Goal: Task Accomplishment & Management: Complete application form

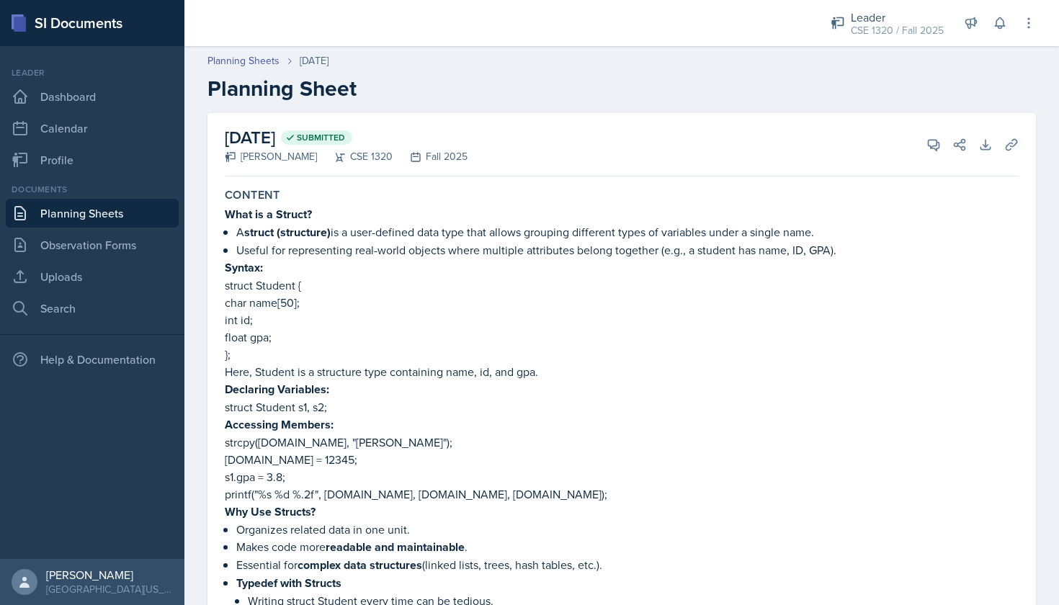
click at [135, 209] on link "Planning Sheets" at bounding box center [92, 213] width 173 height 29
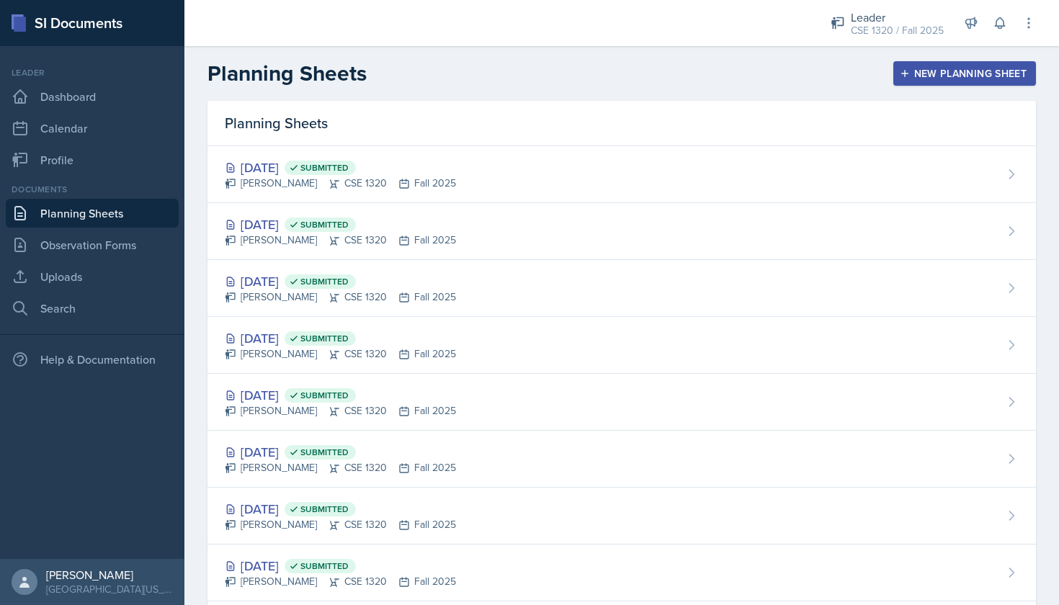
click at [917, 75] on div "New Planning Sheet" at bounding box center [965, 74] width 124 height 12
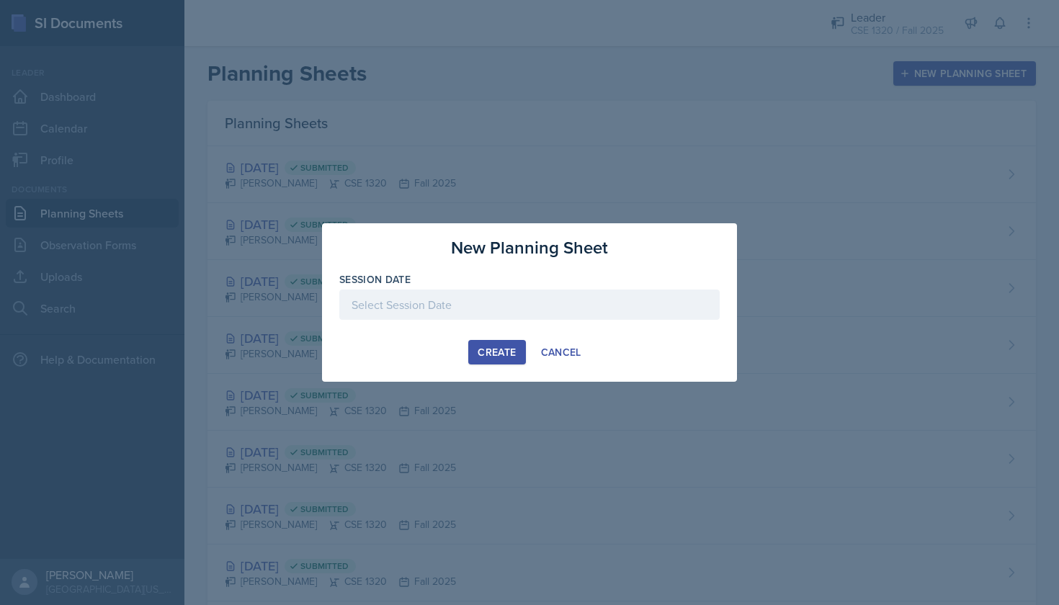
click at [576, 293] on div at bounding box center [529, 305] width 380 height 30
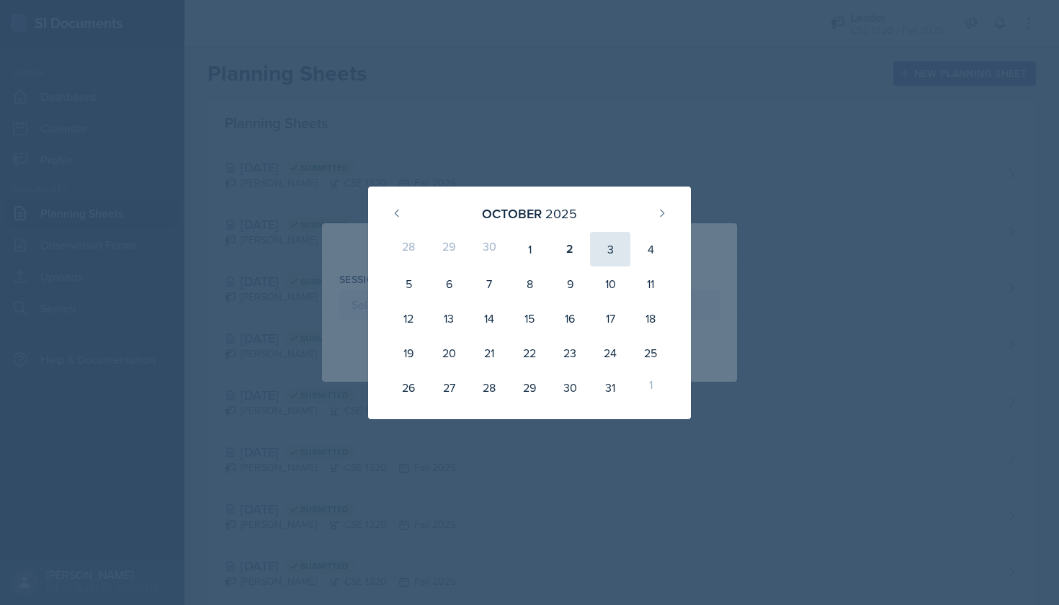
click at [609, 247] on div "3" at bounding box center [610, 249] width 40 height 35
type input "October 3rd, 2025"
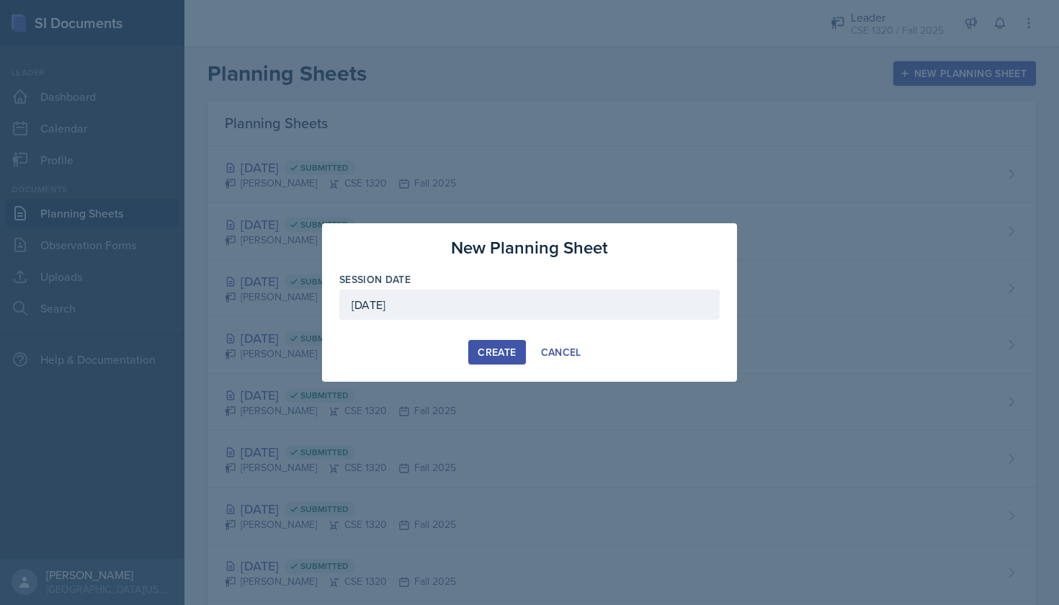
click at [504, 355] on div "Create" at bounding box center [497, 353] width 38 height 12
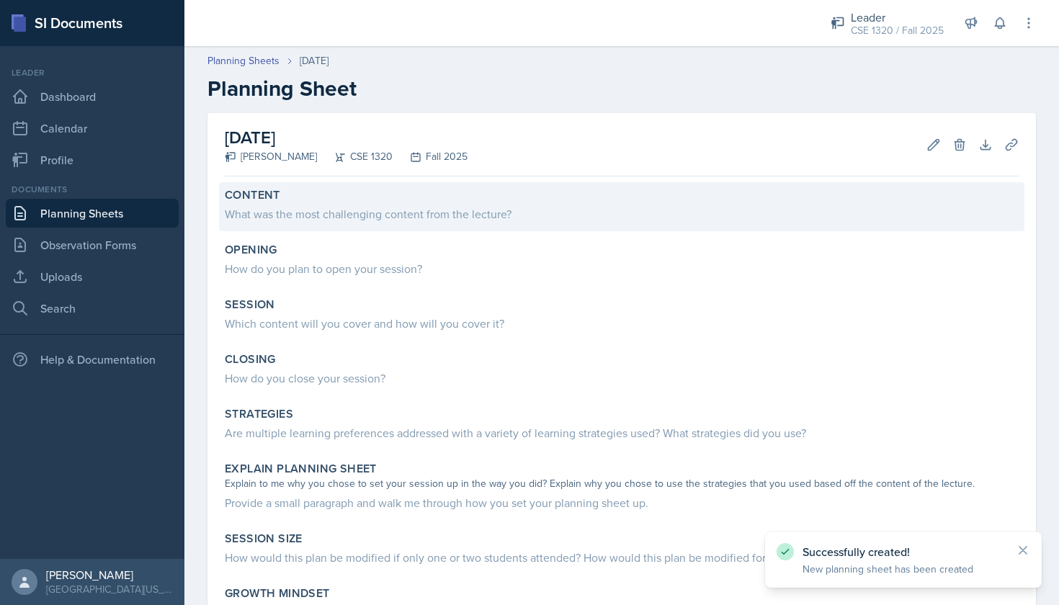
click at [378, 217] on div "What was the most challenging content from the lecture?" at bounding box center [622, 213] width 794 height 17
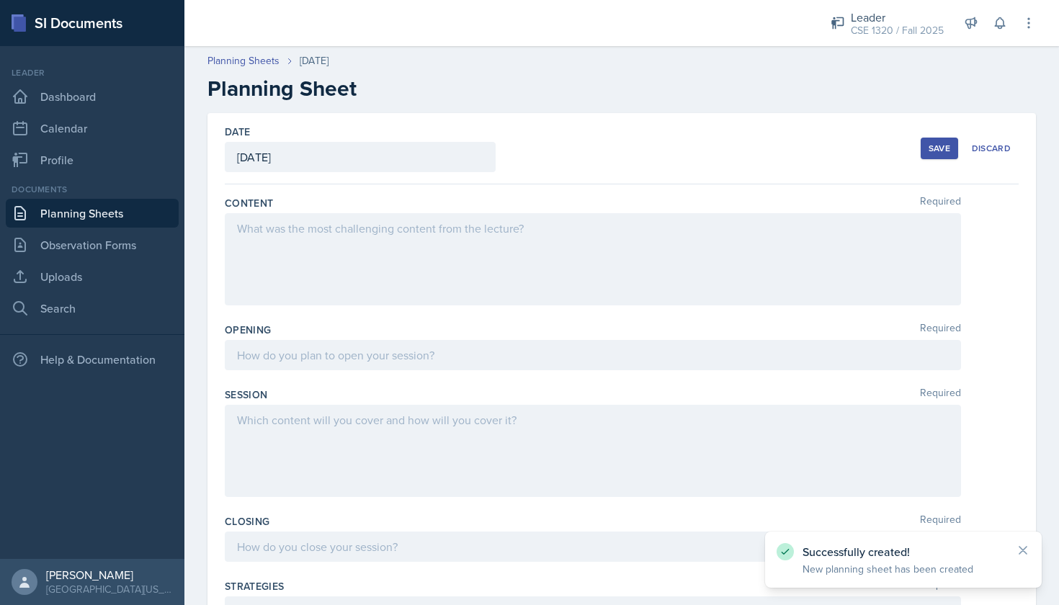
click at [397, 241] on div at bounding box center [593, 259] width 736 height 92
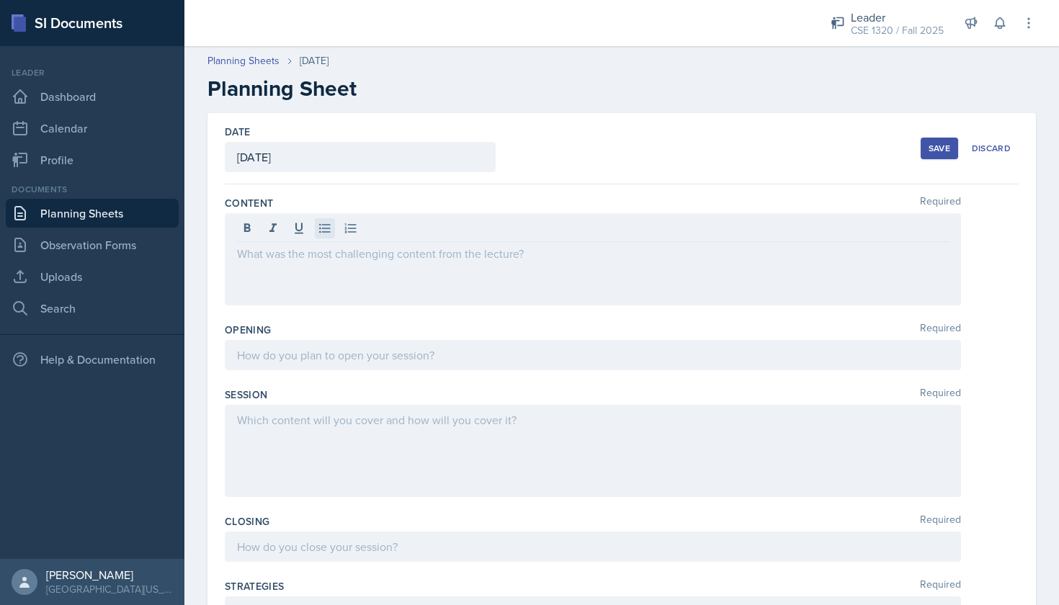
click at [324, 232] on icon at bounding box center [324, 228] width 11 height 9
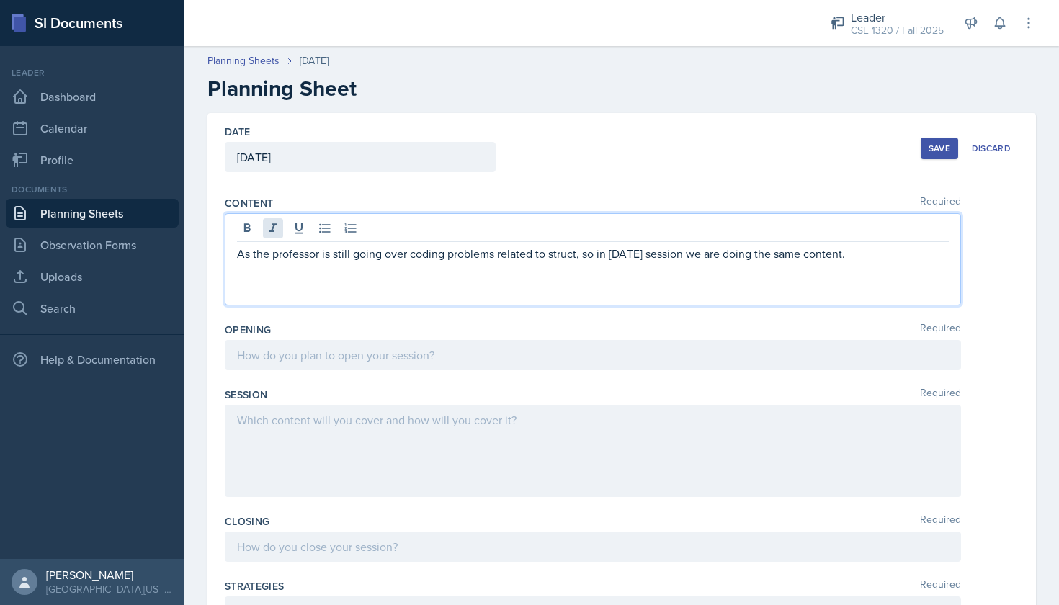
drag, startPoint x: 863, startPoint y: 248, endPoint x: 268, endPoint y: 222, distance: 595.1
click at [268, 222] on div "As the professor is still going over coding problems related to struct, so in t…" at bounding box center [593, 259] width 736 height 92
copy p "As the professor is still going over coding problems related to struct, so in t…"
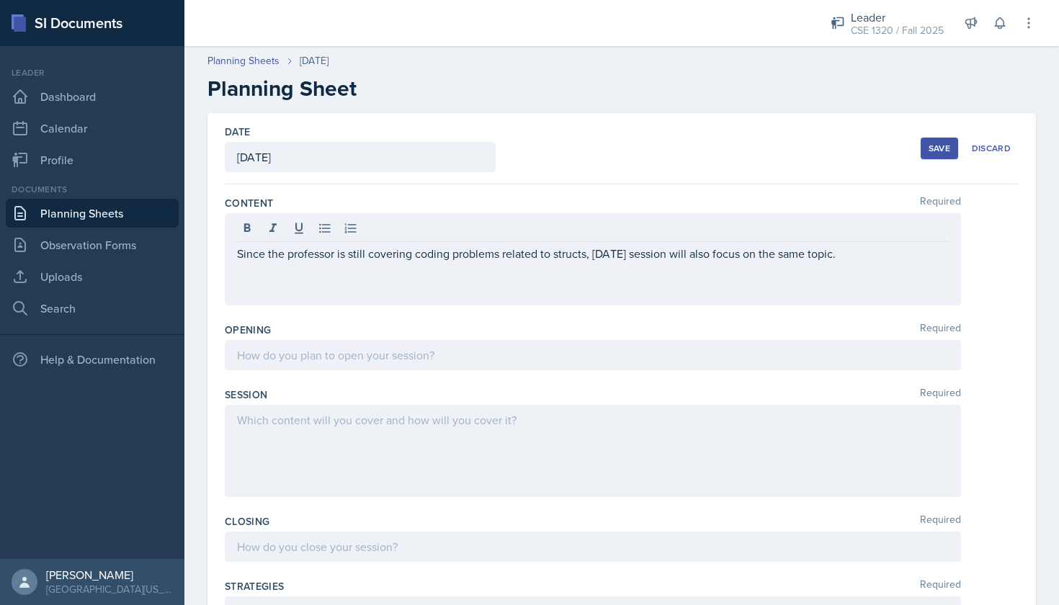
click at [406, 365] on div at bounding box center [593, 355] width 736 height 30
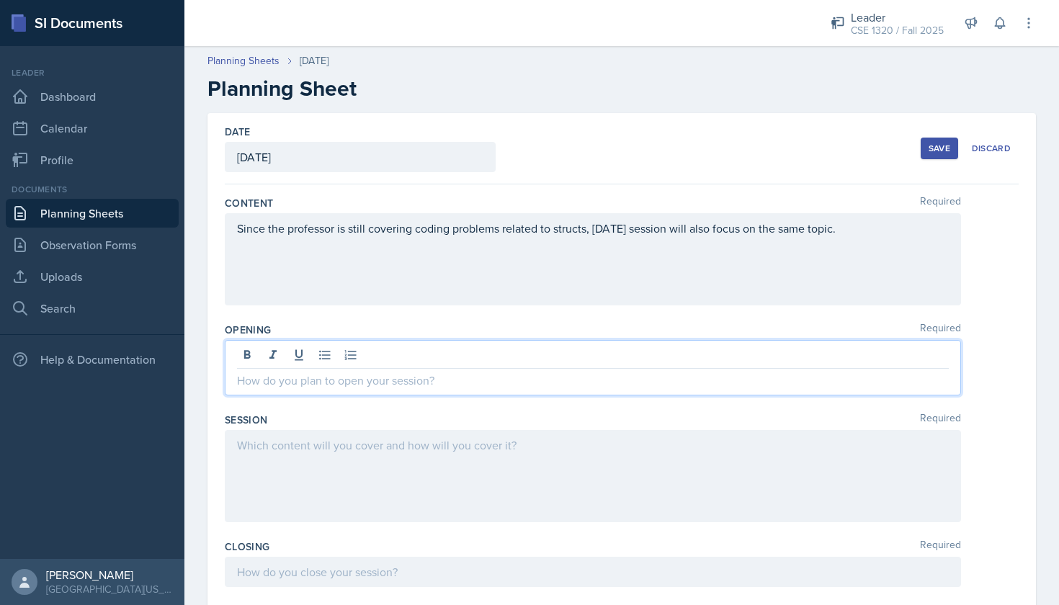
click at [422, 267] on div "Since the professor is still covering coding problems related to structs, today…" at bounding box center [593, 259] width 736 height 92
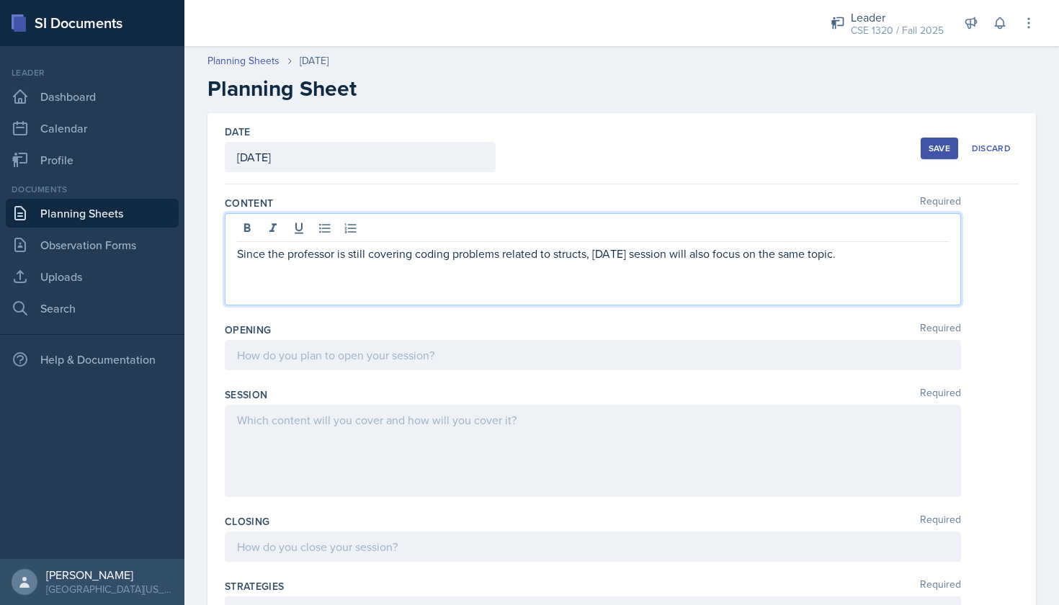
click at [806, 1] on div "Leader CSE 1320 / Fall 2025 Leader CSE 1320 / Spring 2025 Leader CSE 1320 / Fal…" at bounding box center [621, 23] width 875 height 46
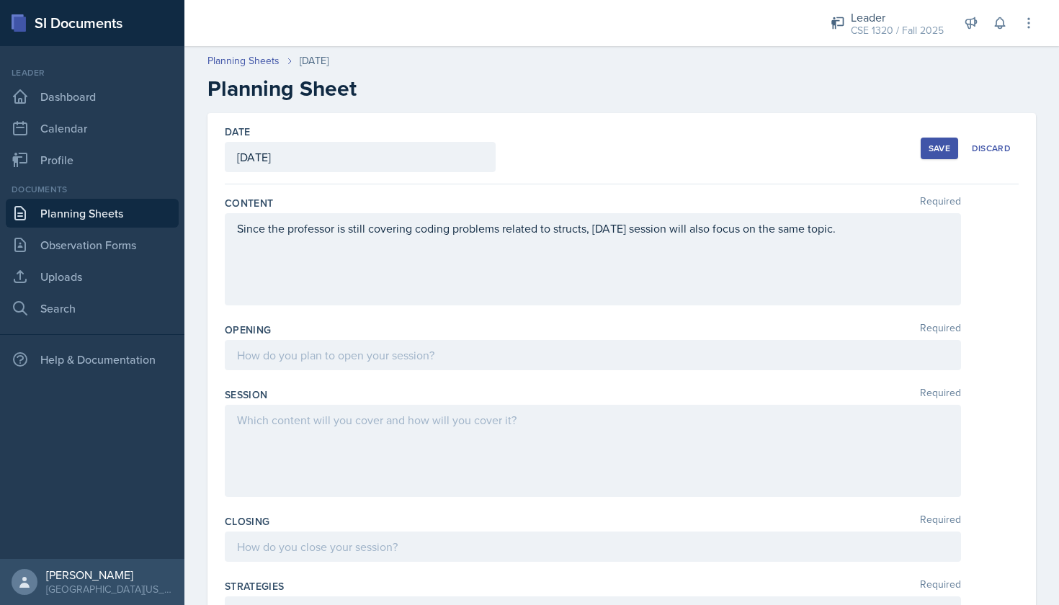
click at [316, 254] on div "Since the professor is still covering coding problems related to structs, today…" at bounding box center [593, 259] width 736 height 92
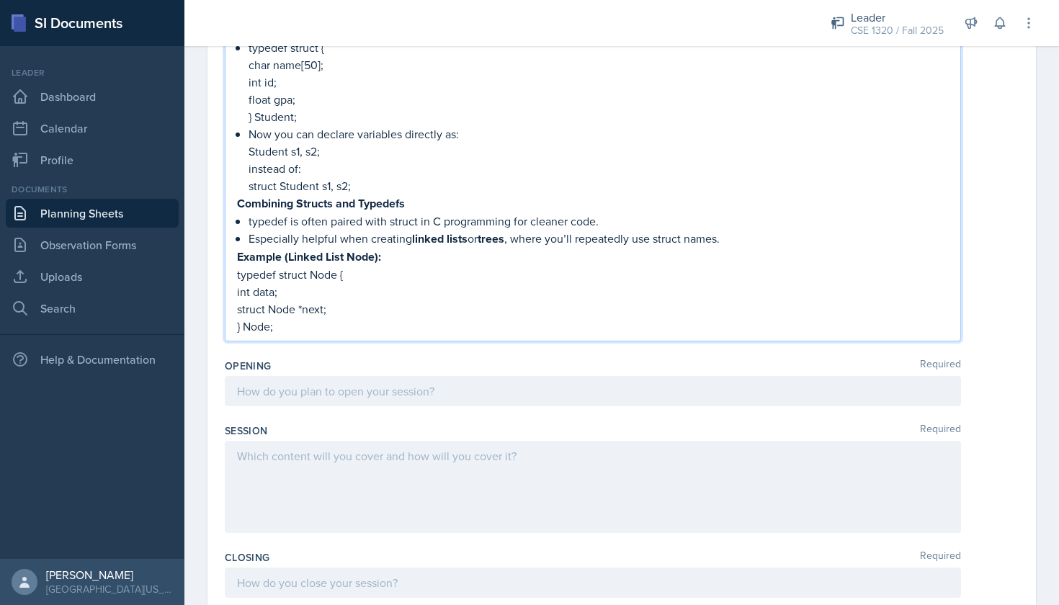
scroll to position [666, 0]
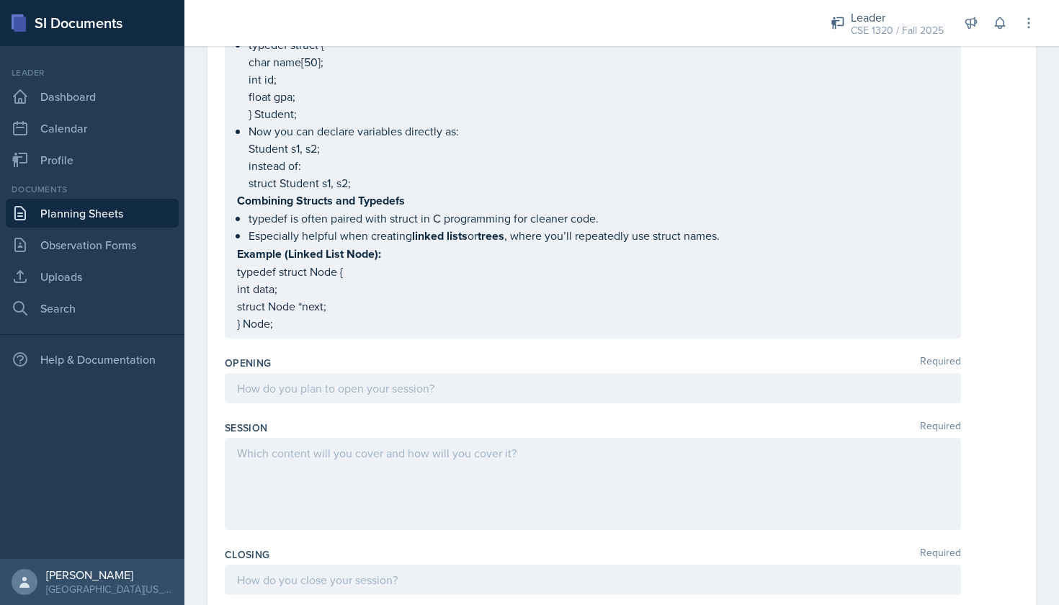
click at [440, 399] on div at bounding box center [593, 388] width 736 height 30
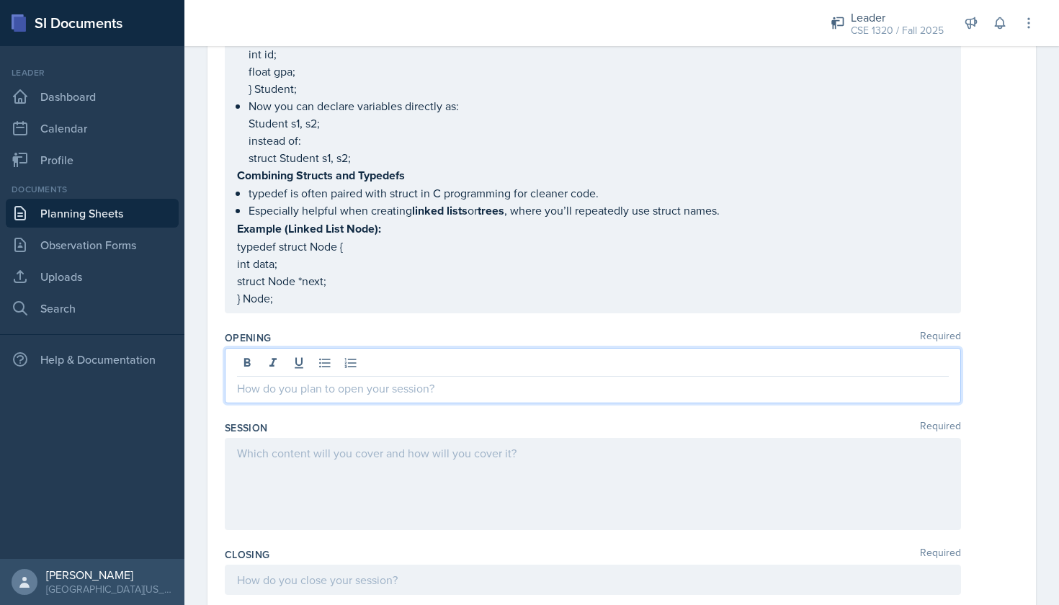
paste div
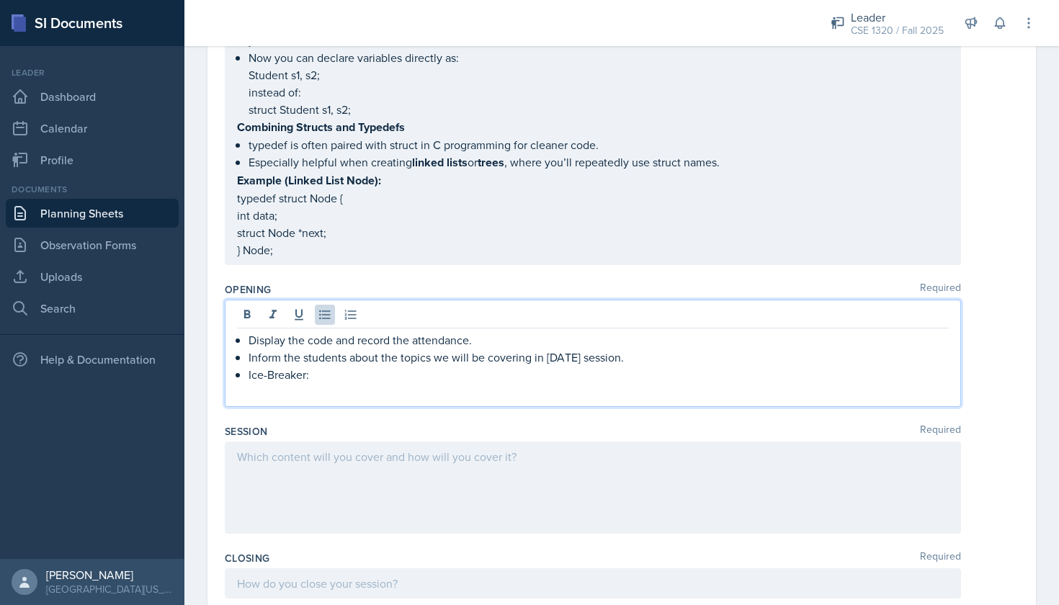
scroll to position [720, 0]
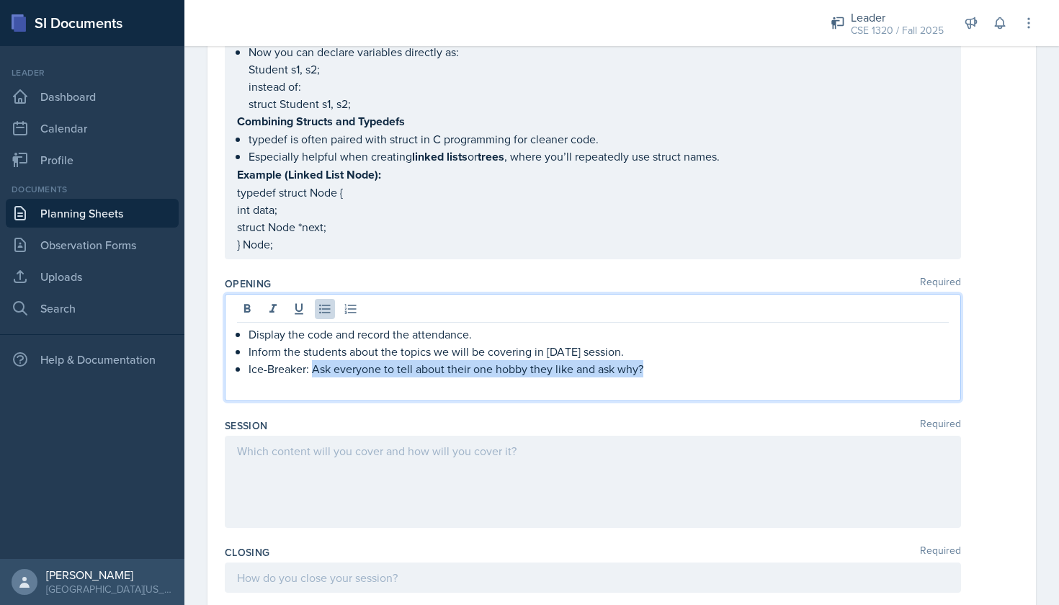
drag, startPoint x: 659, startPoint y: 369, endPoint x: 313, endPoint y: 368, distance: 346.6
click at [313, 368] on p "Ice-Breaker: Ask everyone to tell about their one hobby they like and ask why?" at bounding box center [599, 368] width 700 height 17
copy p "Ask everyone to tell about their one hobby they like and ask why?"
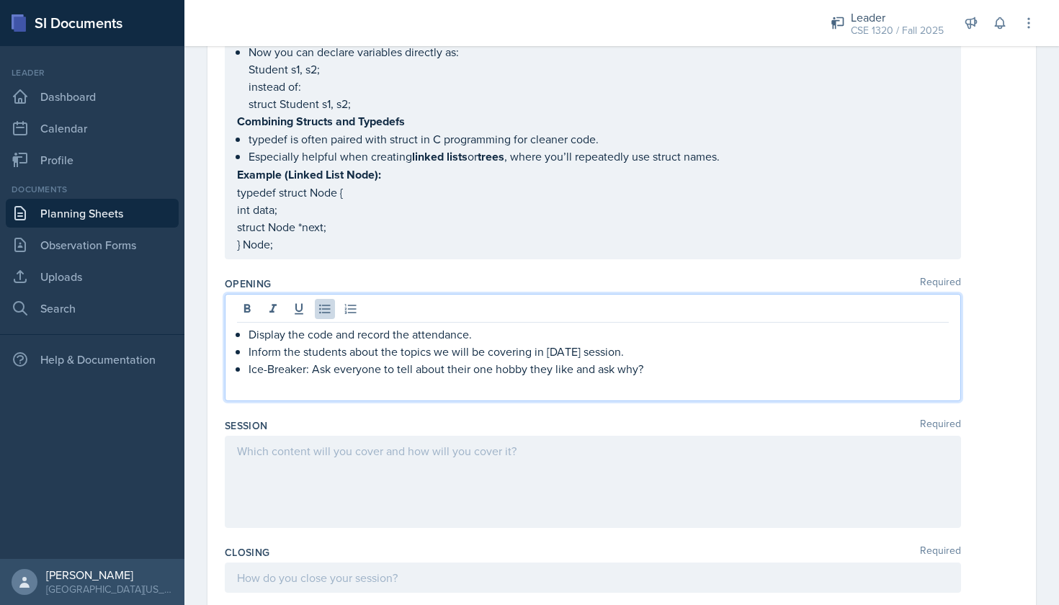
click at [360, 388] on p at bounding box center [593, 386] width 712 height 17
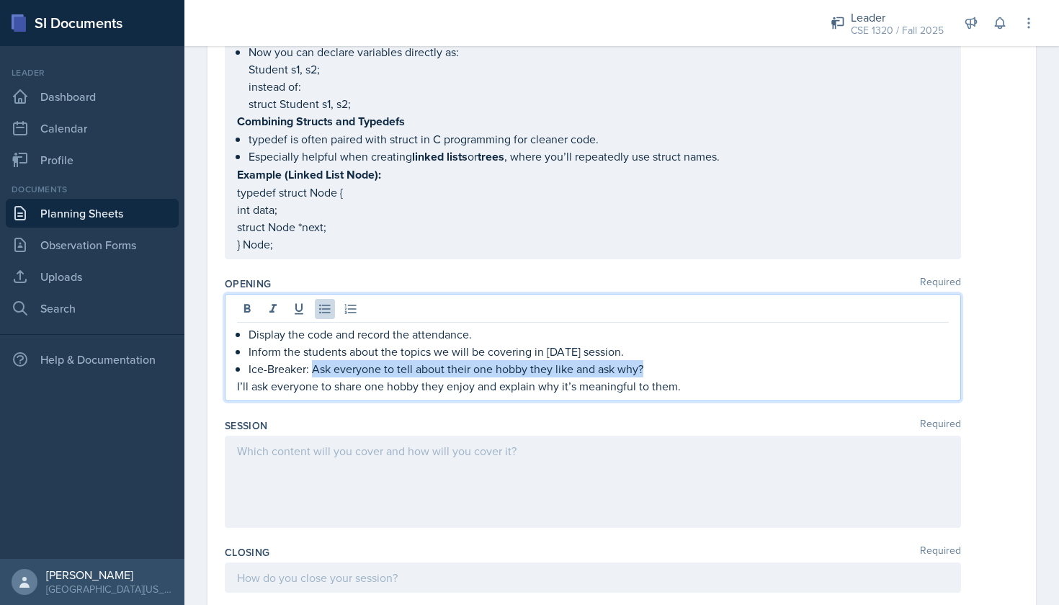
drag, startPoint x: 312, startPoint y: 367, endPoint x: 675, endPoint y: 366, distance: 363.2
click at [675, 366] on p "Ice-Breaker: Ask everyone to tell about their one hobby they like and ask why?" at bounding box center [599, 368] width 700 height 17
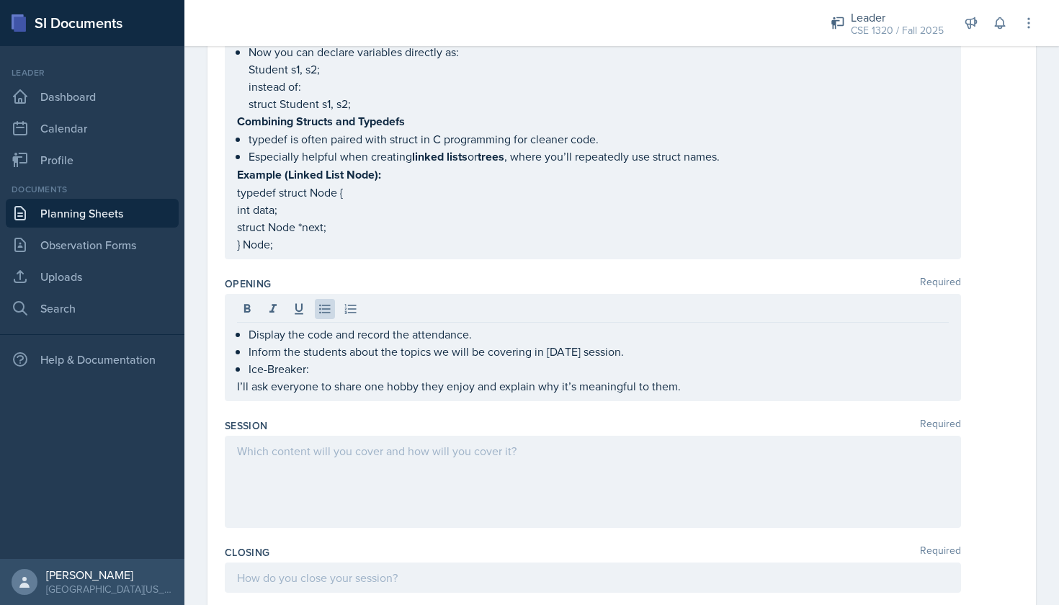
click at [638, 486] on div at bounding box center [593, 482] width 736 height 92
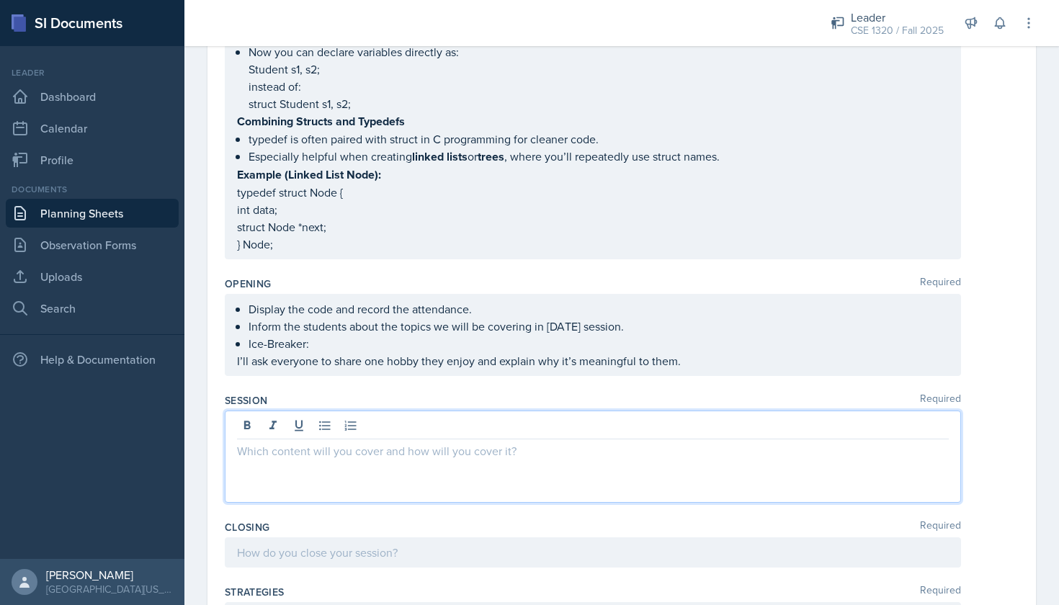
click at [327, 449] on p at bounding box center [593, 450] width 712 height 17
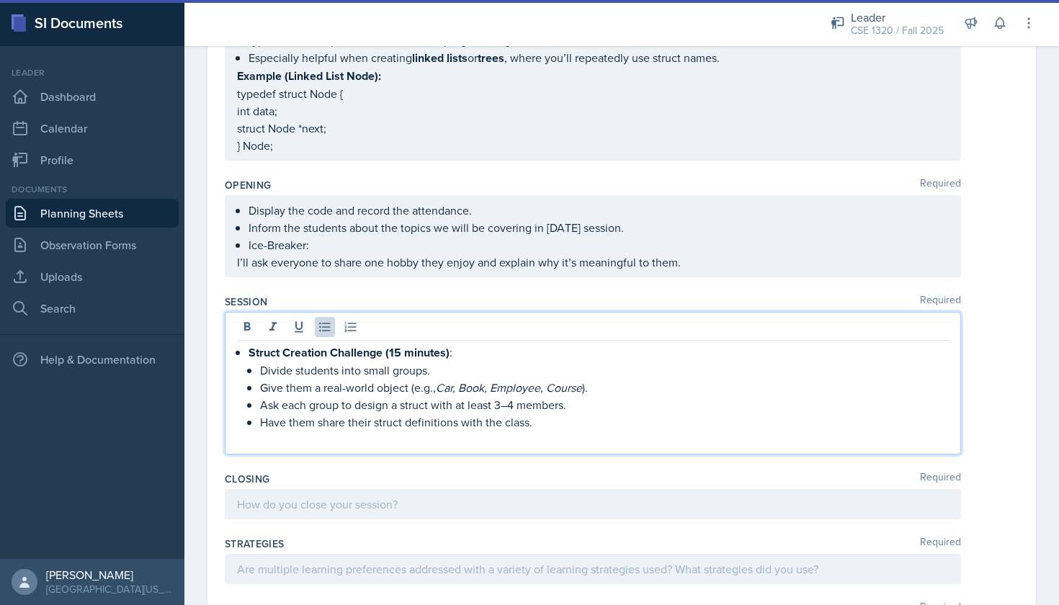
scroll to position [837, 0]
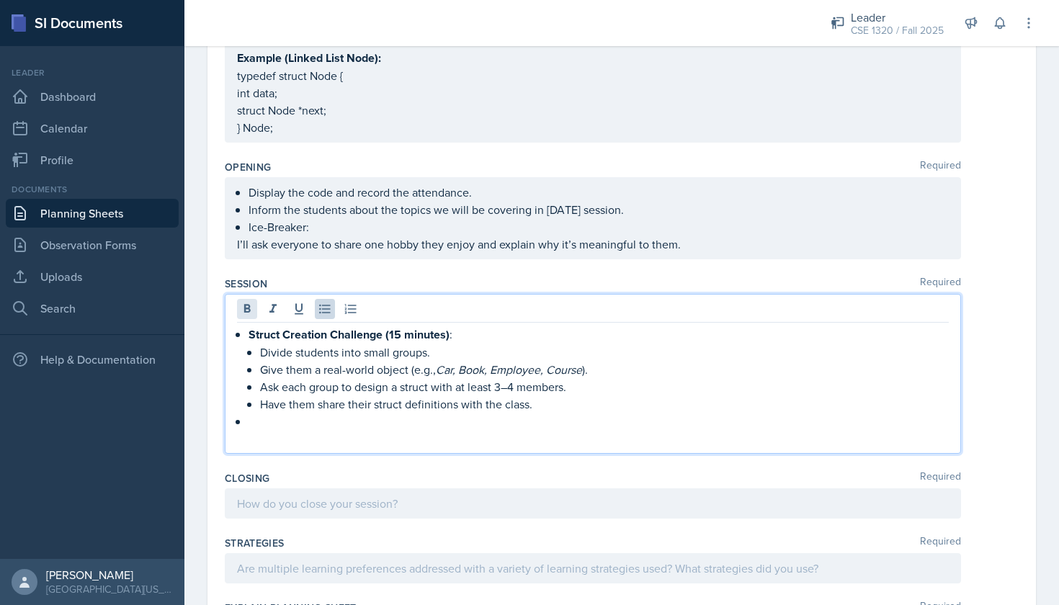
click at [249, 311] on icon at bounding box center [247, 308] width 6 height 9
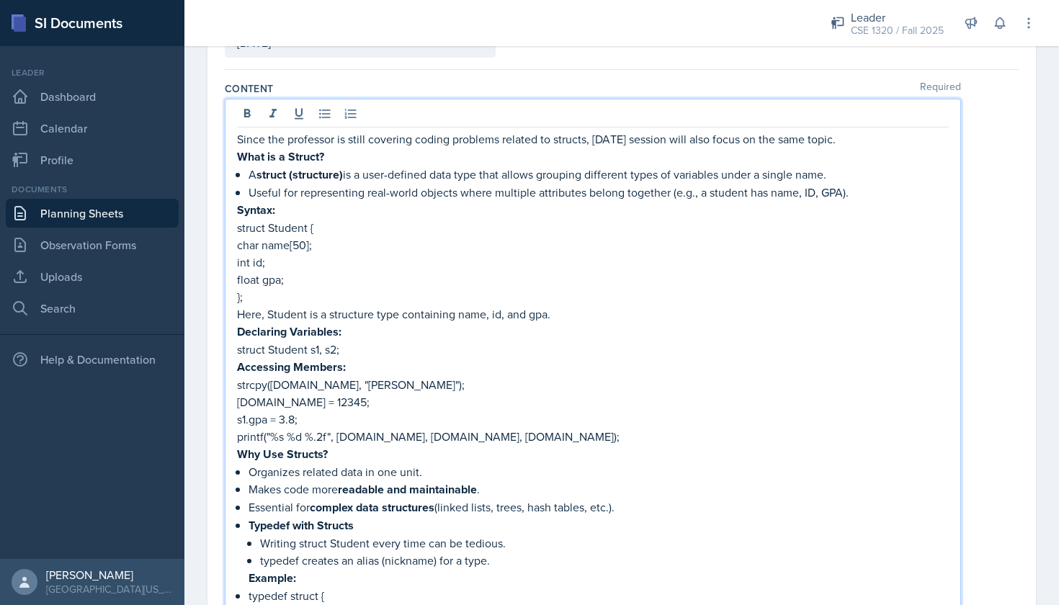
scroll to position [0, 0]
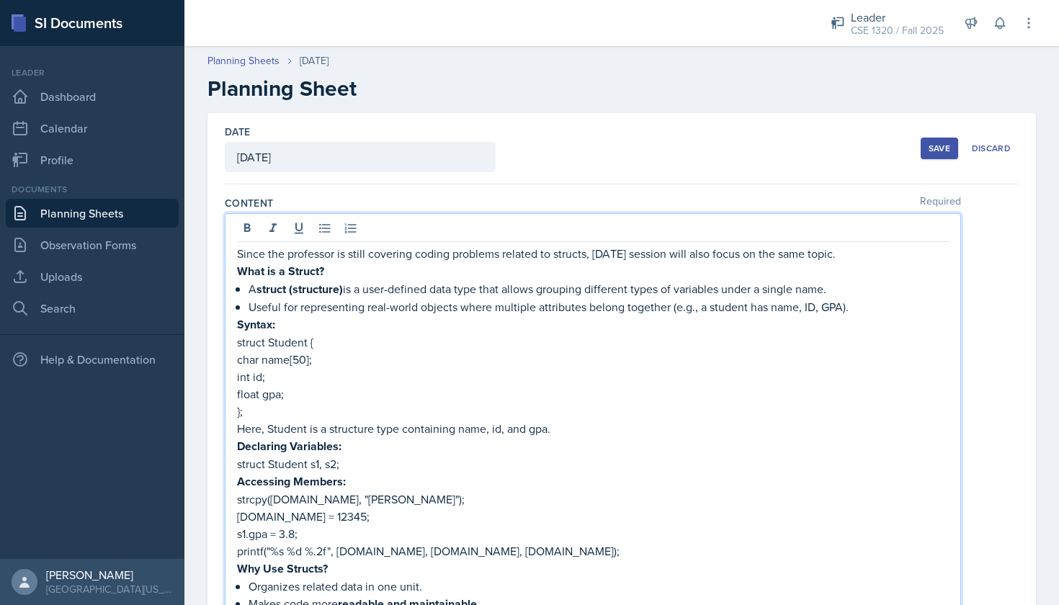
drag, startPoint x: 239, startPoint y: 112, endPoint x: 412, endPoint y: -63, distance: 246.1
click at [412, 0] on html "SI Documents Leader Dashboard Calendar Profile Documents Planning Sheets Observ…" at bounding box center [529, 302] width 1059 height 605
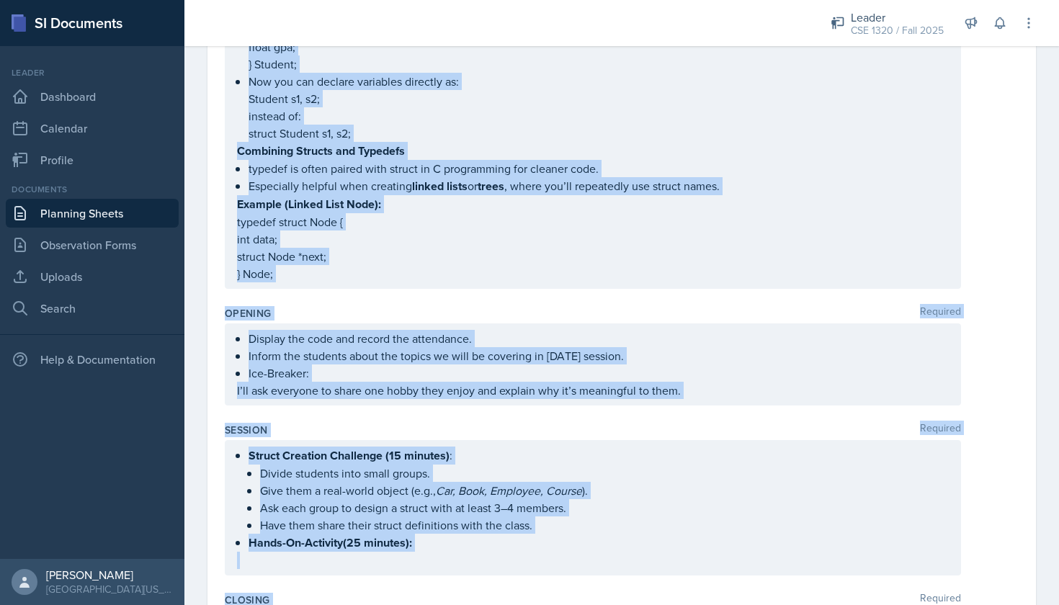
scroll to position [689, 0]
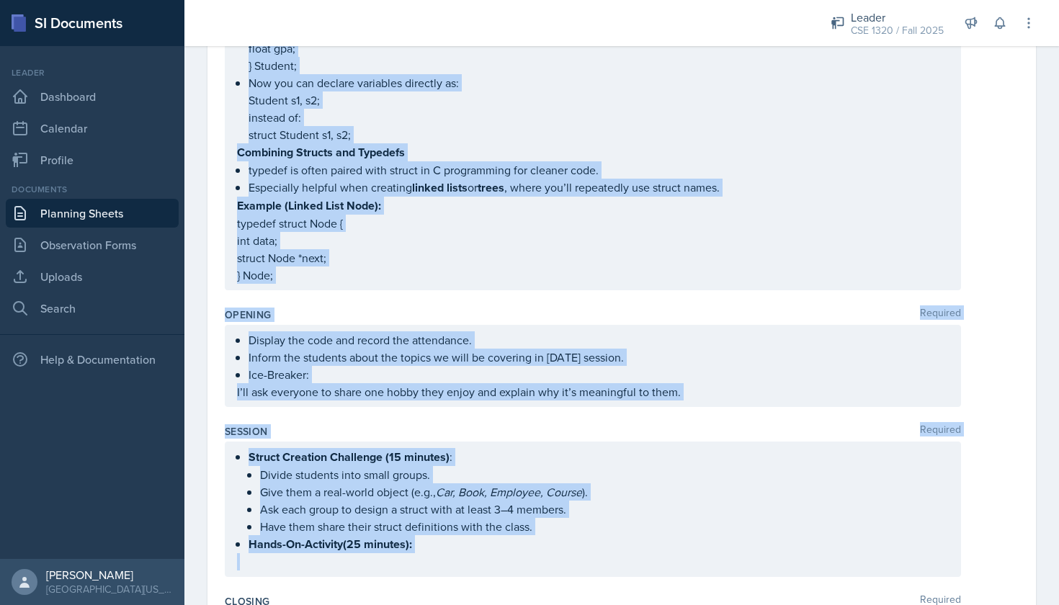
drag, startPoint x: 224, startPoint y: 203, endPoint x: 1005, endPoint y: 587, distance: 870.2
click at [1005, 587] on div "Date October 3rd, 2025 October 2025 28 29 30 1 2 3 4 5 6 7 8 9 10 11 12 13 14 1…" at bounding box center [622, 254] width 829 height 1660
copy div "Content Required Since the professor is still covering coding problems related …"
click at [562, 553] on p at bounding box center [593, 561] width 712 height 17
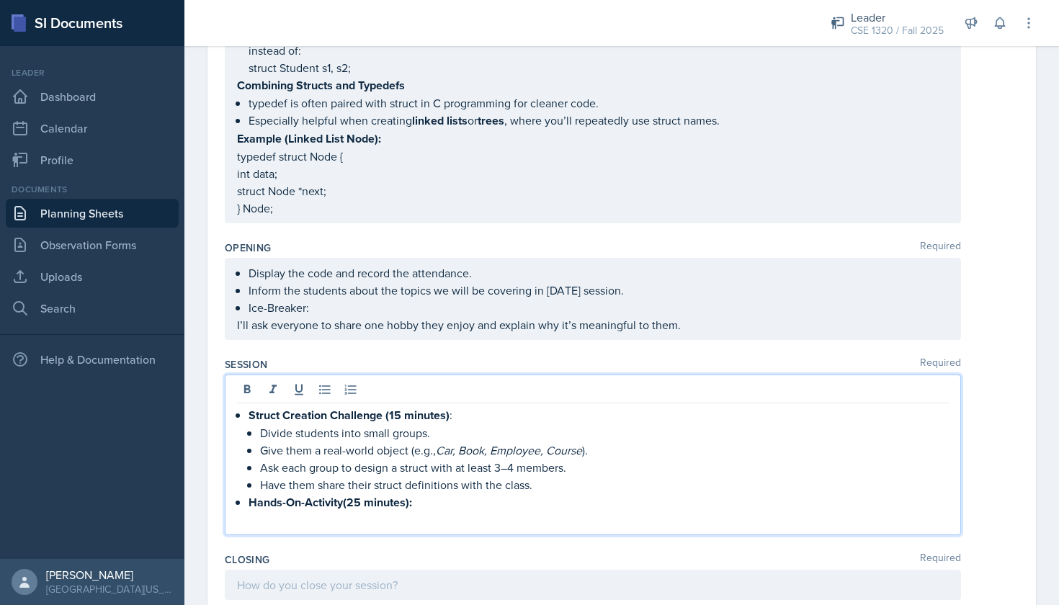
scroll to position [762, 0]
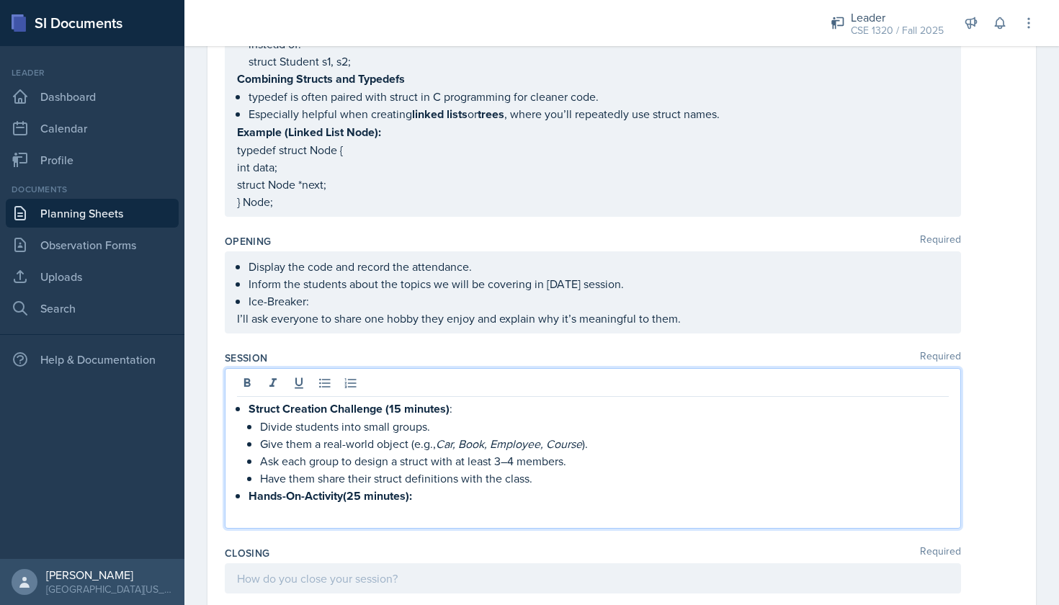
click at [425, 499] on p "Hands-On-Activity(25 minutes):" at bounding box center [599, 496] width 700 height 18
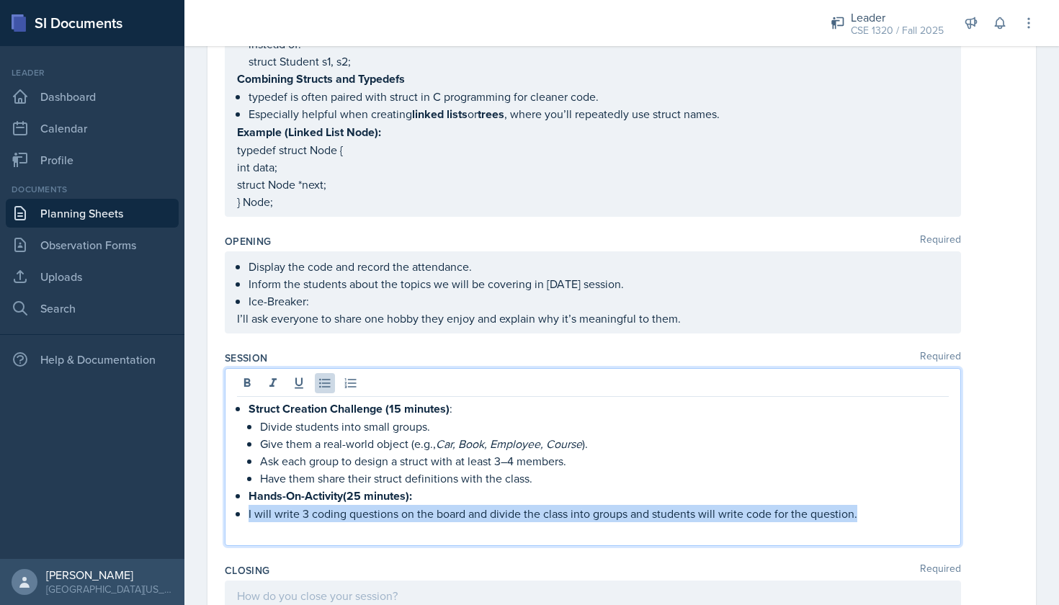
drag, startPoint x: 871, startPoint y: 512, endPoint x: 247, endPoint y: 507, distance: 624.1
click at [247, 507] on div "Struct Creation Challenge (15 minutes) : Divide students into small groups. Giv…" at bounding box center [593, 470] width 712 height 140
copy p "I will write 3 coding questions on the board and divide the class into groups a…"
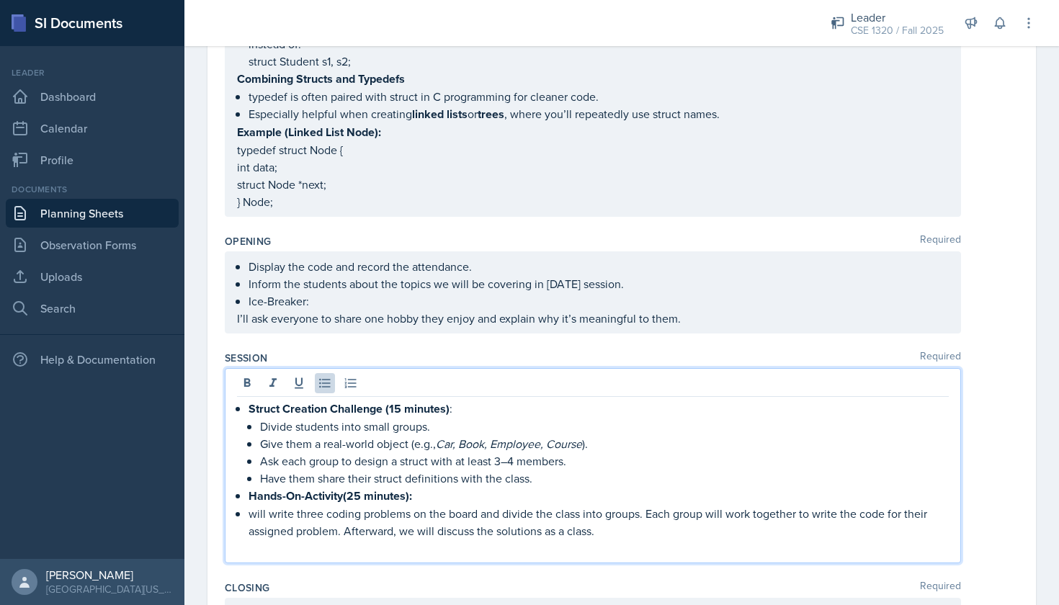
click at [644, 513] on p "will write three coding problems on the board and divide the class into groups.…" at bounding box center [599, 522] width 700 height 35
click at [630, 531] on p "Each group will work together to write the code for their assigned problem. Aft…" at bounding box center [599, 530] width 700 height 17
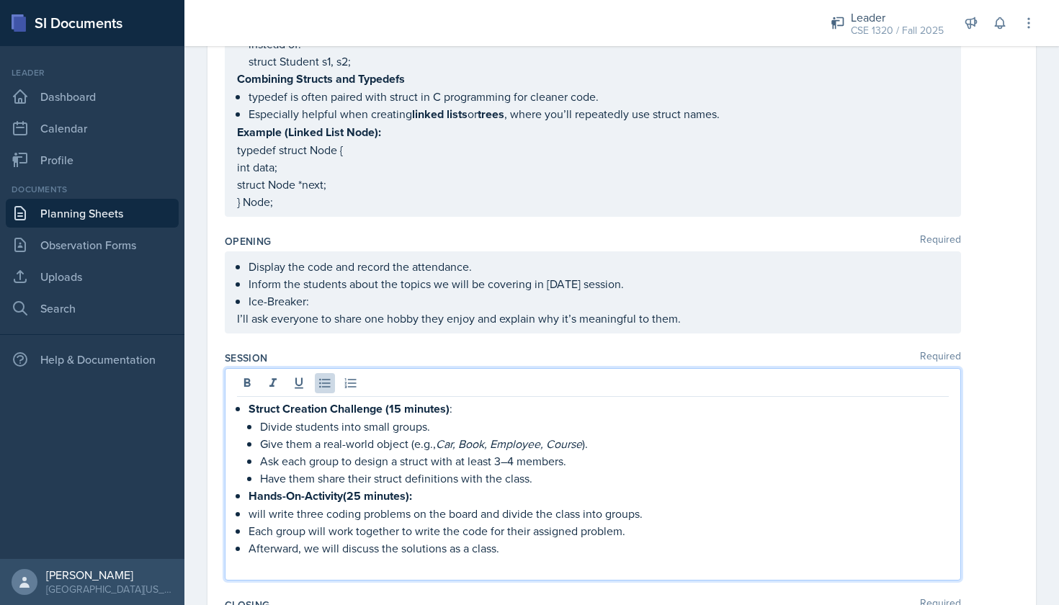
scroll to position [772, 0]
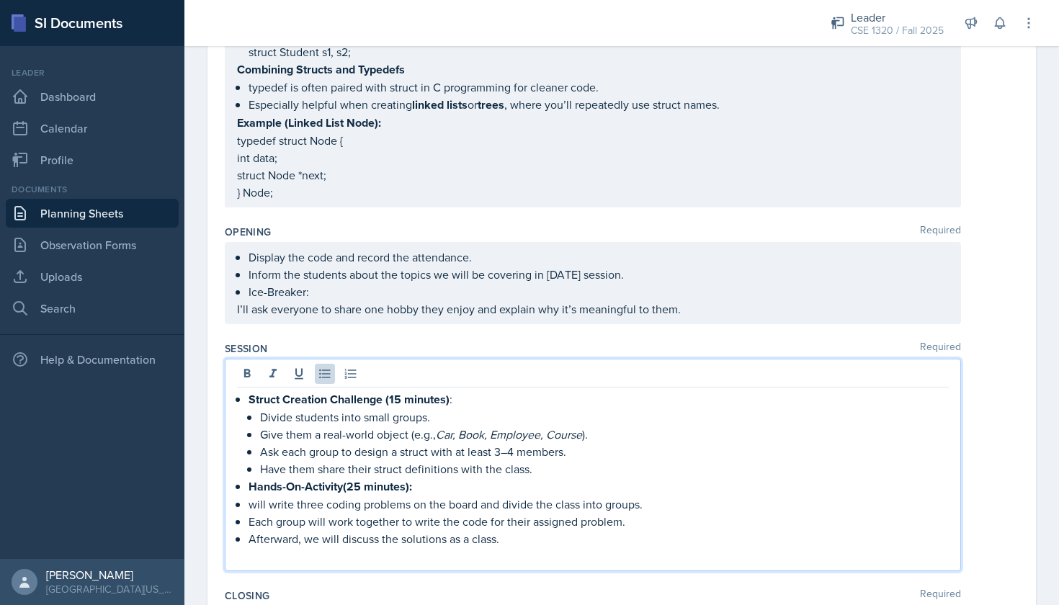
click at [530, 540] on p "Afterward, we will discuss the solutions as a class." at bounding box center [599, 538] width 700 height 17
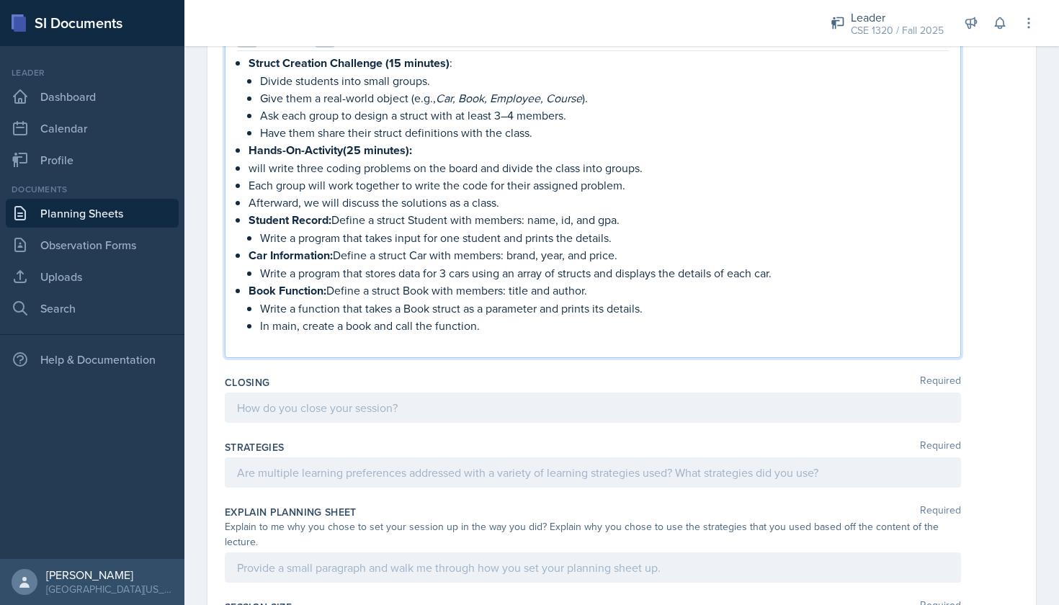
scroll to position [1110, 0]
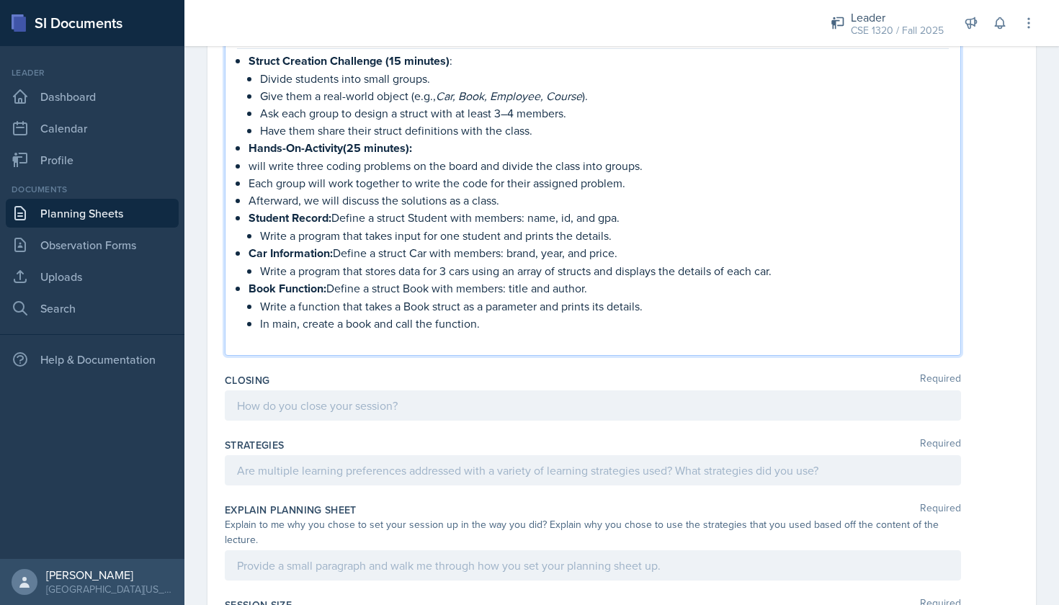
click at [434, 405] on div at bounding box center [593, 406] width 736 height 30
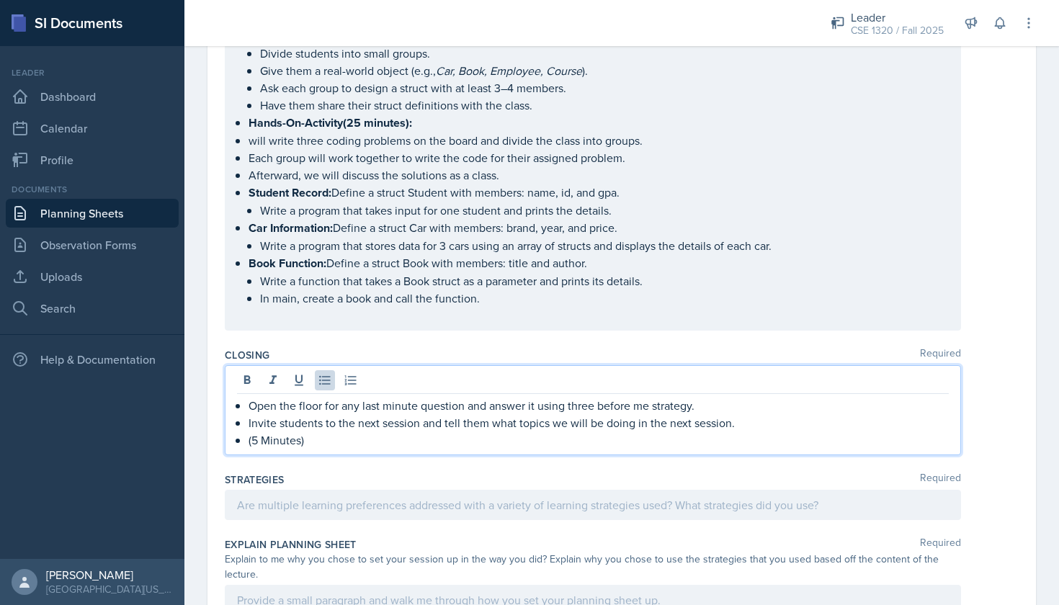
click at [291, 498] on div at bounding box center [593, 505] width 736 height 30
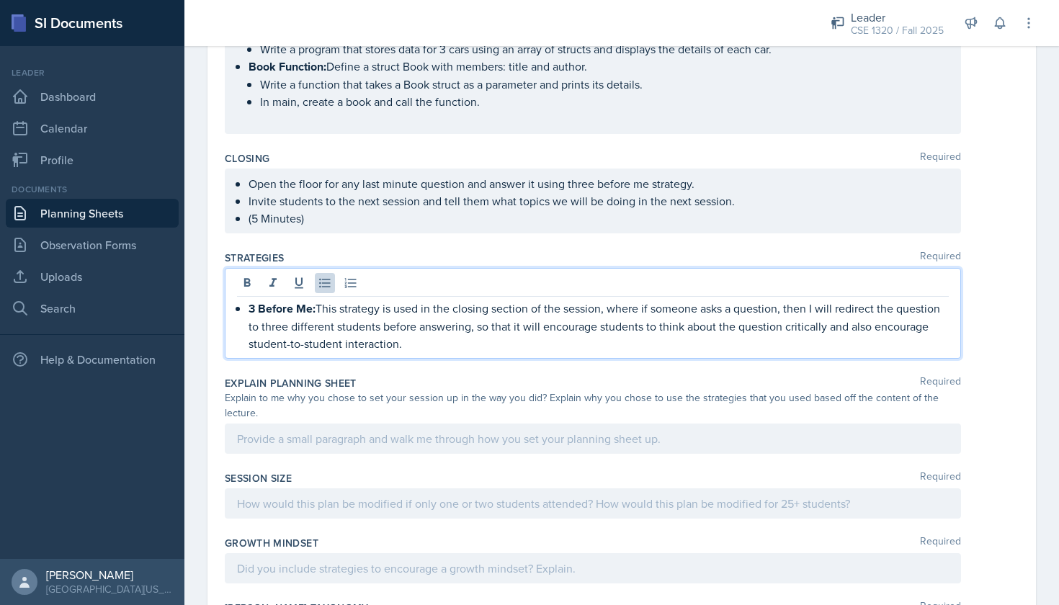
scroll to position [1218, 0]
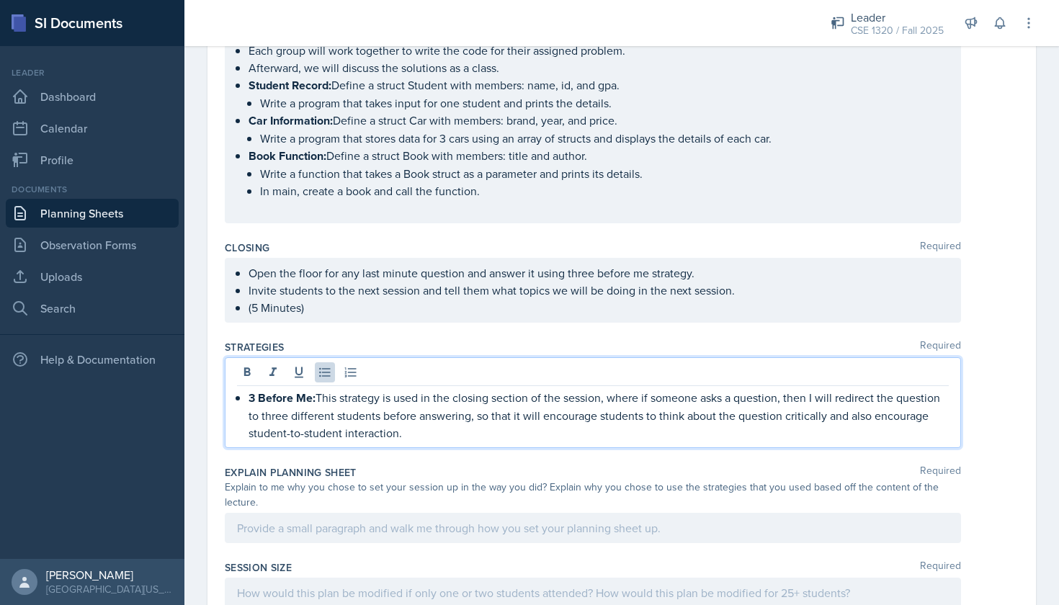
click at [412, 437] on p "3 Before Me: This strategy is used in the closing section of the session, where…" at bounding box center [599, 415] width 700 height 53
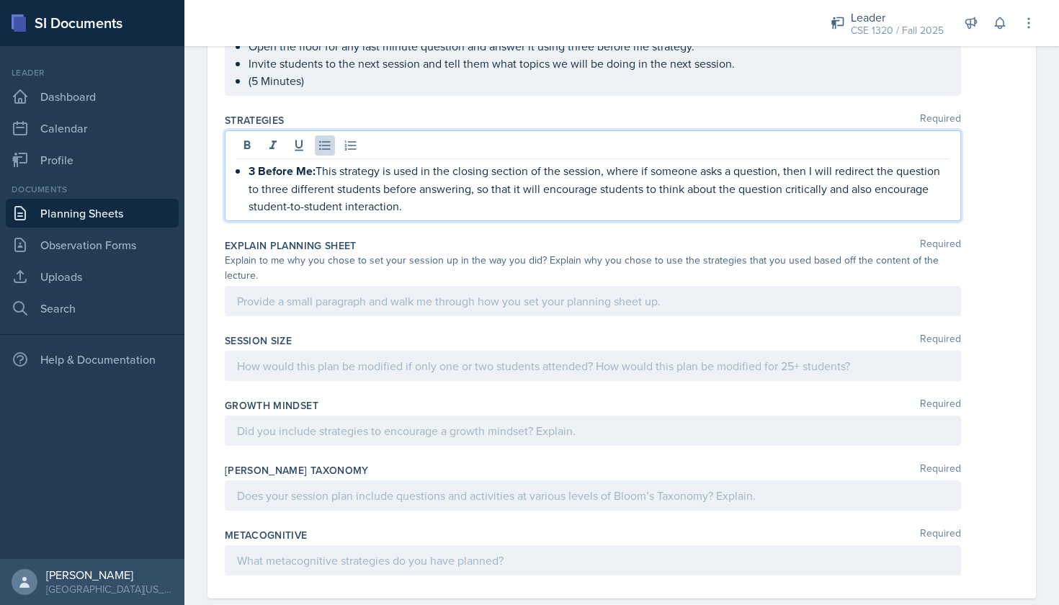
scroll to position [1447, 0]
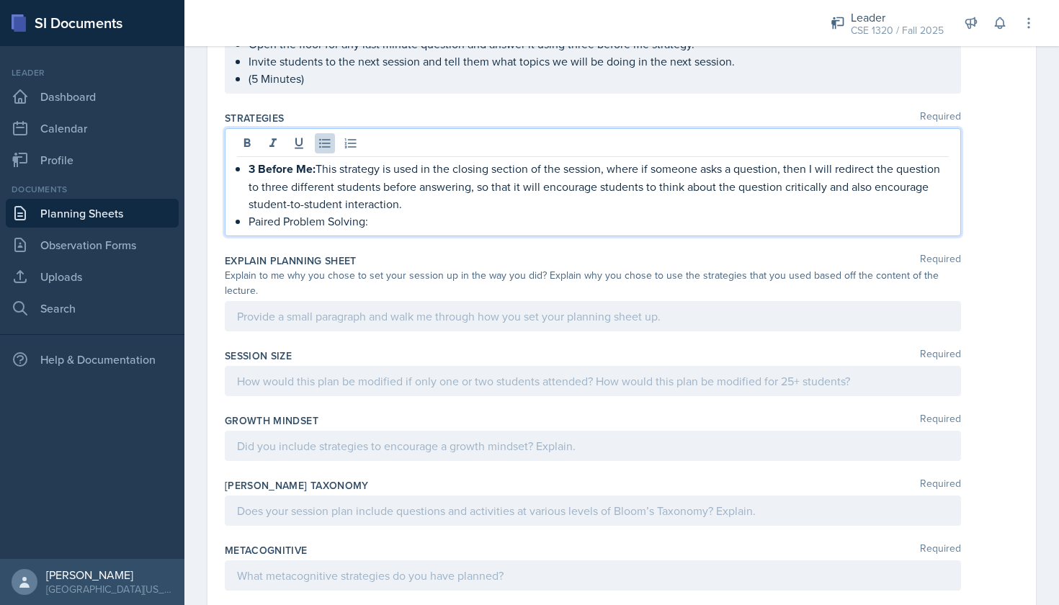
drag, startPoint x: 373, startPoint y: 217, endPoint x: 250, endPoint y: 223, distance: 123.4
click at [250, 223] on p "Paired Problem Solving:" at bounding box center [599, 221] width 700 height 17
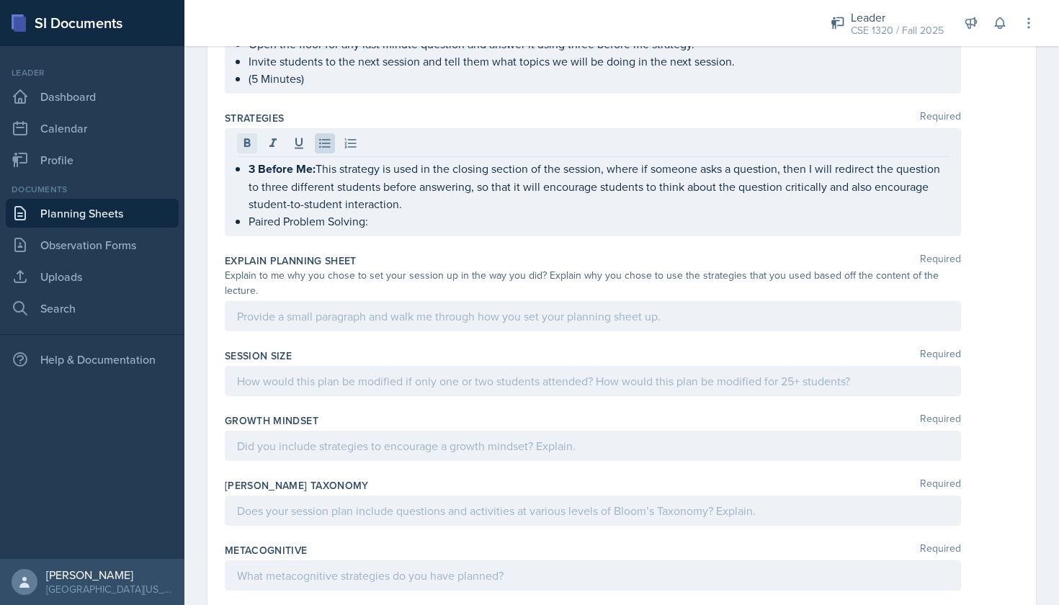
click at [241, 142] on icon at bounding box center [247, 143] width 14 height 14
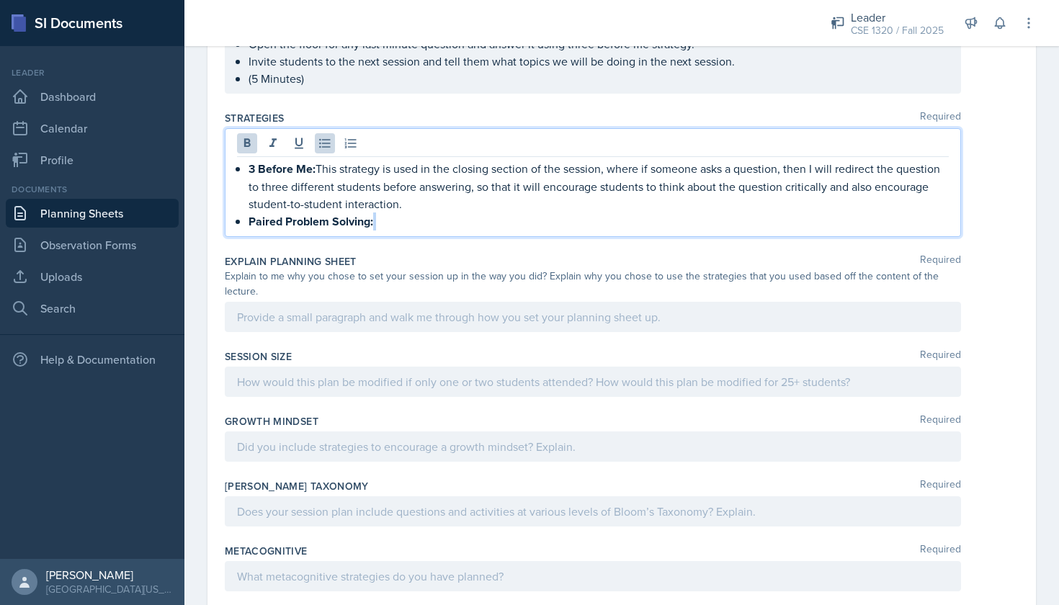
click at [383, 222] on p "Paired Problem Solving:" at bounding box center [599, 222] width 700 height 18
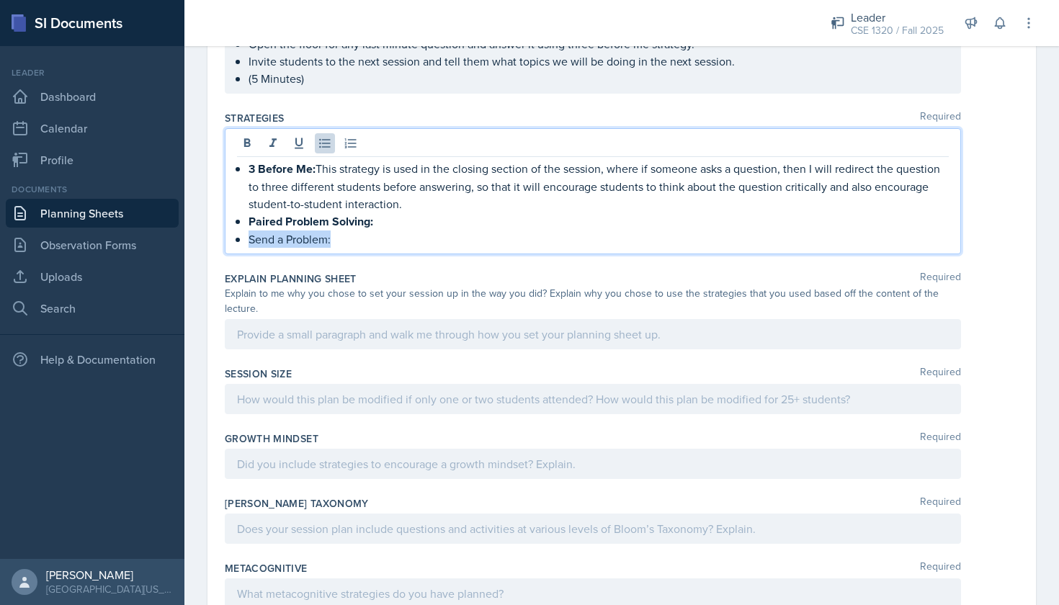
drag, startPoint x: 337, startPoint y: 241, endPoint x: 249, endPoint y: 239, distance: 87.9
click at [249, 239] on p "Send a Problem:" at bounding box center [599, 239] width 700 height 17
click at [246, 147] on icon at bounding box center [247, 142] width 6 height 9
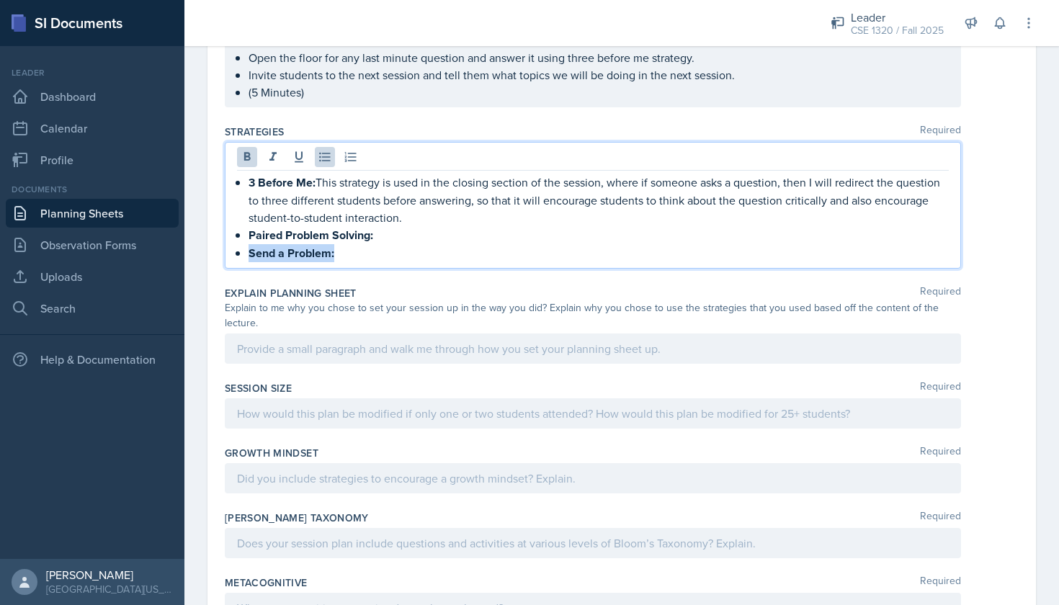
scroll to position [1432, 0]
click at [405, 282] on div "Explain Planning Sheet Required Explain to me why you chose to set your session…" at bounding box center [622, 329] width 794 height 95
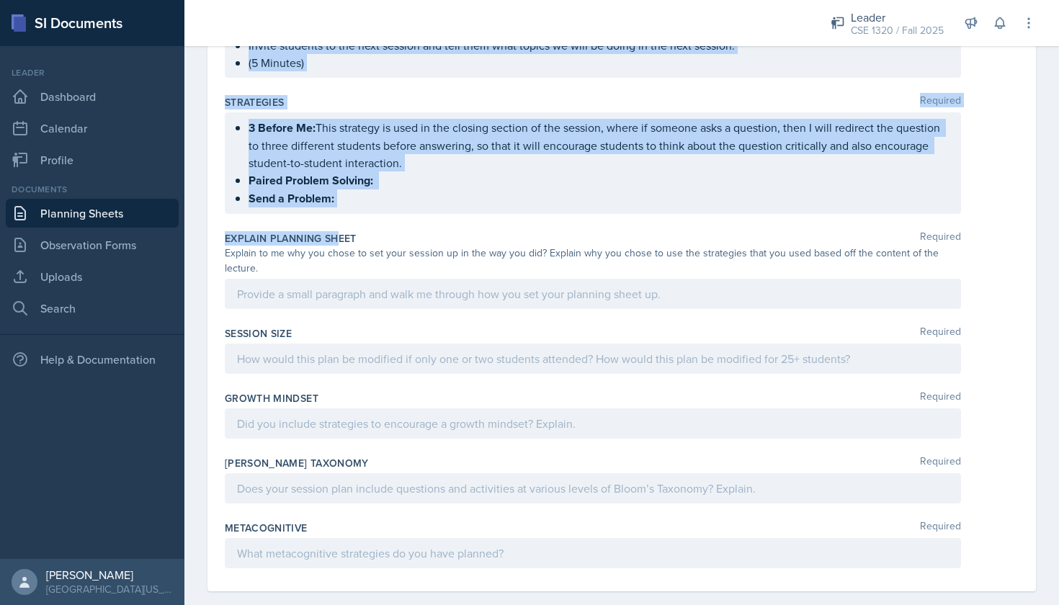
scroll to position [1463, 0]
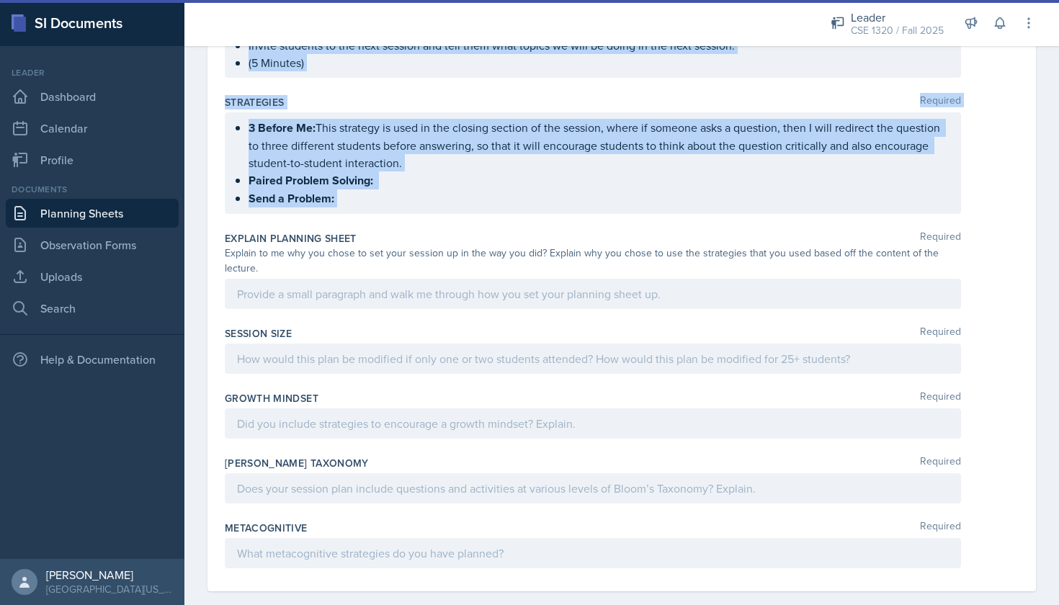
drag, startPoint x: 222, startPoint y: 199, endPoint x: 389, endPoint y: 226, distance: 169.4
copy div "Content Required Since the professor is still covering coding problems related …"
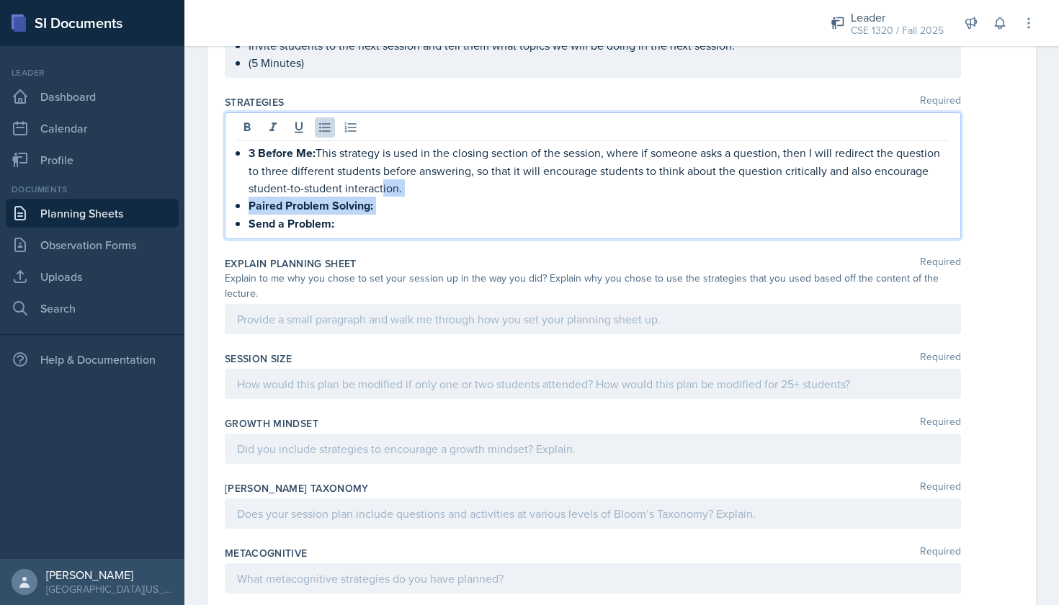
click at [381, 179] on ul "3 Before Me: This strategy is used in the closing section of the session, where…" at bounding box center [599, 188] width 700 height 89
click at [350, 221] on p "Send a Problem:" at bounding box center [599, 224] width 700 height 18
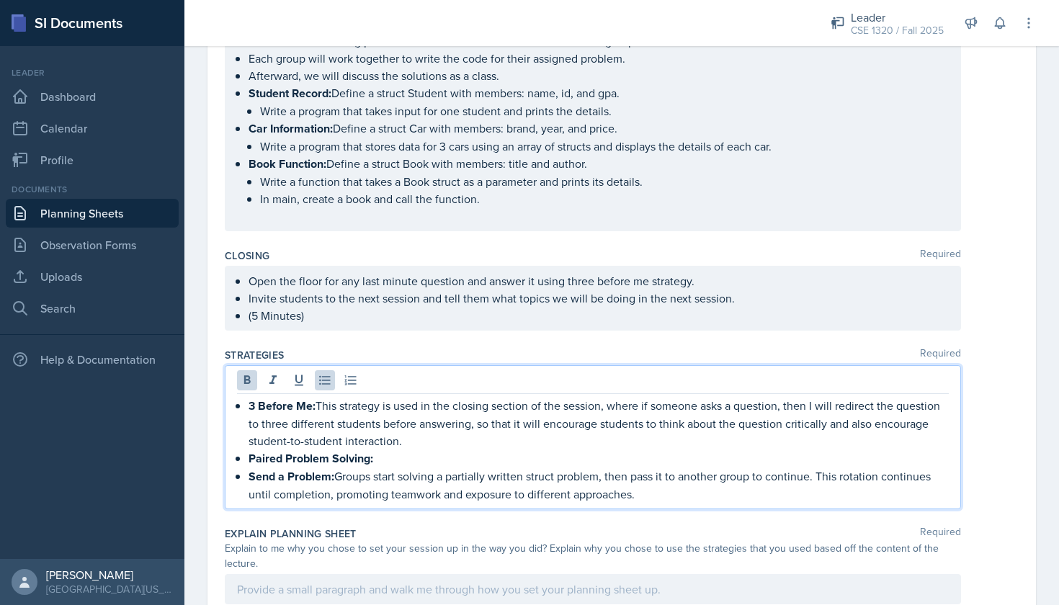
scroll to position [1206, 0]
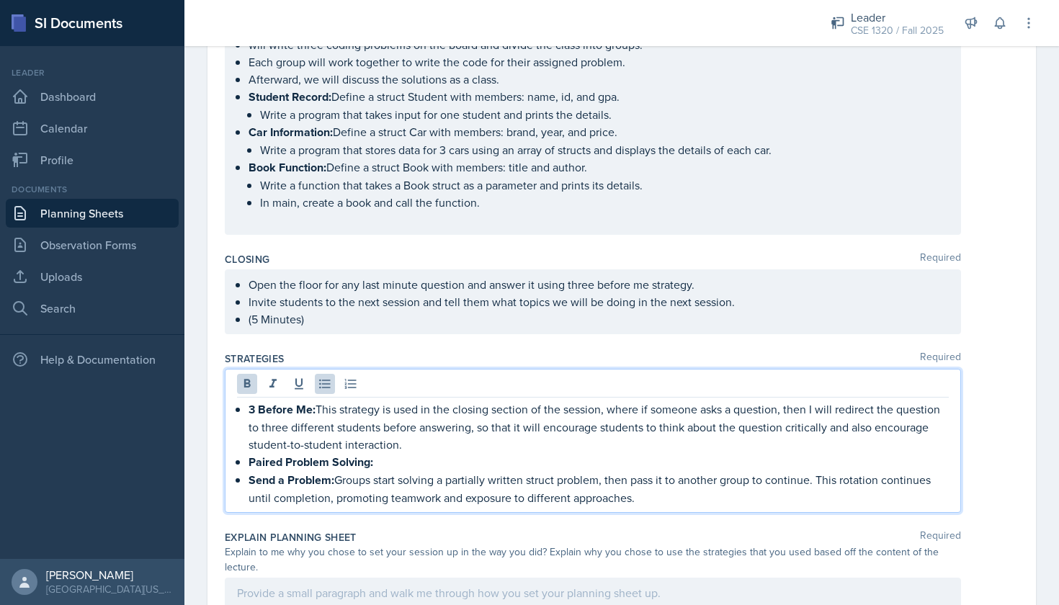
click at [399, 459] on p "Paired Problem Solving:" at bounding box center [599, 462] width 700 height 18
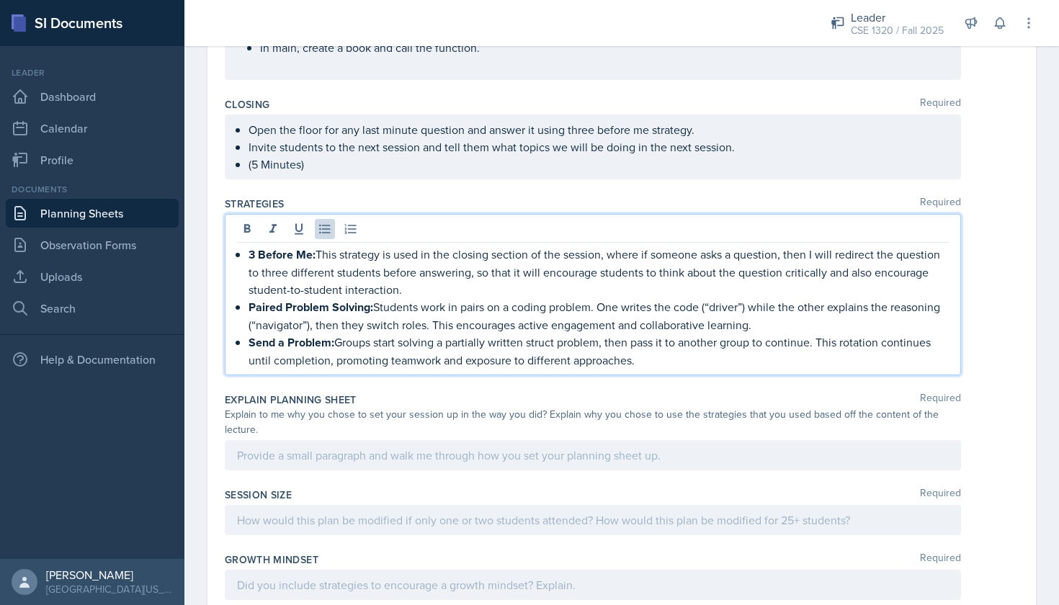
scroll to position [1363, 0]
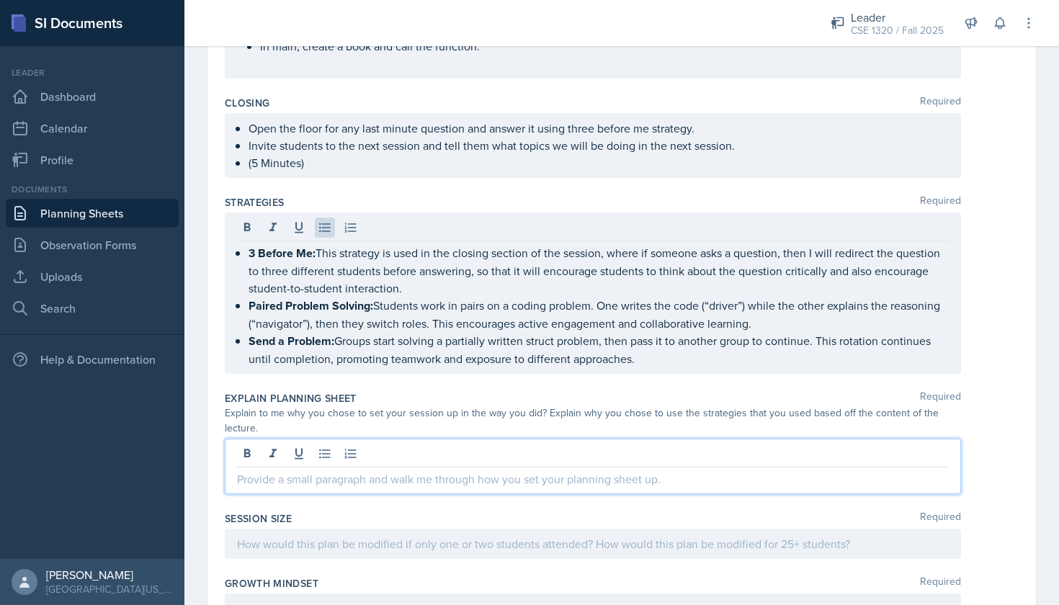
click at [432, 447] on div at bounding box center [593, 466] width 736 height 55
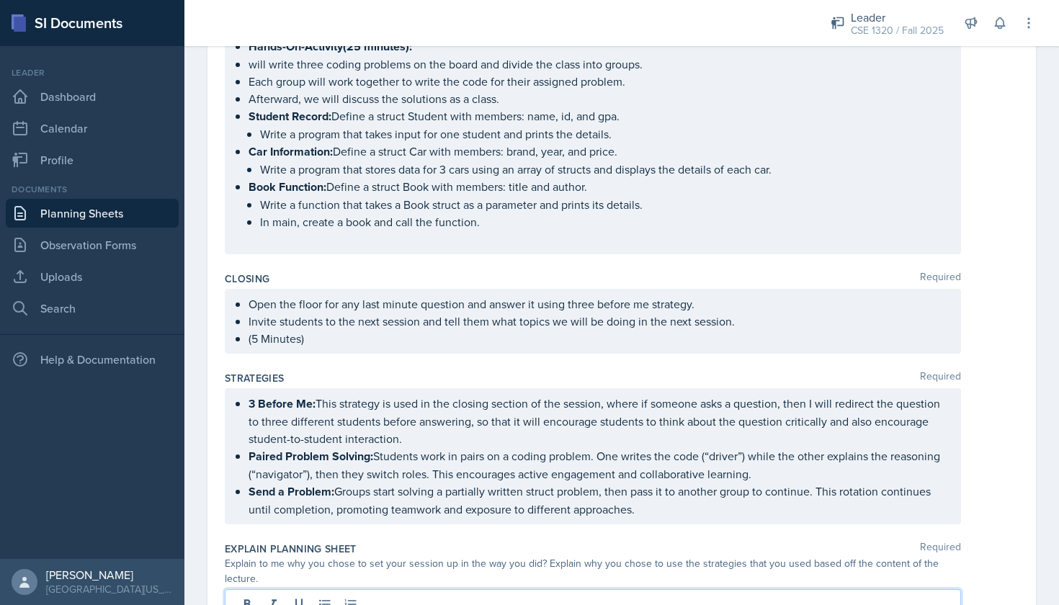
scroll to position [1341, 0]
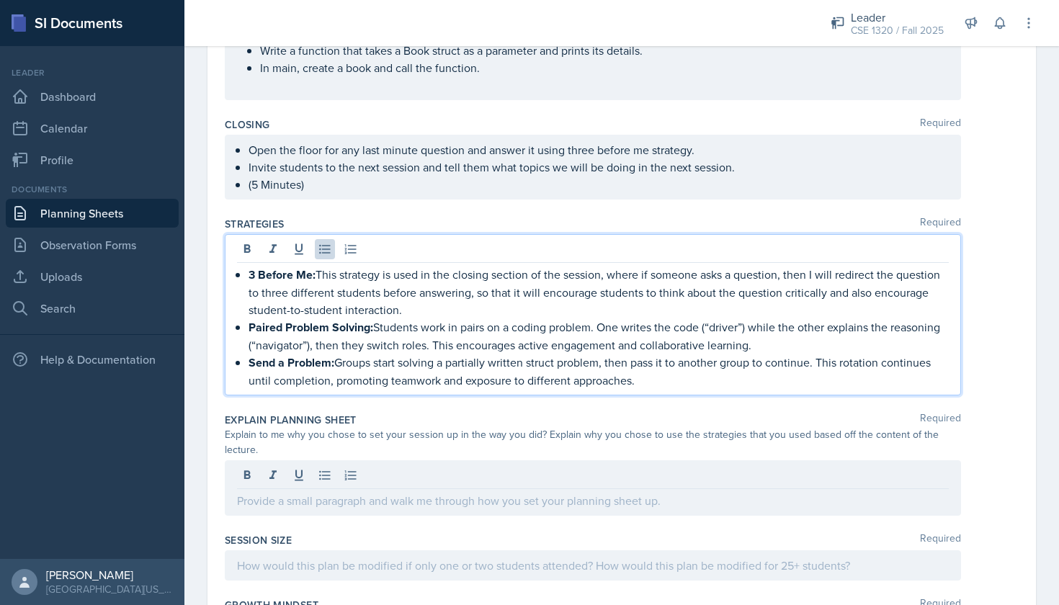
click at [751, 303] on ul "3 Before Me: This strategy is used in the closing section of the session, where…" at bounding box center [599, 327] width 700 height 123
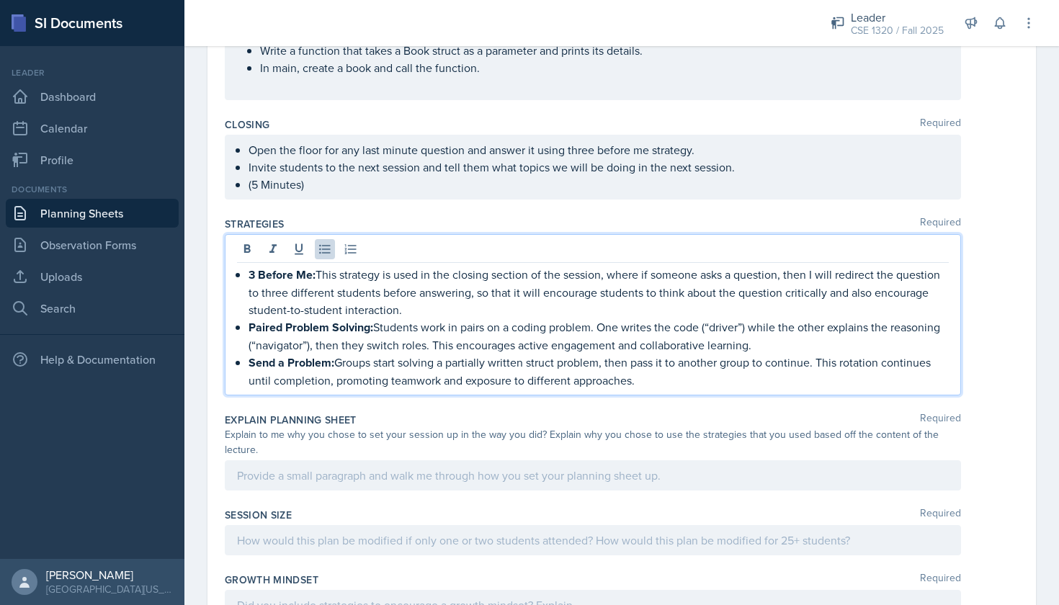
click at [751, 329] on p "Paired Problem Solving: Students work in pairs on a coding problem. One writes …" at bounding box center [599, 336] width 700 height 35
click at [309, 349] on p "Paired Problem Solving: Students work in pairs on a coding problem. One writes …" at bounding box center [599, 336] width 700 height 35
click at [644, 378] on p "Send a Problem: Groups start solving a partially written struct problem, then p…" at bounding box center [599, 371] width 700 height 35
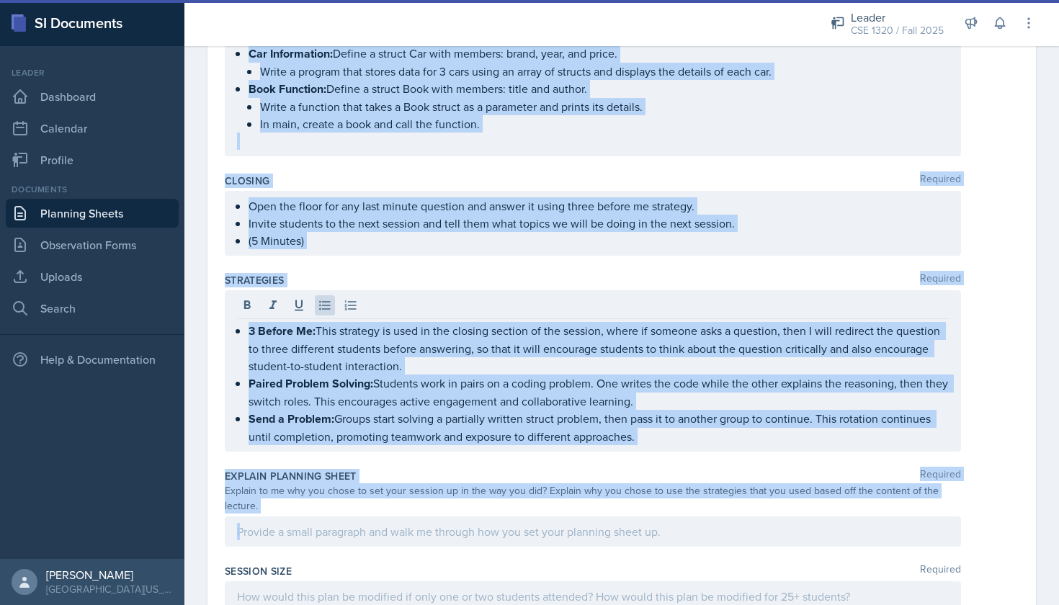
scroll to position [1286, 0]
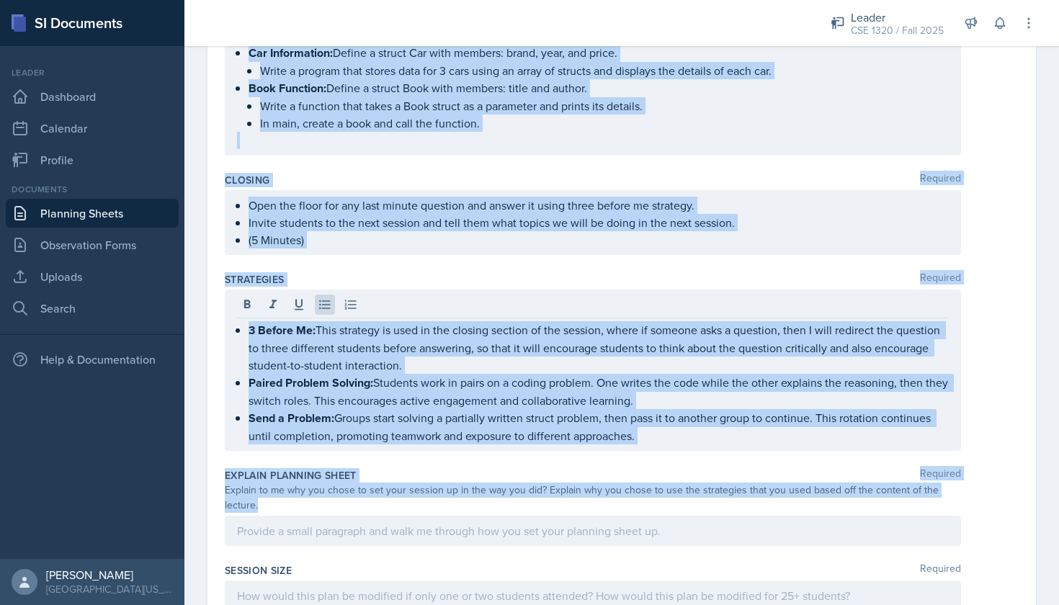
drag, startPoint x: 223, startPoint y: 198, endPoint x: 962, endPoint y: 489, distance: 794.6
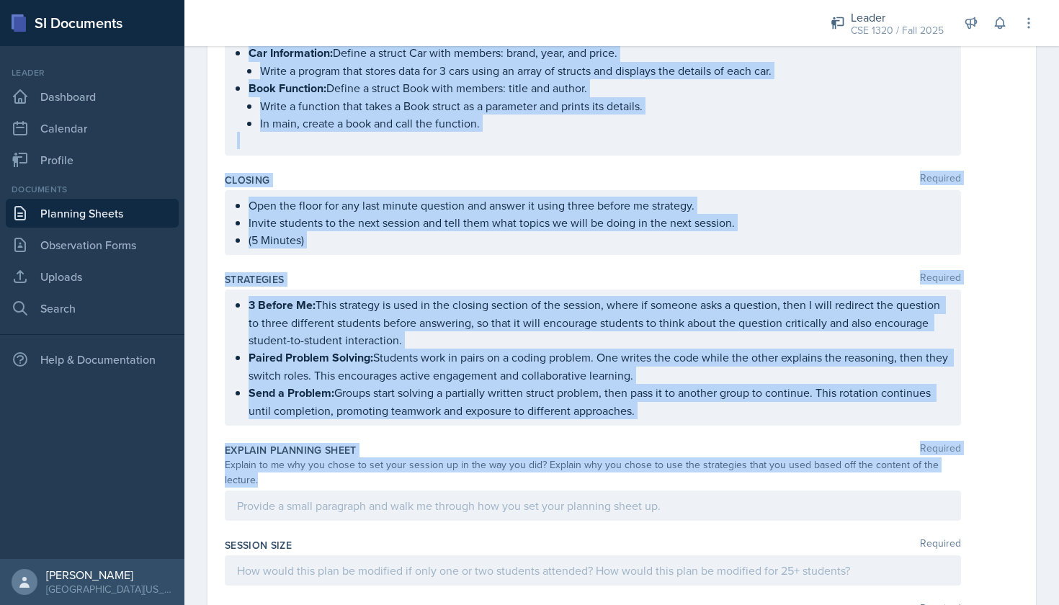
copy div "Content Required Since the professor is still covering coding problems related …"
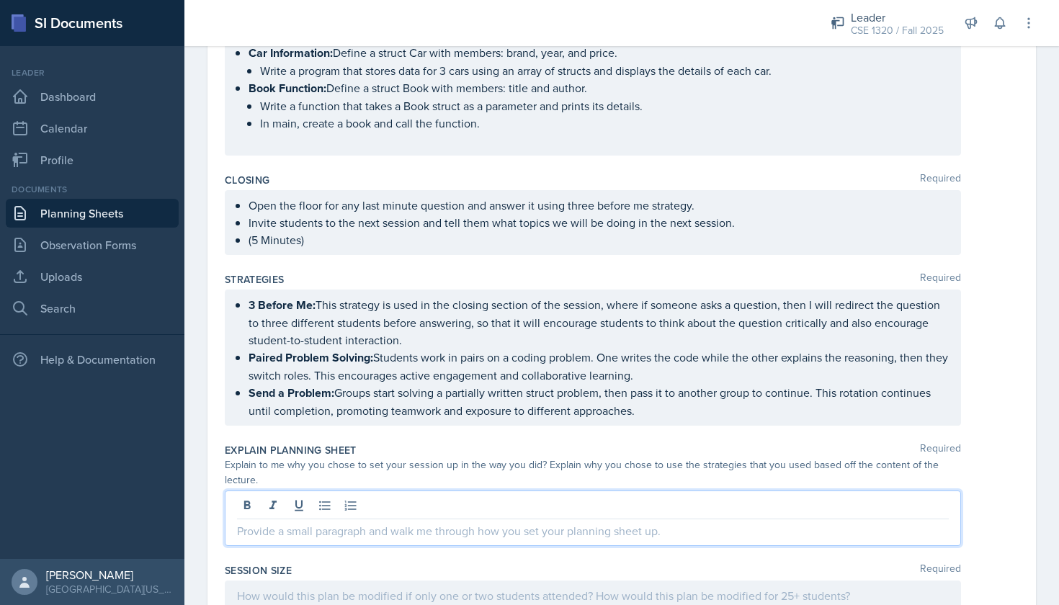
click at [367, 491] on div at bounding box center [593, 518] width 736 height 55
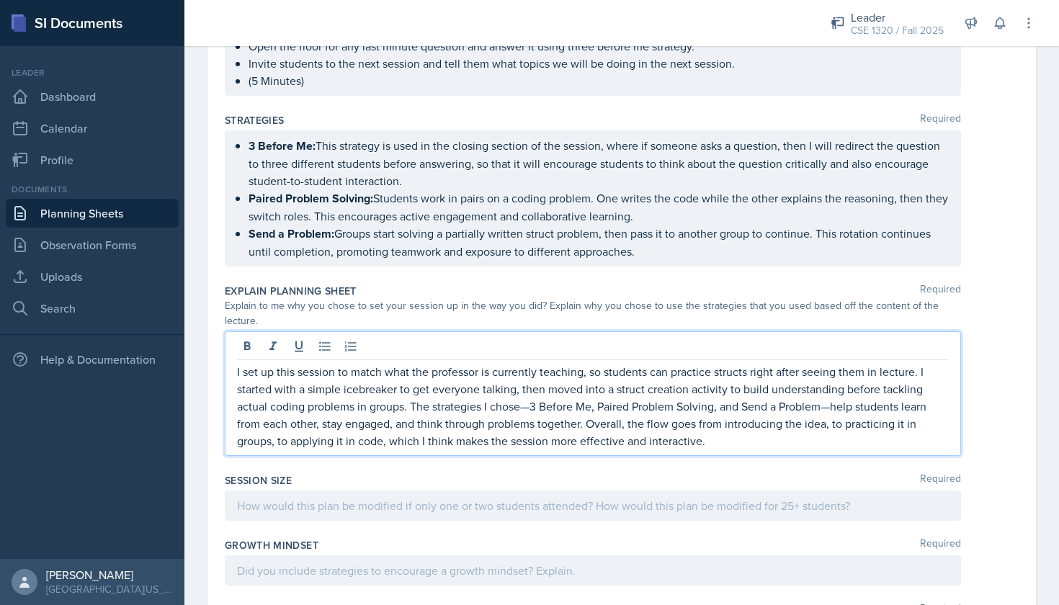
scroll to position [1453, 0]
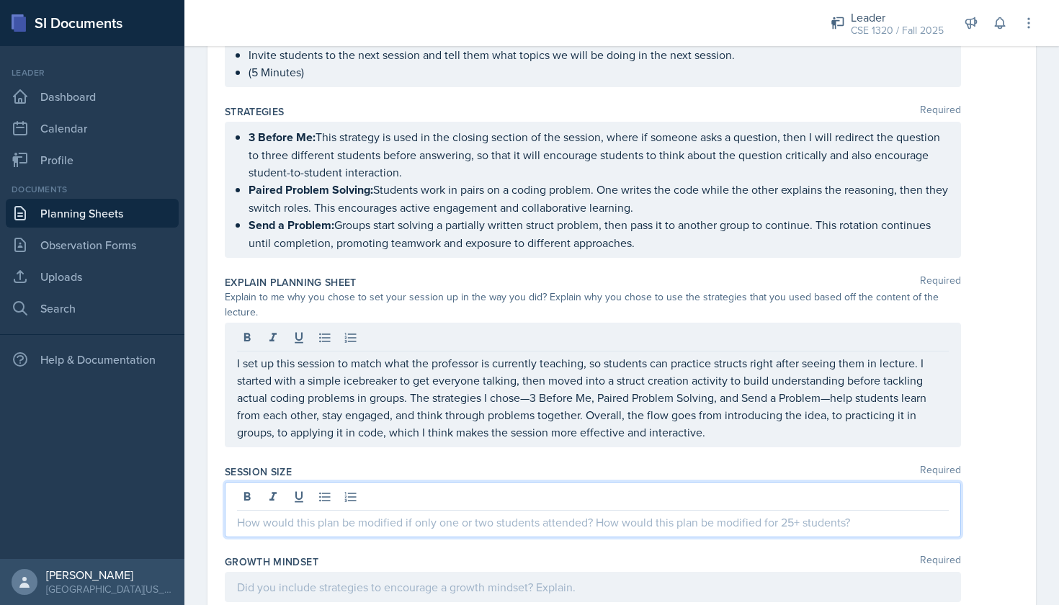
click at [337, 489] on div at bounding box center [593, 509] width 736 height 55
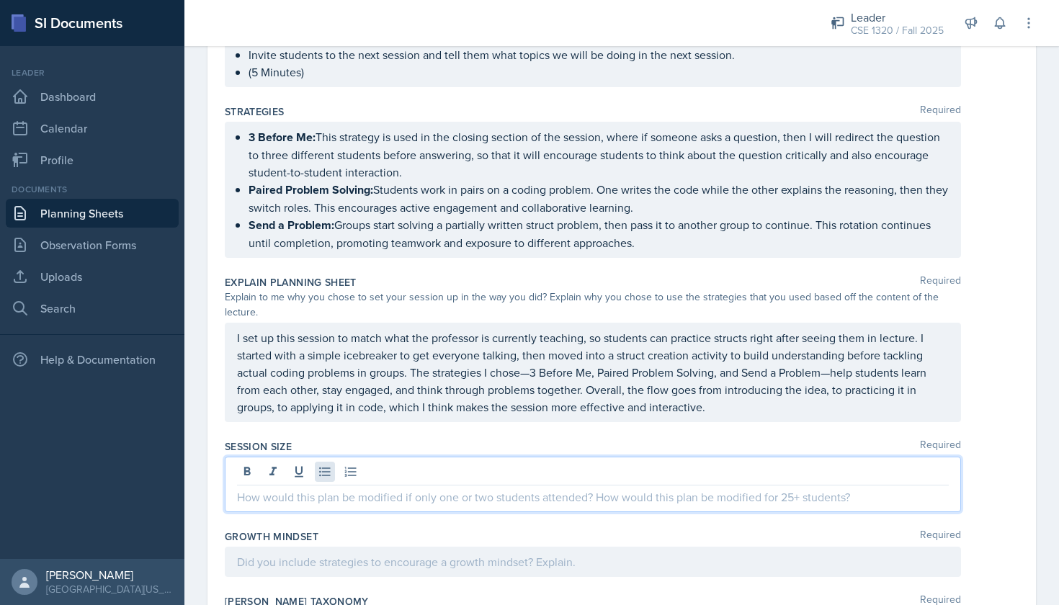
click at [321, 465] on icon at bounding box center [325, 472] width 14 height 14
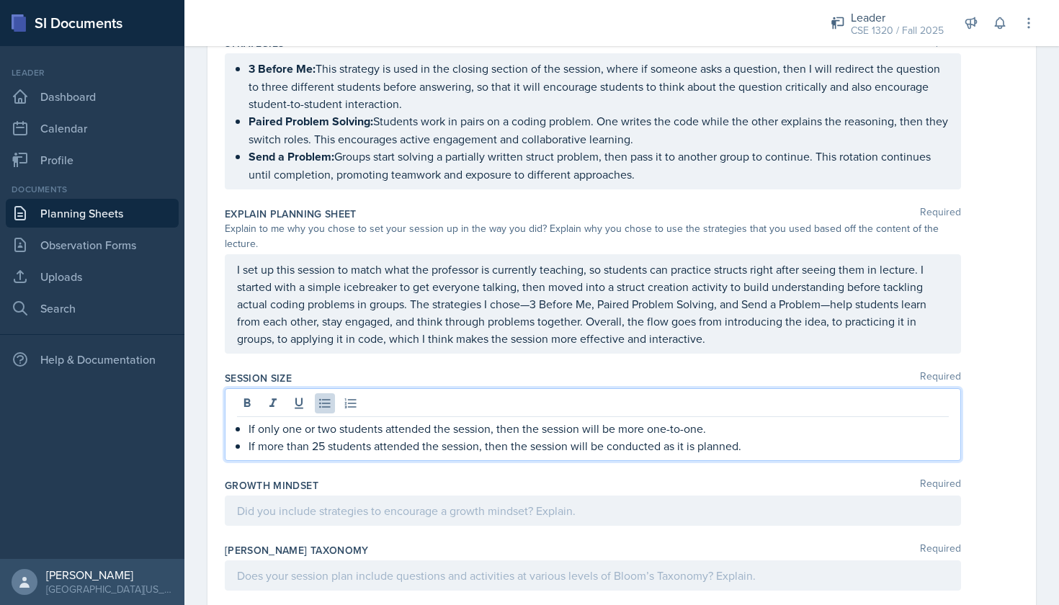
scroll to position [1569, 0]
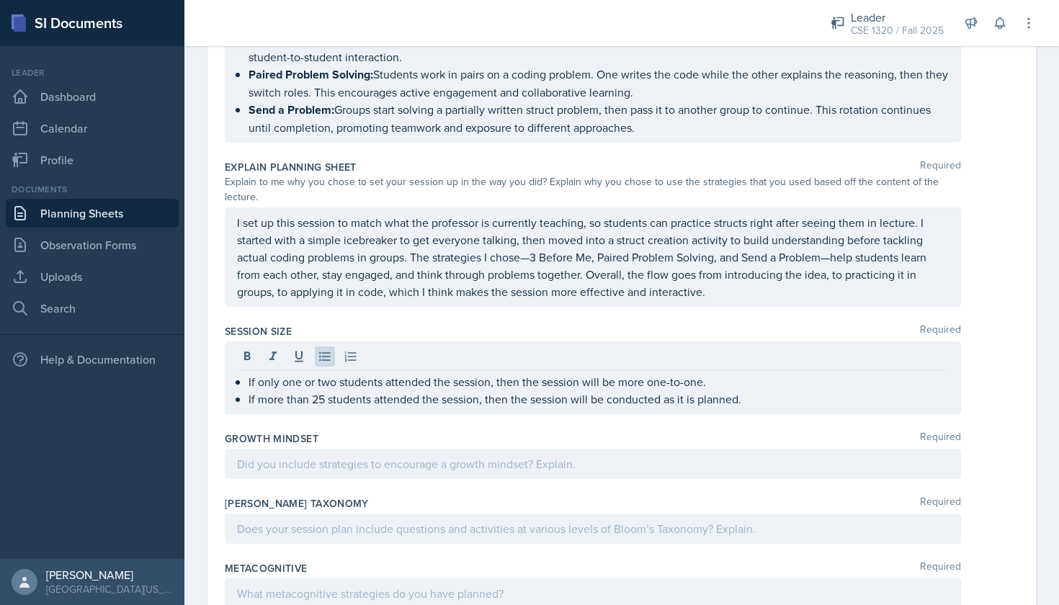
click at [458, 462] on div at bounding box center [593, 464] width 736 height 30
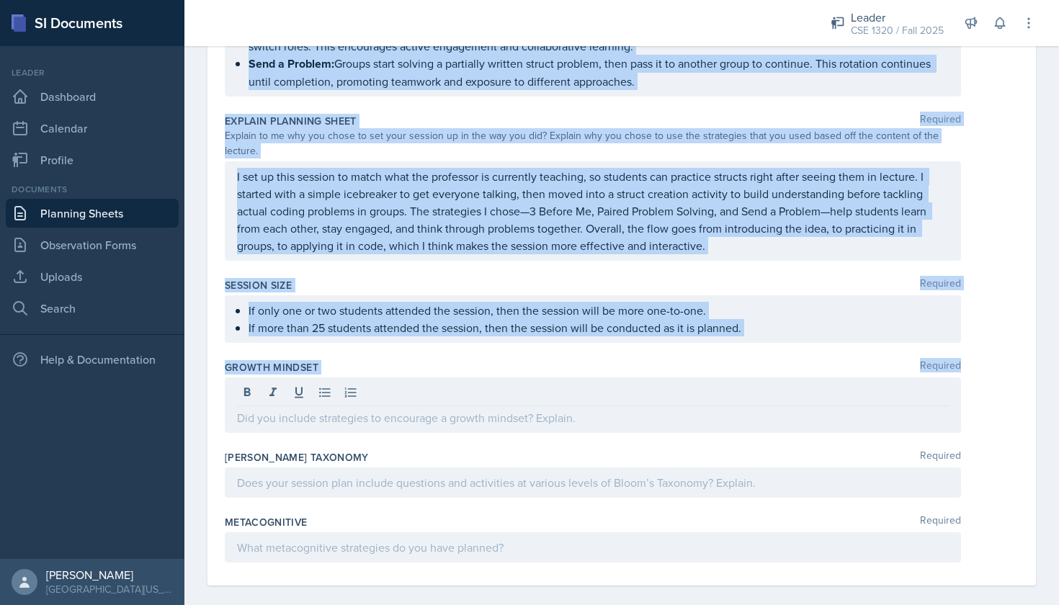
scroll to position [0, 0]
drag, startPoint x: 224, startPoint y: 200, endPoint x: 406, endPoint y: 372, distance: 250.8
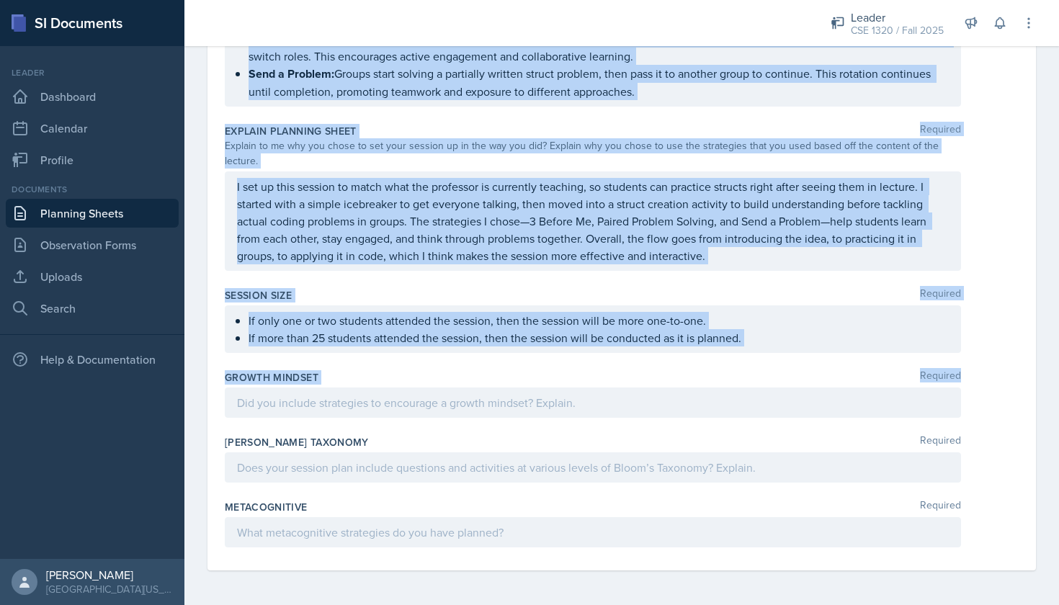
scroll to position [1590, 0]
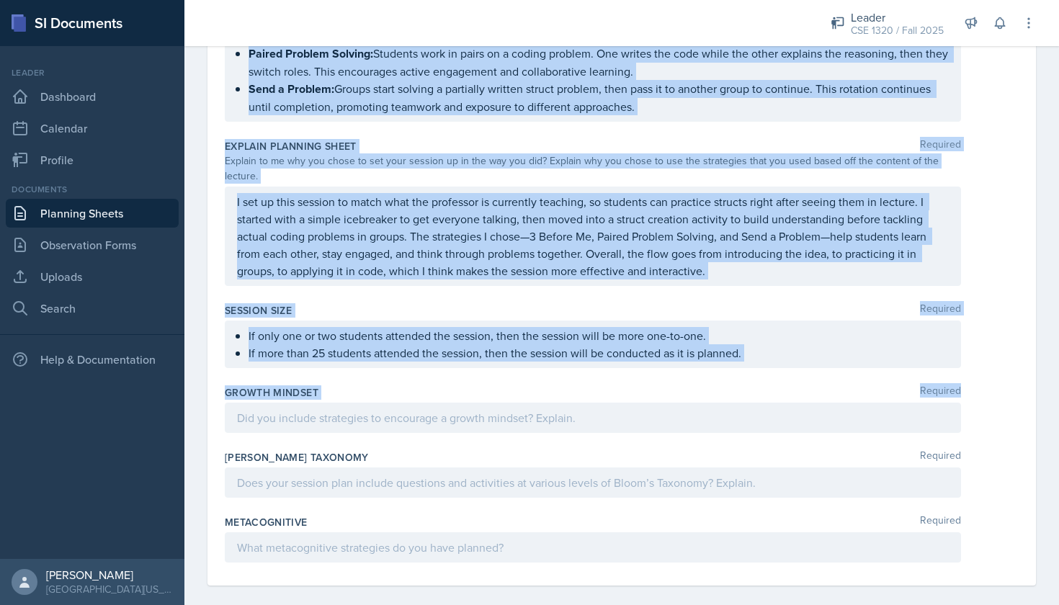
copy div "Content Required Since the professor is still covering coding problems related …"
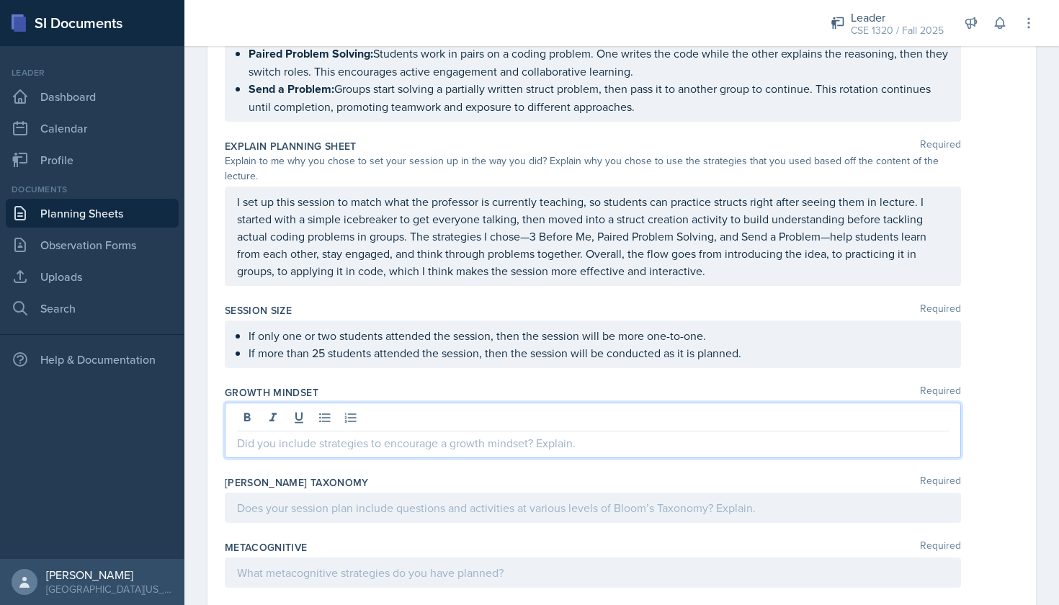
click at [331, 409] on div at bounding box center [593, 430] width 736 height 55
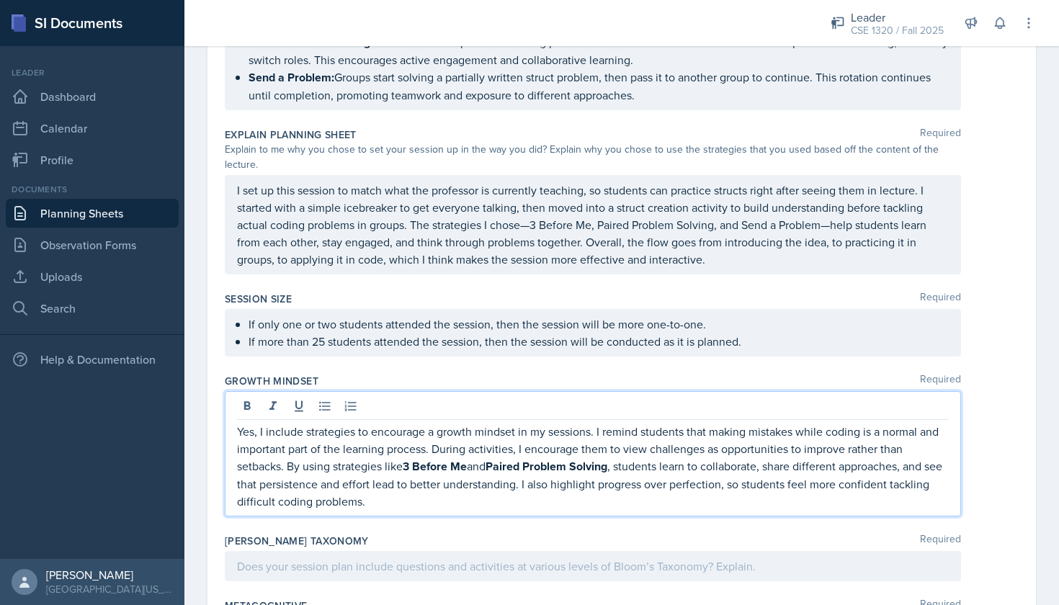
scroll to position [1604, 0]
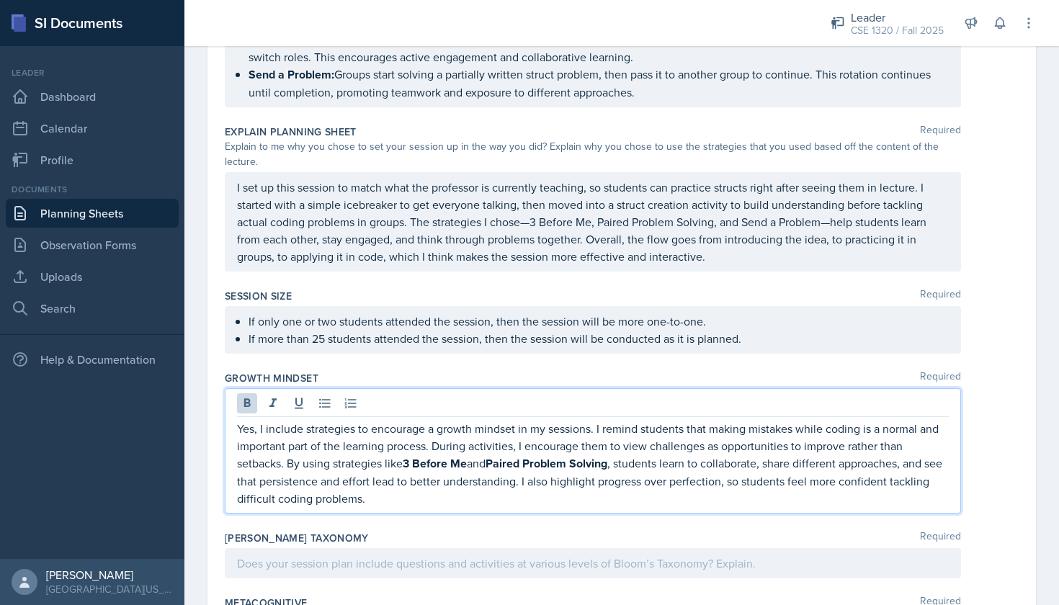
drag, startPoint x: 407, startPoint y: 448, endPoint x: 468, endPoint y: 446, distance: 61.3
click at [467, 455] on strong "3 Before Me" at bounding box center [435, 463] width 64 height 17
drag, startPoint x: 493, startPoint y: 446, endPoint x: 615, endPoint y: 453, distance: 122.0
click at [615, 453] on p "Yes, I include strategies to encourage a growth mindset in my sessions. I remin…" at bounding box center [593, 463] width 712 height 87
click at [615, 482] on p "Yes, I include strategies to encourage a growth mindset in my sessions. I remin…" at bounding box center [593, 463] width 712 height 86
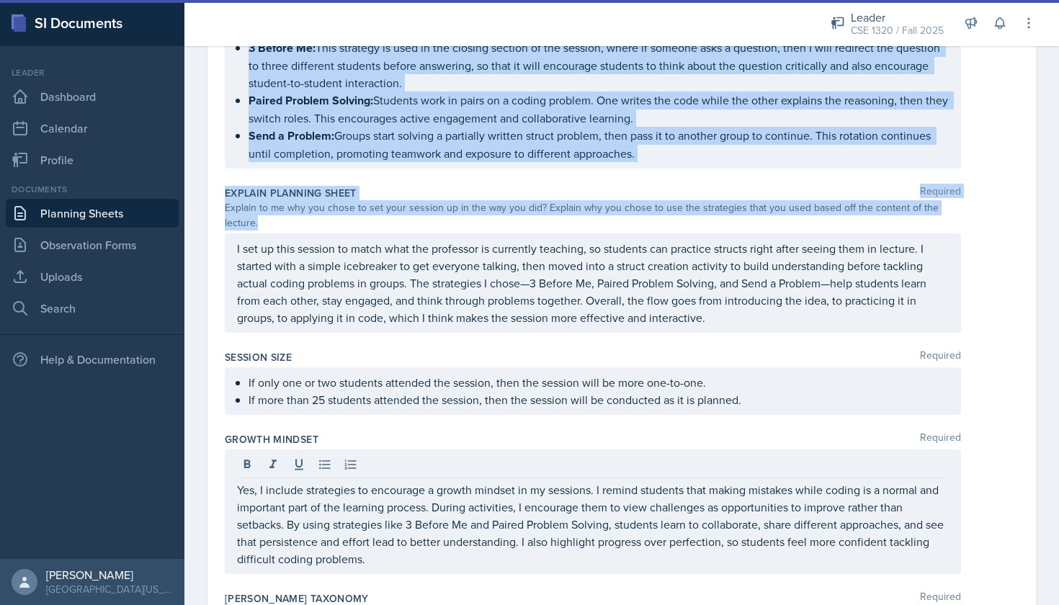
scroll to position [1684, 0]
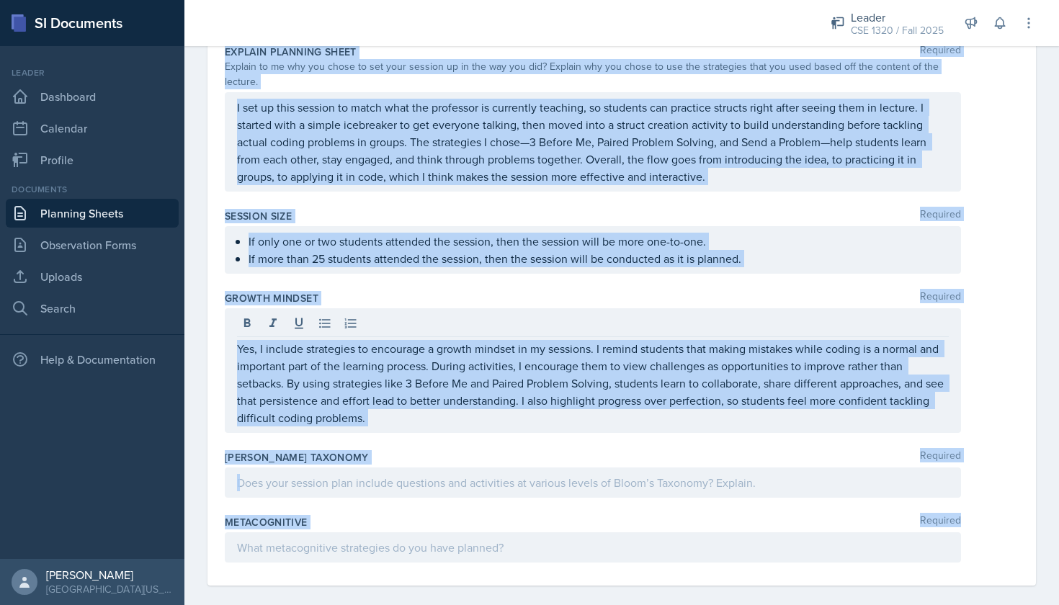
drag, startPoint x: 226, startPoint y: 199, endPoint x: 419, endPoint y: 548, distance: 399.7
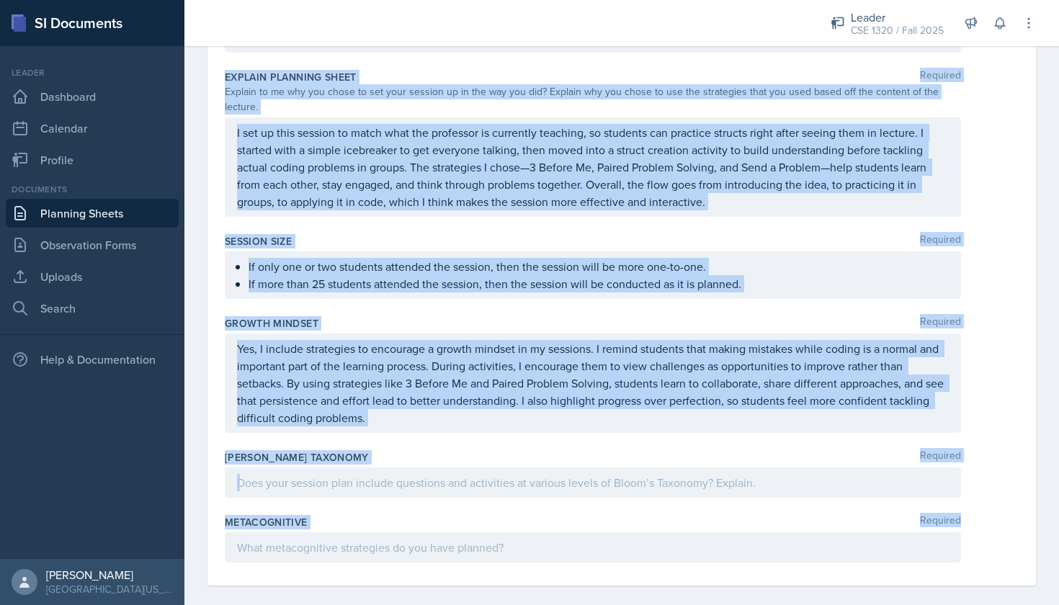
copy div "Content Required Since the professor is still covering coding problems related …"
click at [304, 474] on p at bounding box center [593, 482] width 712 height 17
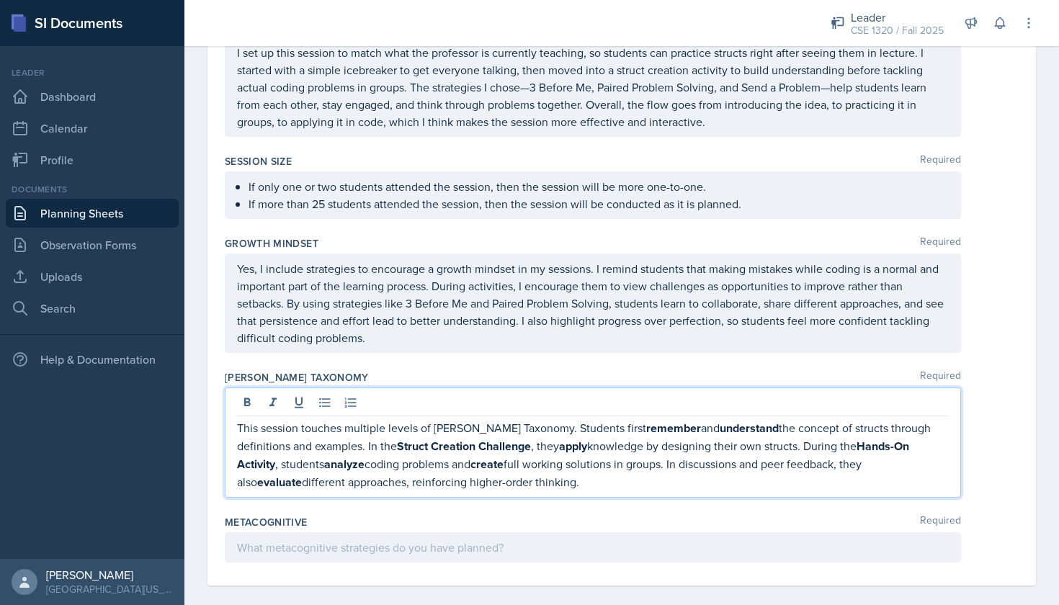
scroll to position [1738, 0]
click at [342, 538] on div at bounding box center [593, 548] width 736 height 30
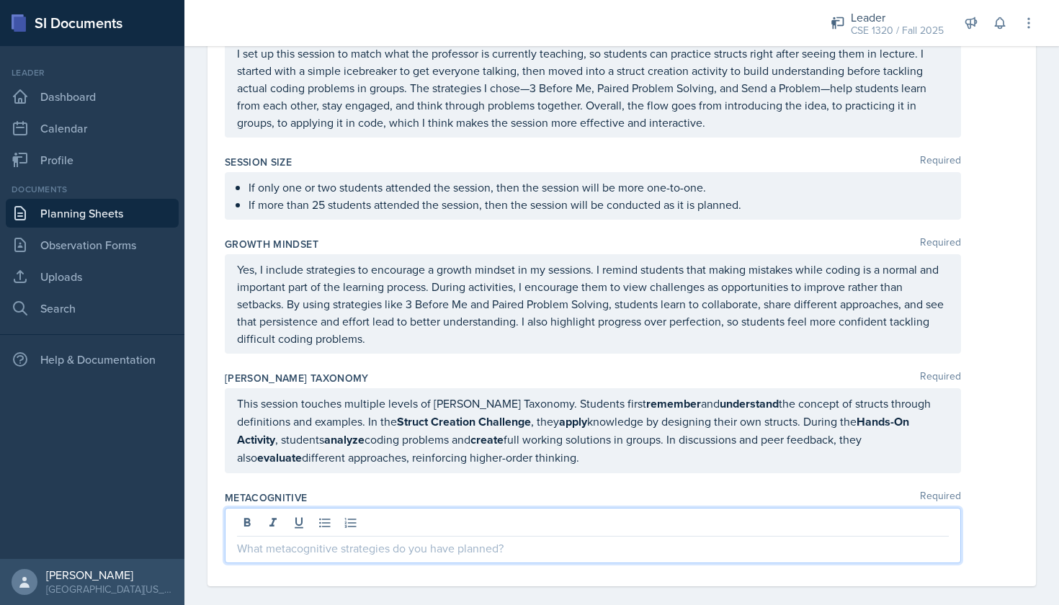
click at [348, 540] on p at bounding box center [593, 548] width 712 height 17
paste div
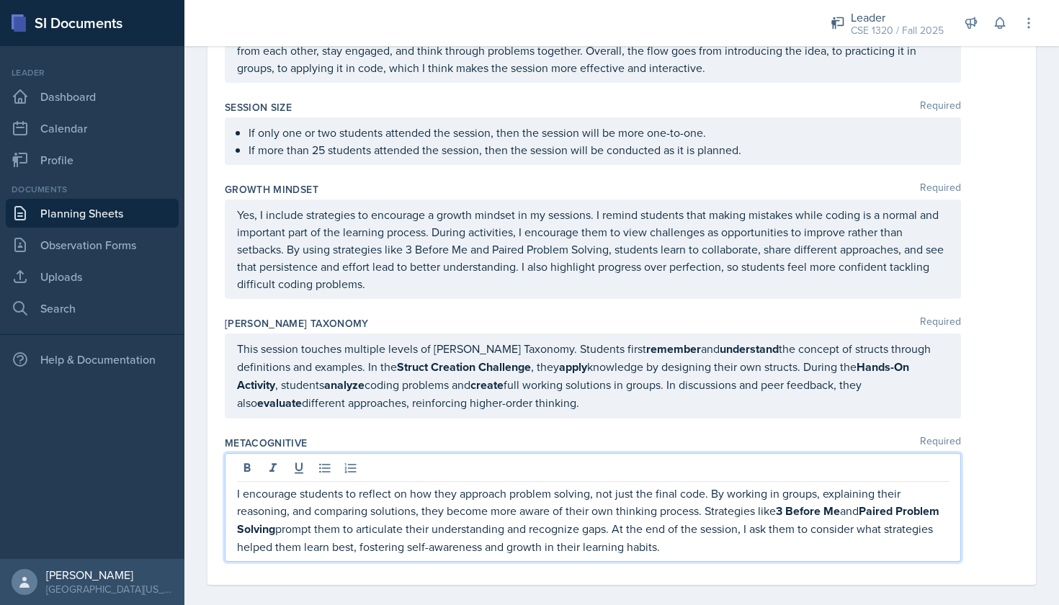
scroll to position [1791, 0]
click at [731, 537] on p "I encourage students to reflect on how they approach problem-solving, not just …" at bounding box center [593, 521] width 712 height 71
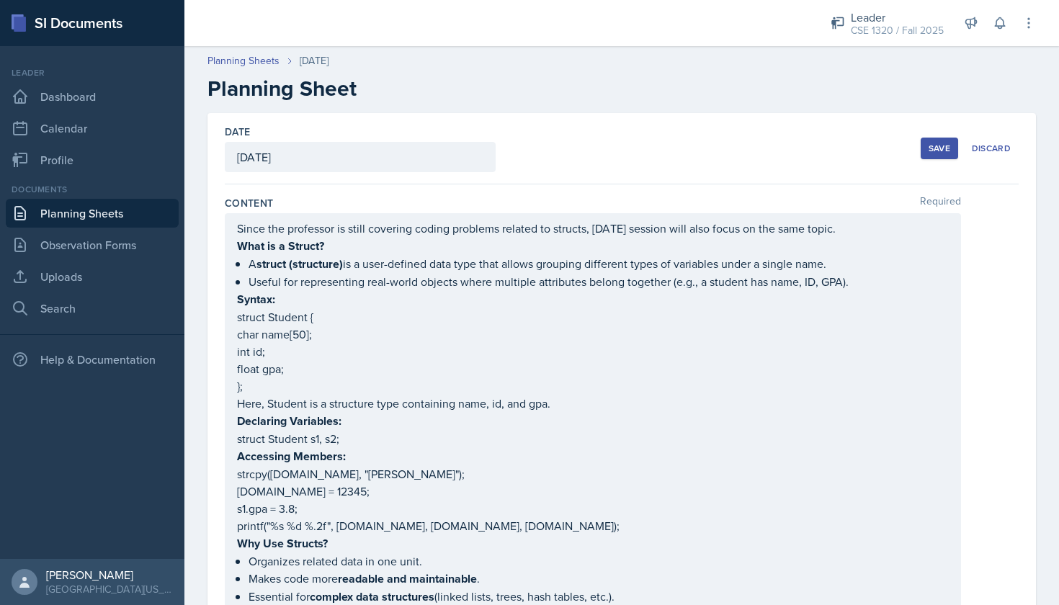
scroll to position [0, 0]
click at [940, 143] on div "Save" at bounding box center [940, 149] width 22 height 12
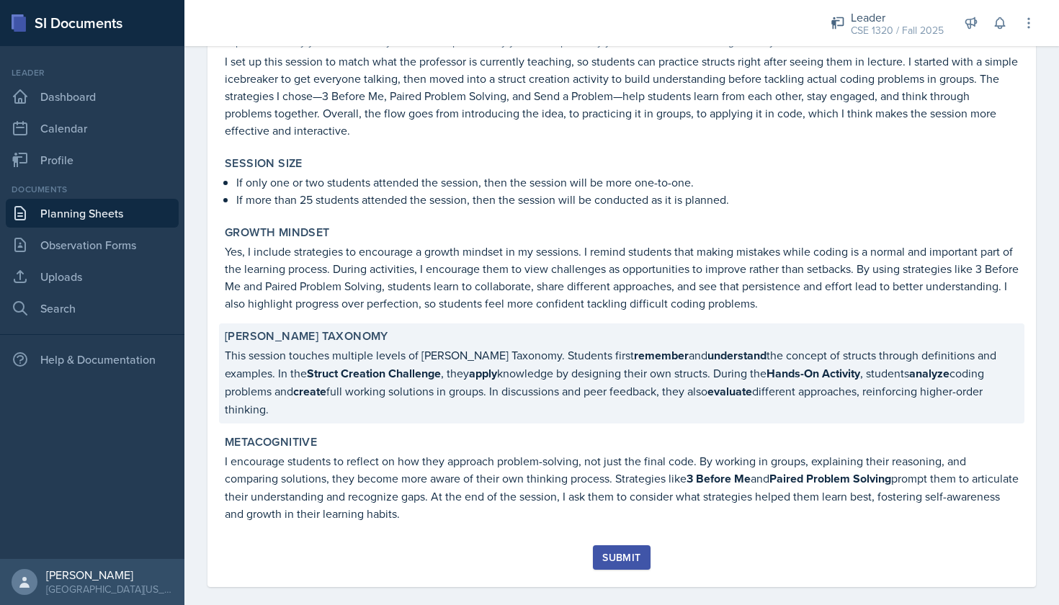
scroll to position [1615, 0]
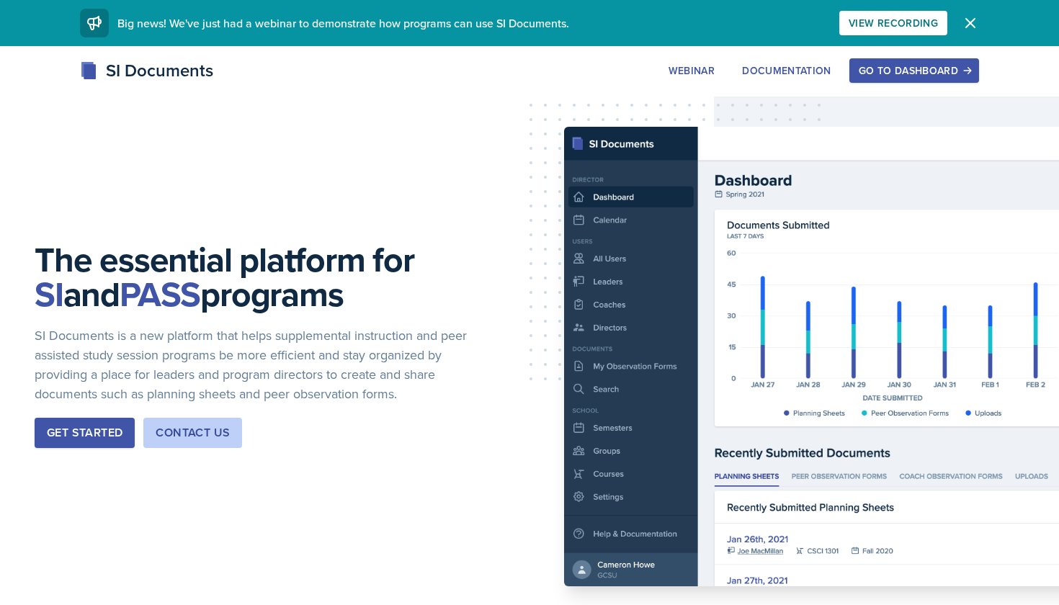
click at [940, 68] on div "Go to Dashboard" at bounding box center [914, 71] width 111 height 12
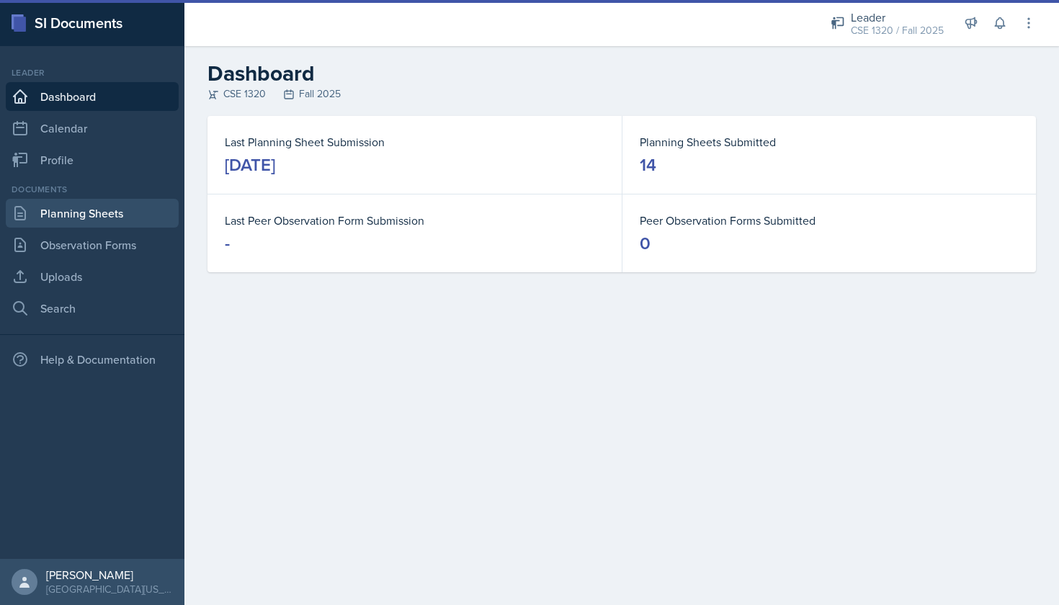
click at [115, 209] on link "Planning Sheets" at bounding box center [92, 213] width 173 height 29
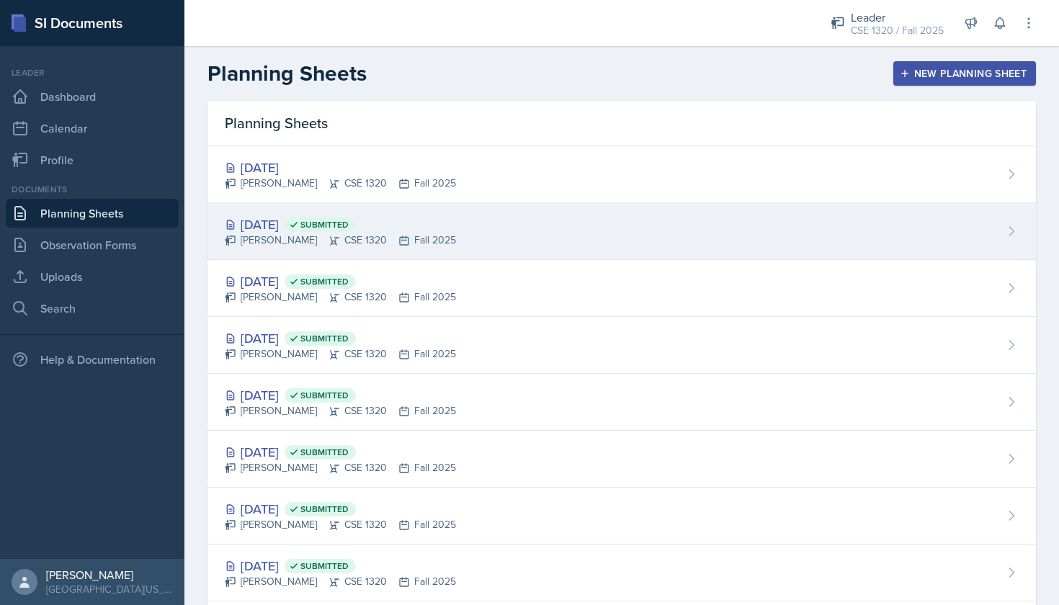
click at [559, 218] on div "[DATE] Submitted [PERSON_NAME] CSE 1320 Fall 2025" at bounding box center [622, 231] width 829 height 57
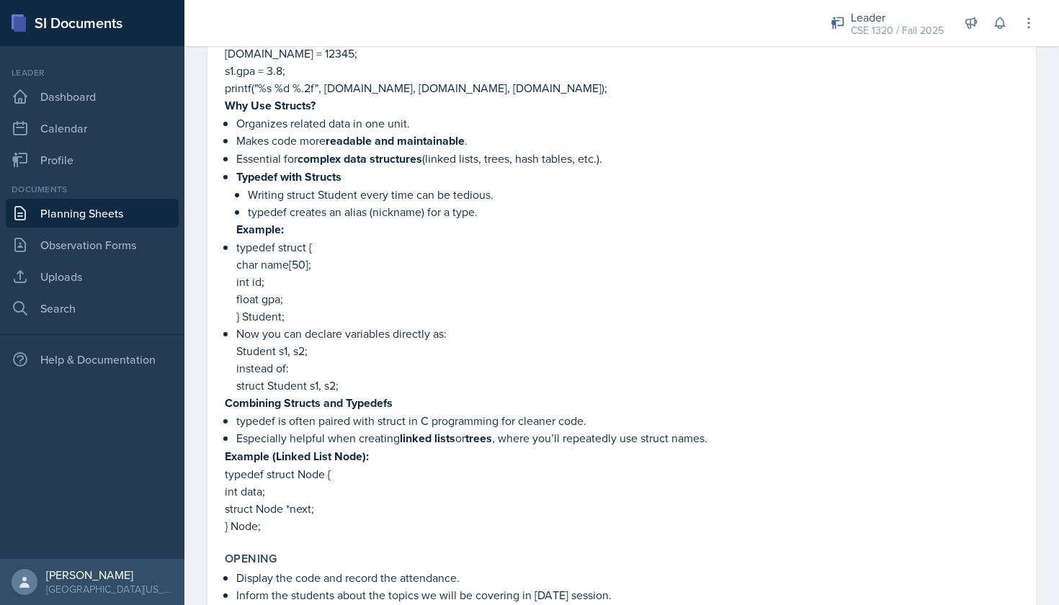
scroll to position [419, 0]
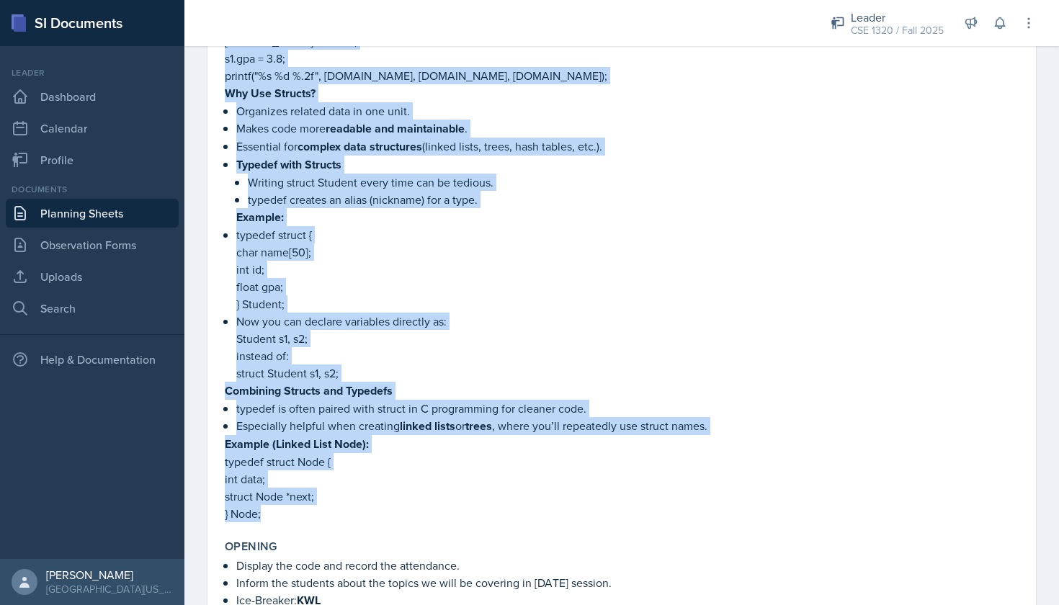
drag, startPoint x: 225, startPoint y: 211, endPoint x: 483, endPoint y: 524, distance: 405.4
click at [483, 524] on div "Content What is a Struct? A struct (structure) is a user-defined data type that…" at bounding box center [622, 146] width 806 height 765
copy div "Lore ip d Sitame? C adipis (elitseddo) ei t inci-utlabor etdo magn aliq enimad …"
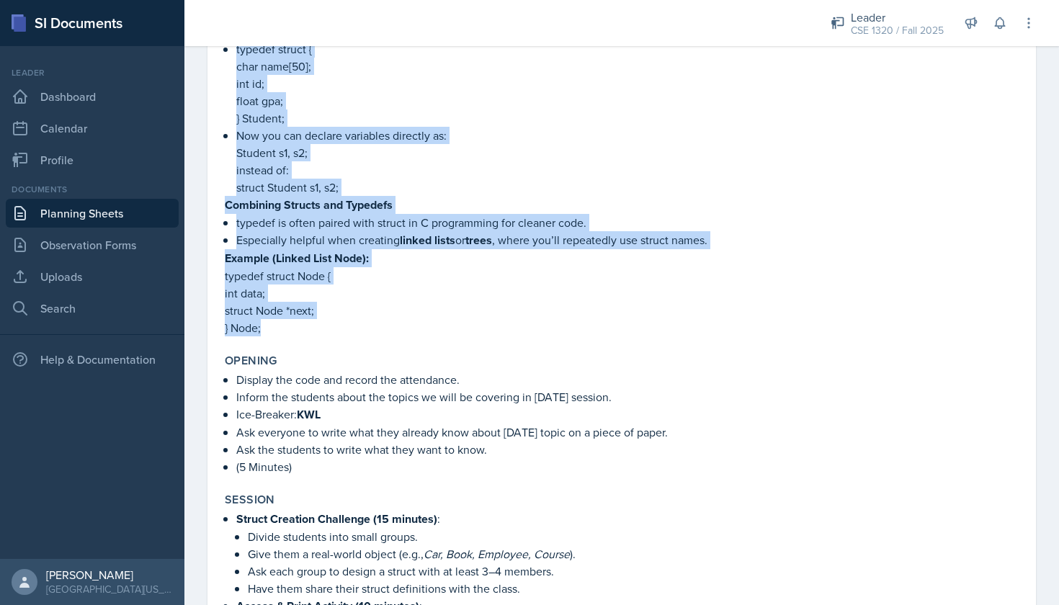
scroll to position [726, 0]
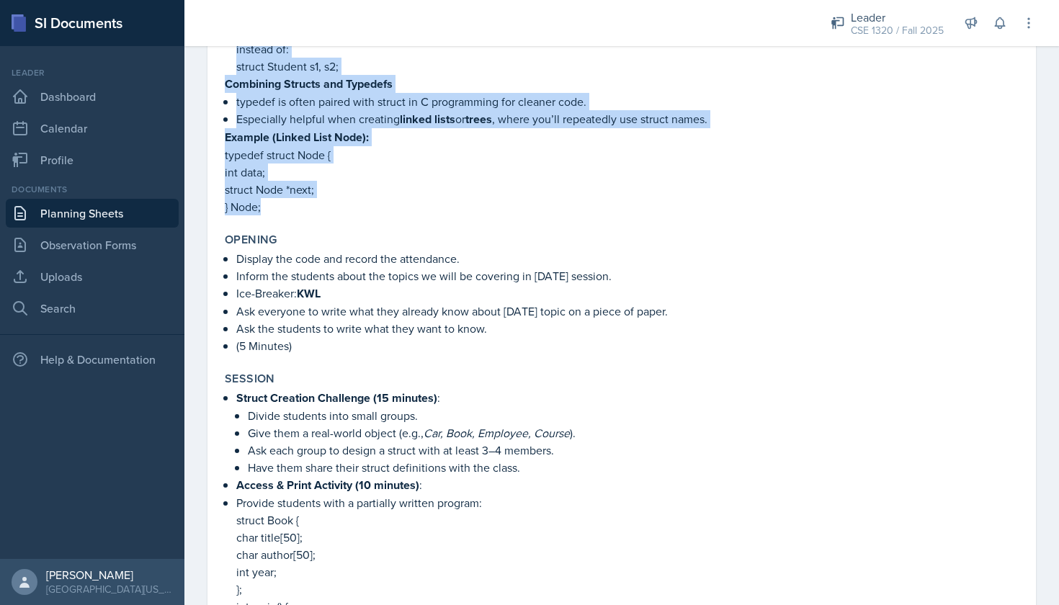
drag, startPoint x: 620, startPoint y: 276, endPoint x: 232, endPoint y: 259, distance: 388.1
click at [232, 258] on div "Display the code and record the attendance. Inform the students about the topic…" at bounding box center [622, 302] width 794 height 104
copy ul "Display the code and record the attendance. Inform the students about the topic…"
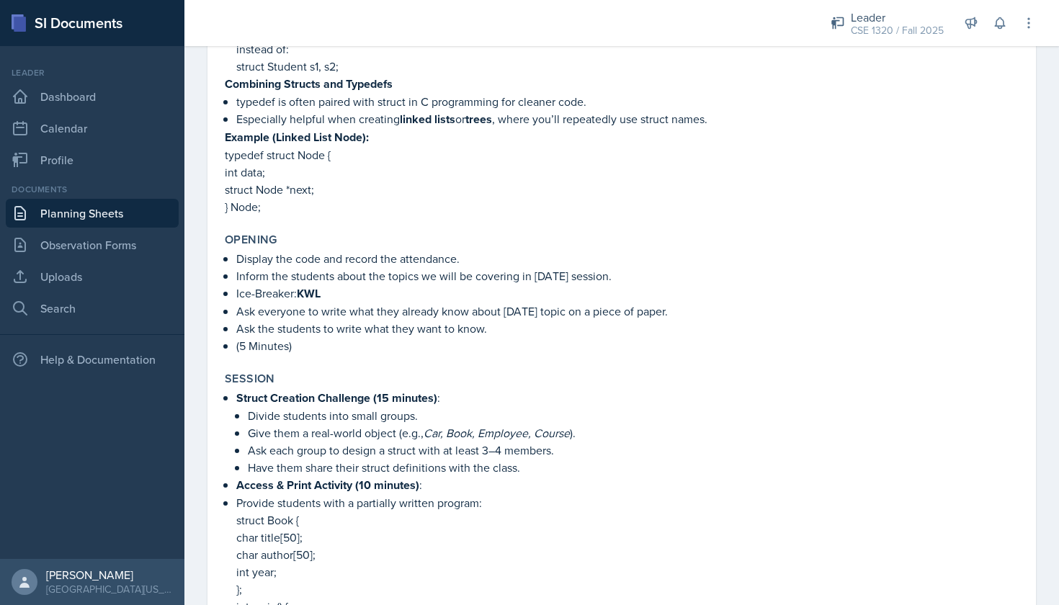
click at [842, 452] on p "Ask each group to design a struct with at least 3–4 members." at bounding box center [633, 450] width 771 height 17
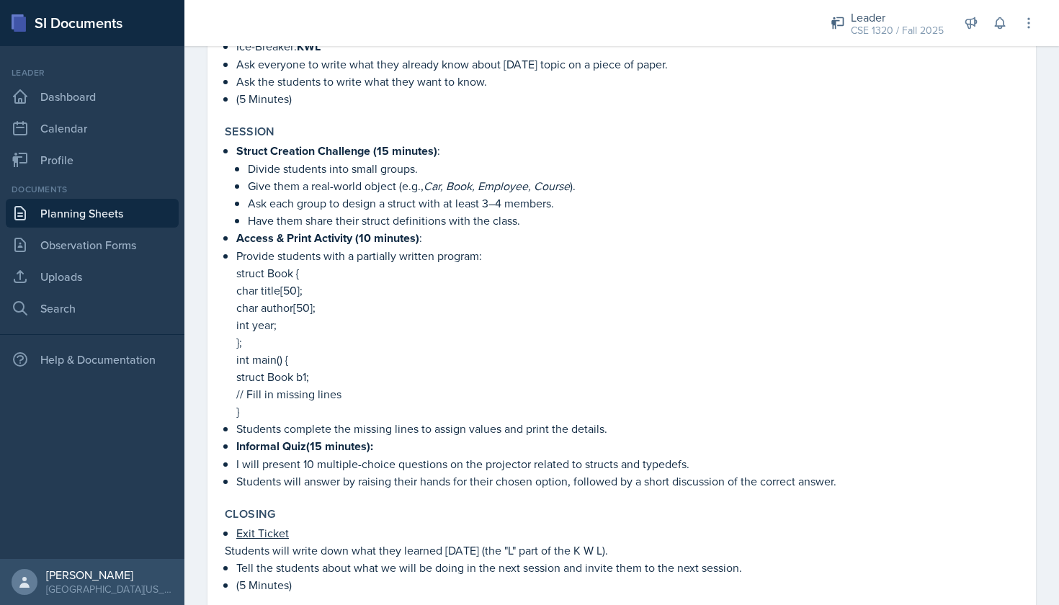
scroll to position [974, 0]
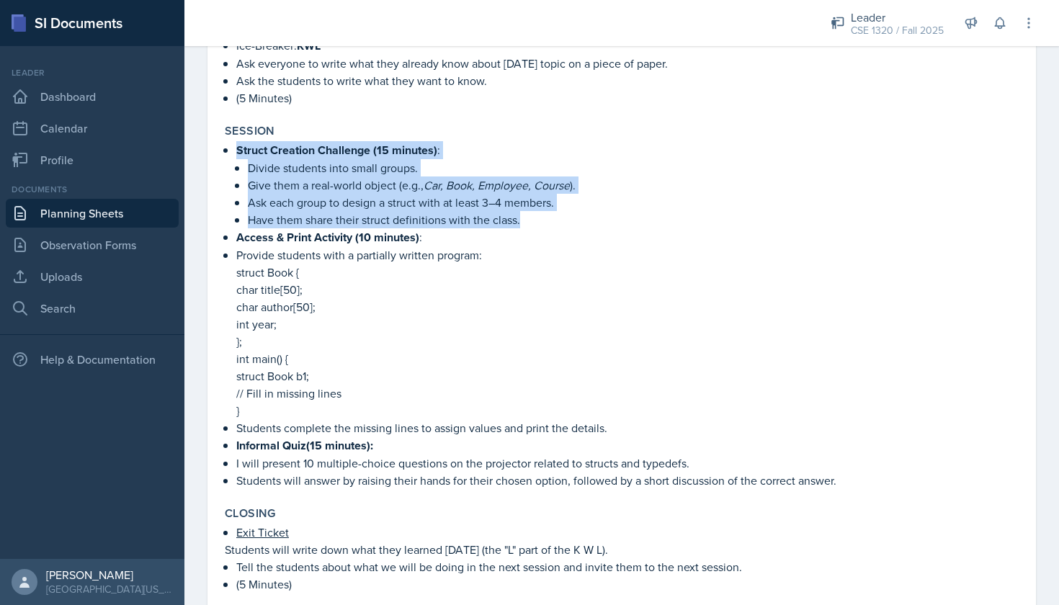
drag, startPoint x: 236, startPoint y: 147, endPoint x: 538, endPoint y: 218, distance: 311.0
click at [538, 218] on div "Struct Creation Challenge (15 minutes) : Divide students into small groups. Giv…" at bounding box center [622, 315] width 794 height 348
copy li "Struct Creation Challenge (15 minutes) : Divide students into small groups. Giv…"
click at [437, 404] on p "}" at bounding box center [627, 410] width 783 height 17
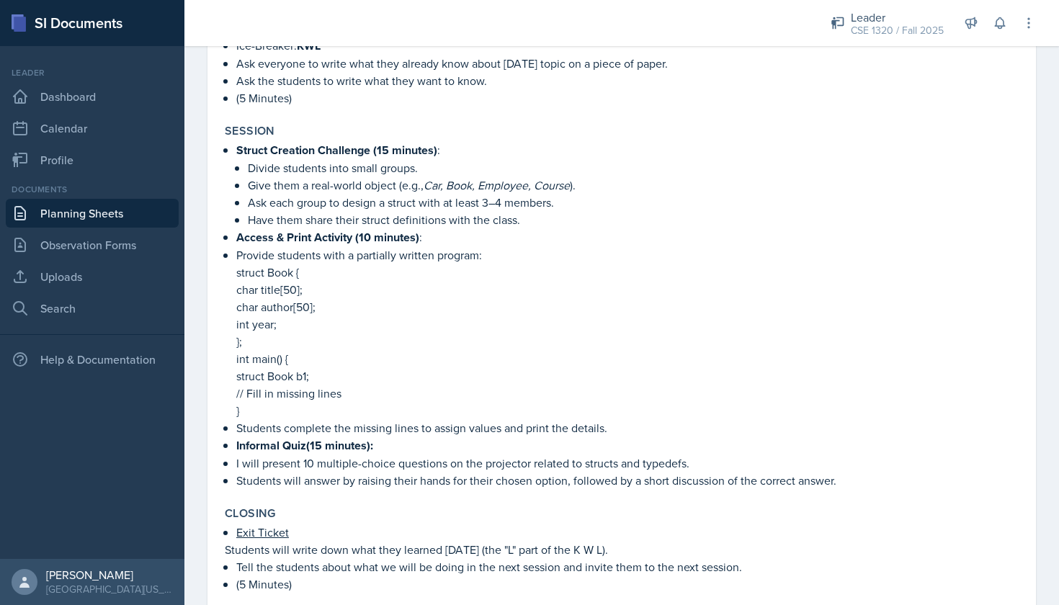
click at [123, 215] on link "Planning Sheets" at bounding box center [92, 213] width 173 height 29
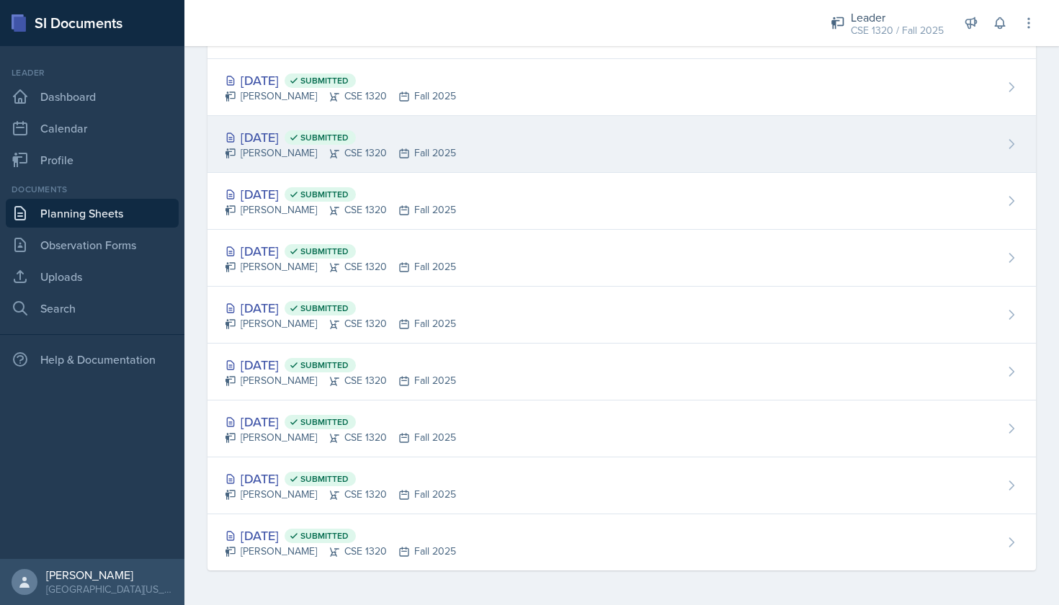
scroll to position [429, 0]
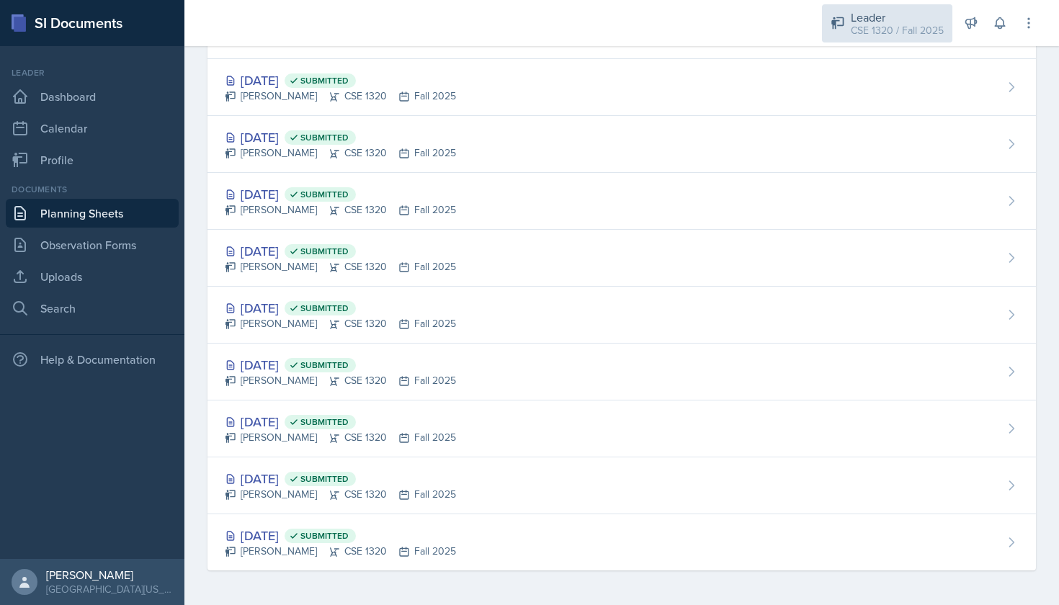
click at [849, 25] on div "Leader CSE 1320 / Fall 2025" at bounding box center [887, 23] width 130 height 38
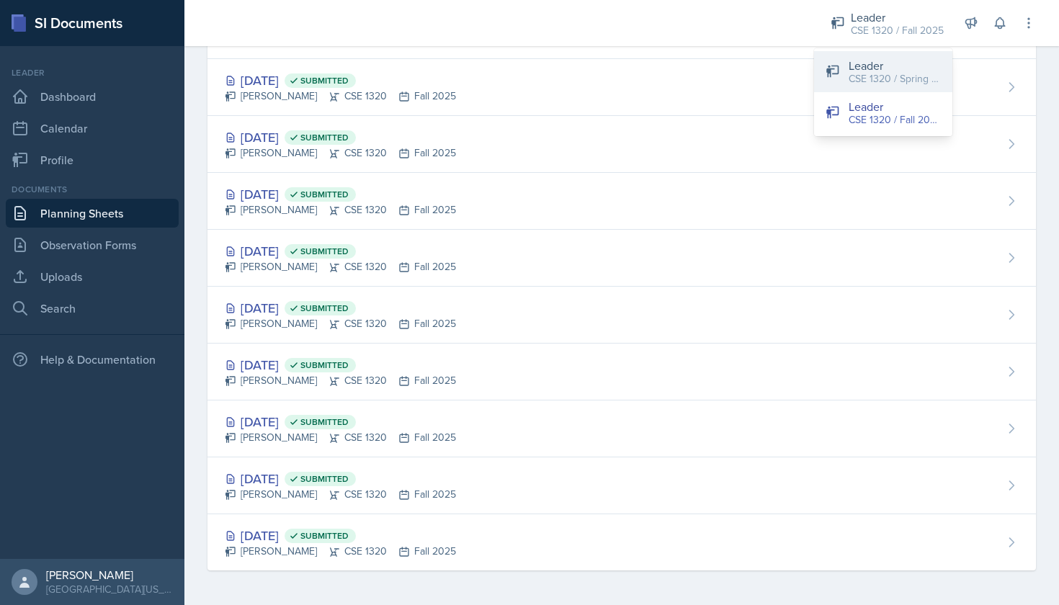
click at [864, 82] on div "CSE 1320 / Spring 2025" at bounding box center [895, 78] width 92 height 15
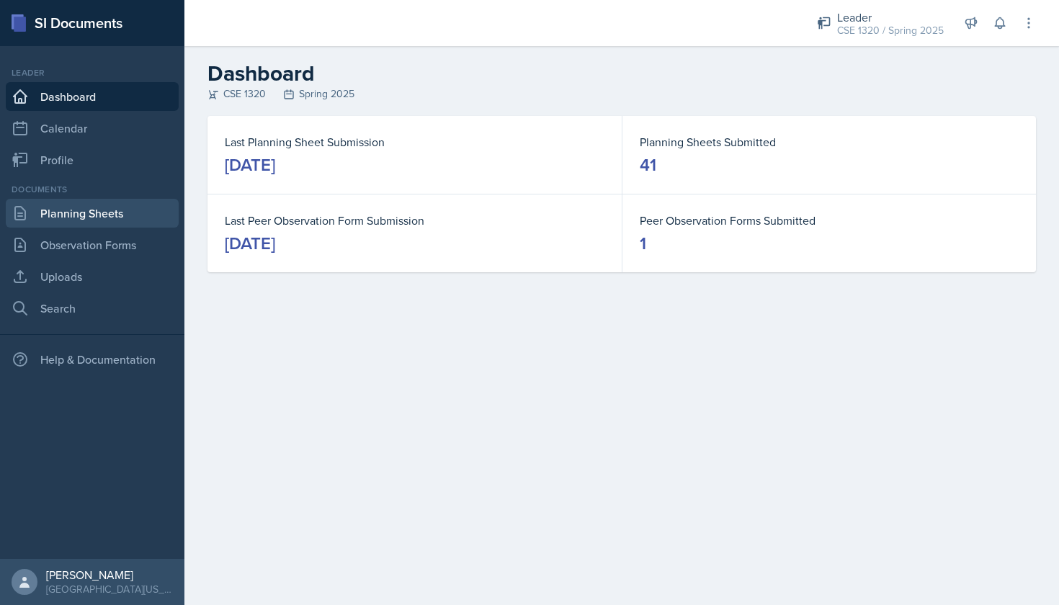
click at [103, 221] on link "Planning Sheets" at bounding box center [92, 213] width 173 height 29
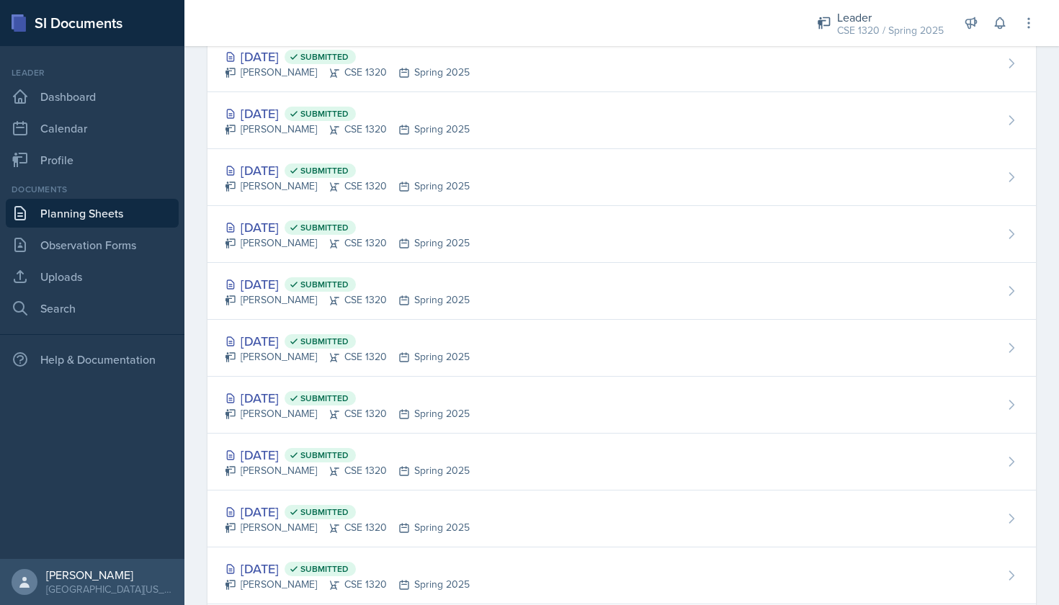
scroll to position [586, 0]
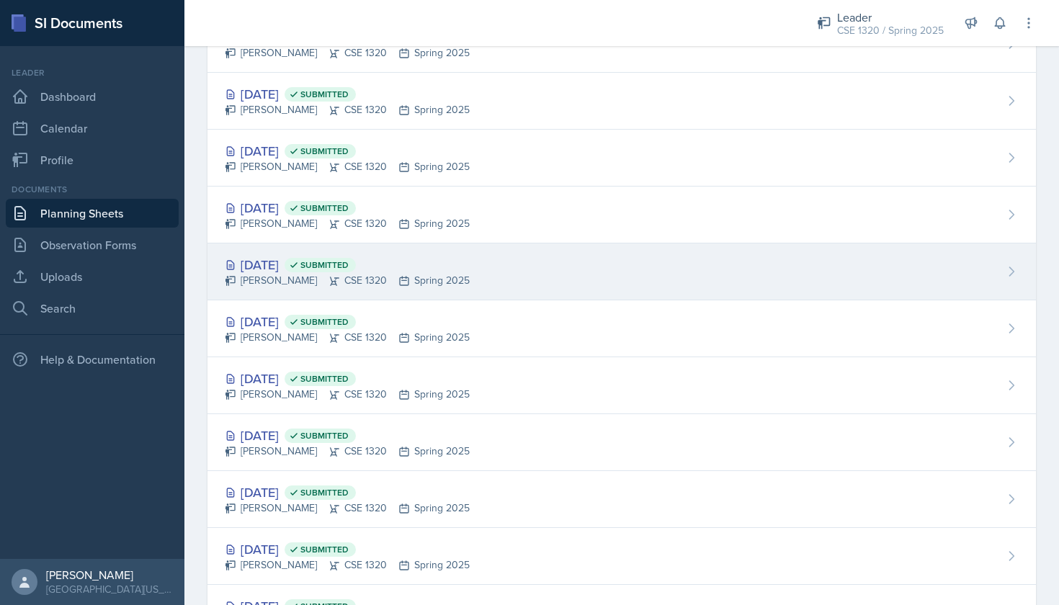
click at [529, 278] on div "[DATE] Submitted [PERSON_NAME] CSE 1320 Spring 2025" at bounding box center [622, 272] width 829 height 57
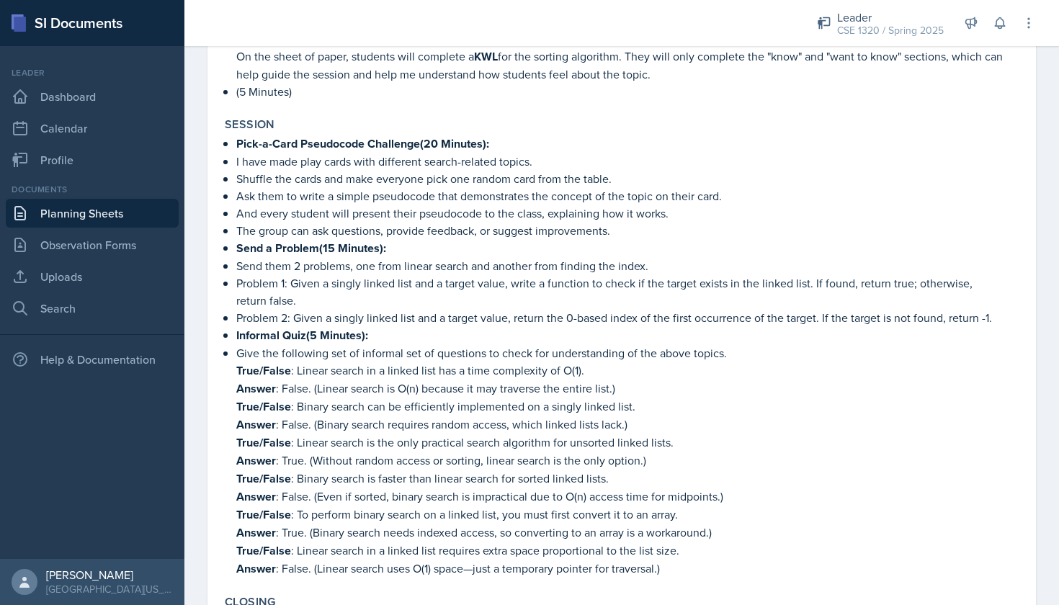
scroll to position [533, 0]
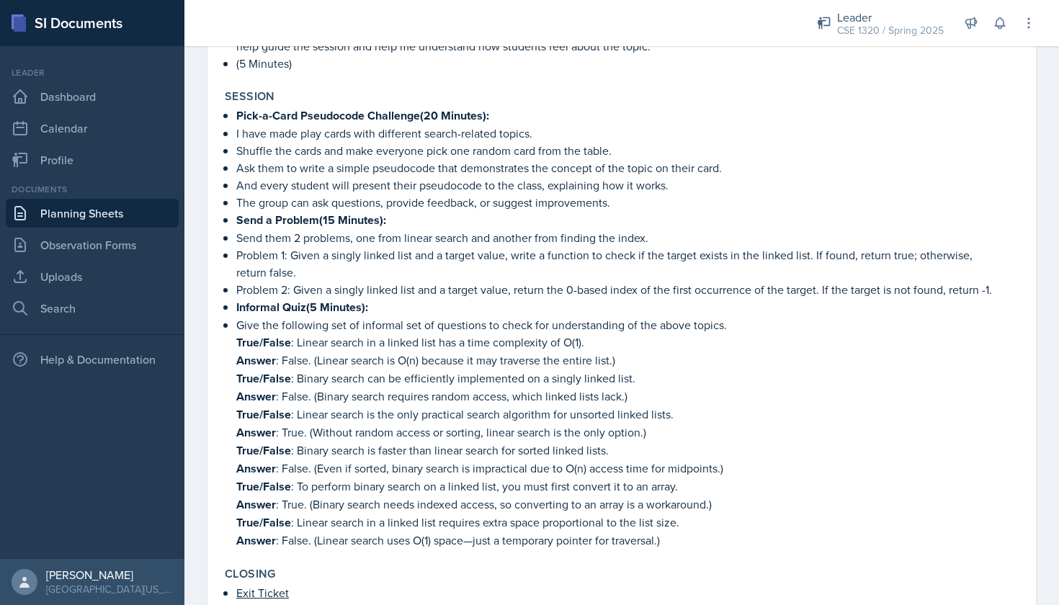
click at [103, 218] on link "Planning Sheets" at bounding box center [92, 213] width 173 height 29
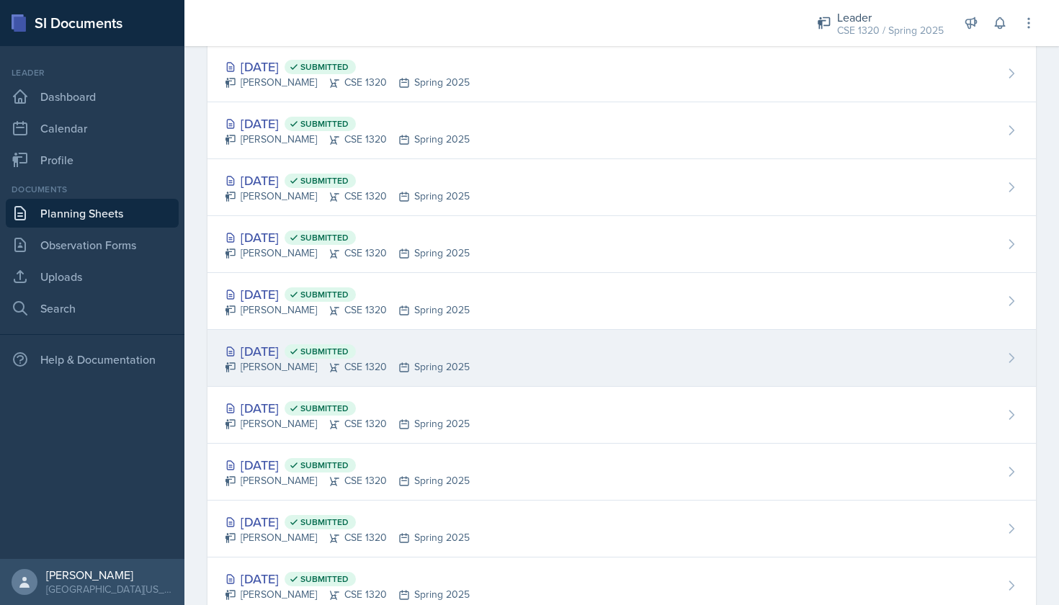
scroll to position [413, 0]
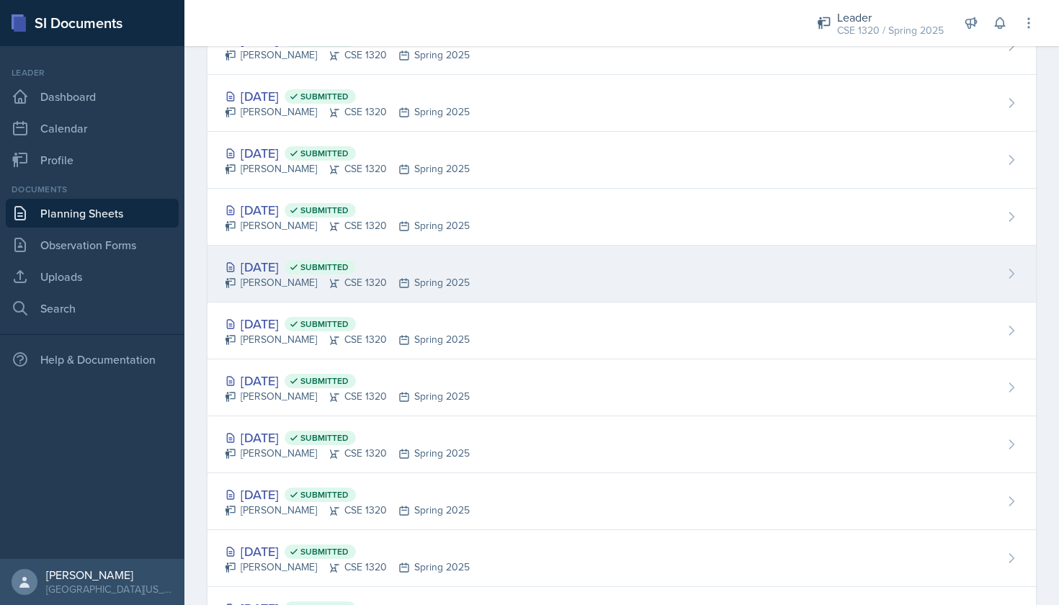
click at [553, 268] on div "[DATE] Submitted [PERSON_NAME] CSE 1320 Spring 2025" at bounding box center [622, 274] width 829 height 57
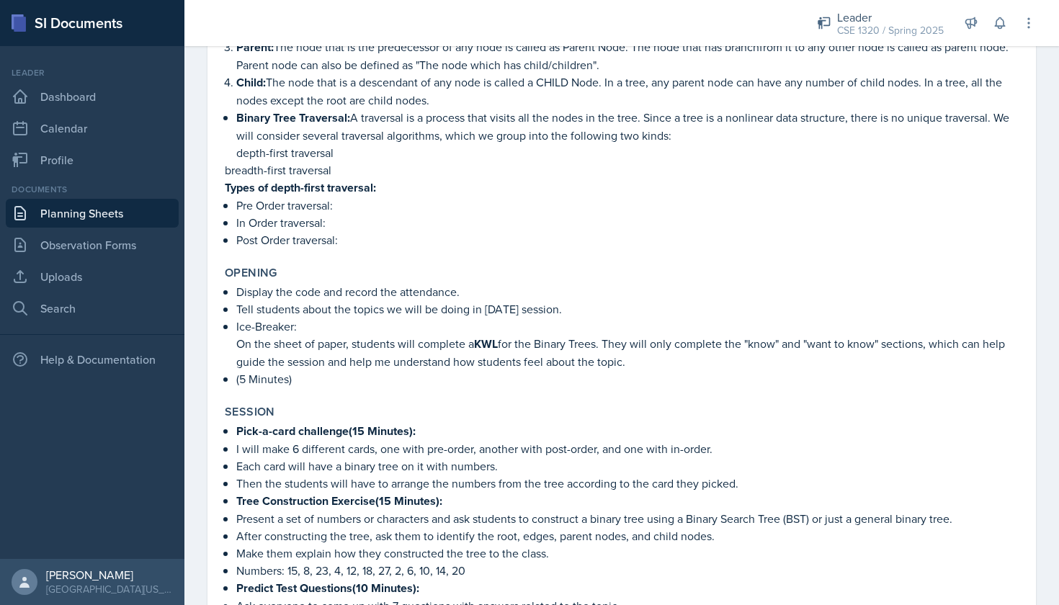
scroll to position [646, 0]
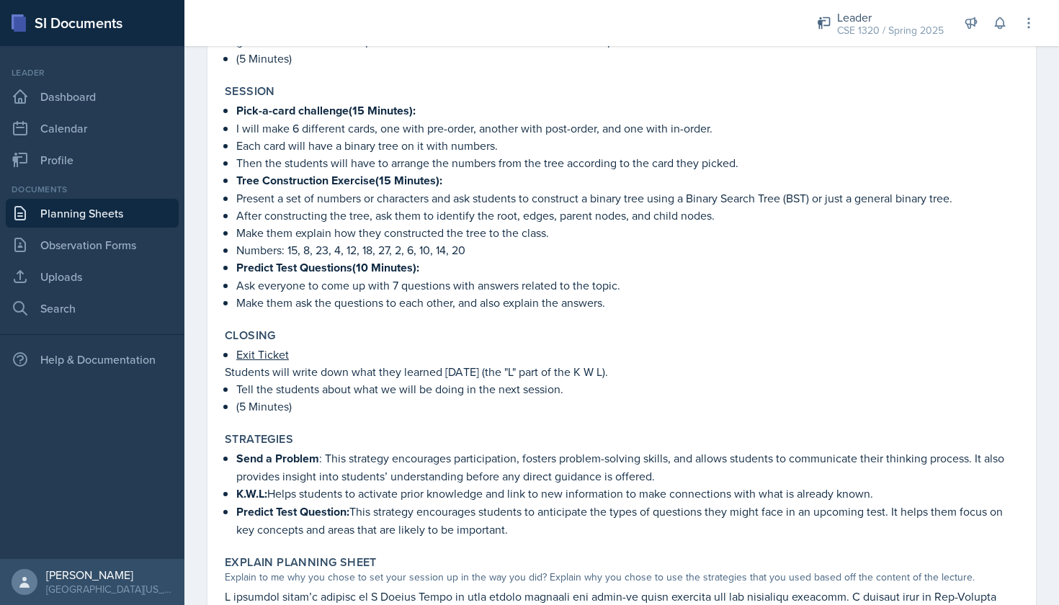
click at [117, 213] on link "Planning Sheets" at bounding box center [92, 213] width 173 height 29
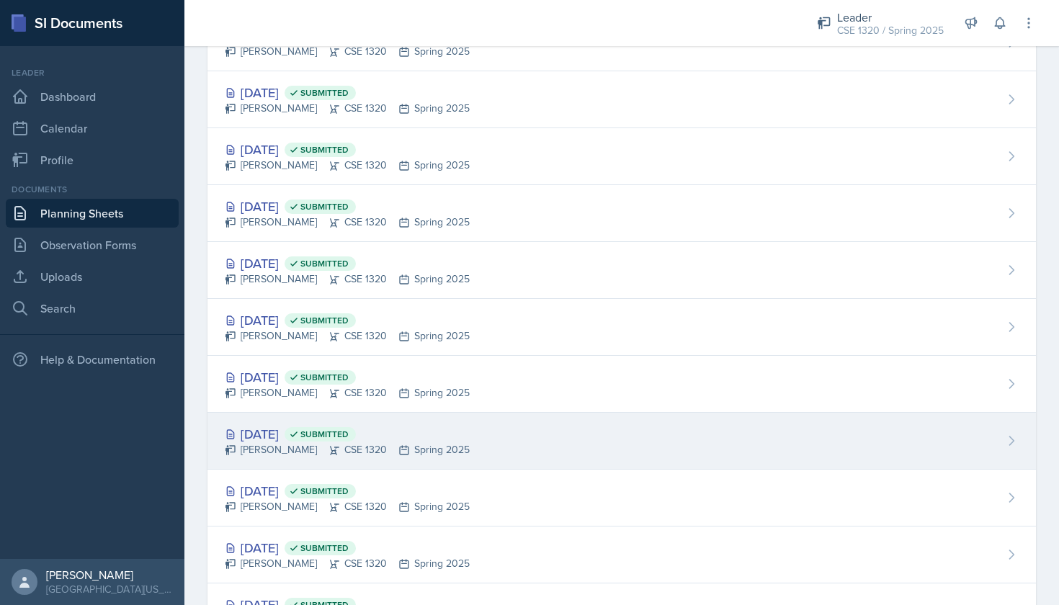
scroll to position [1468, 0]
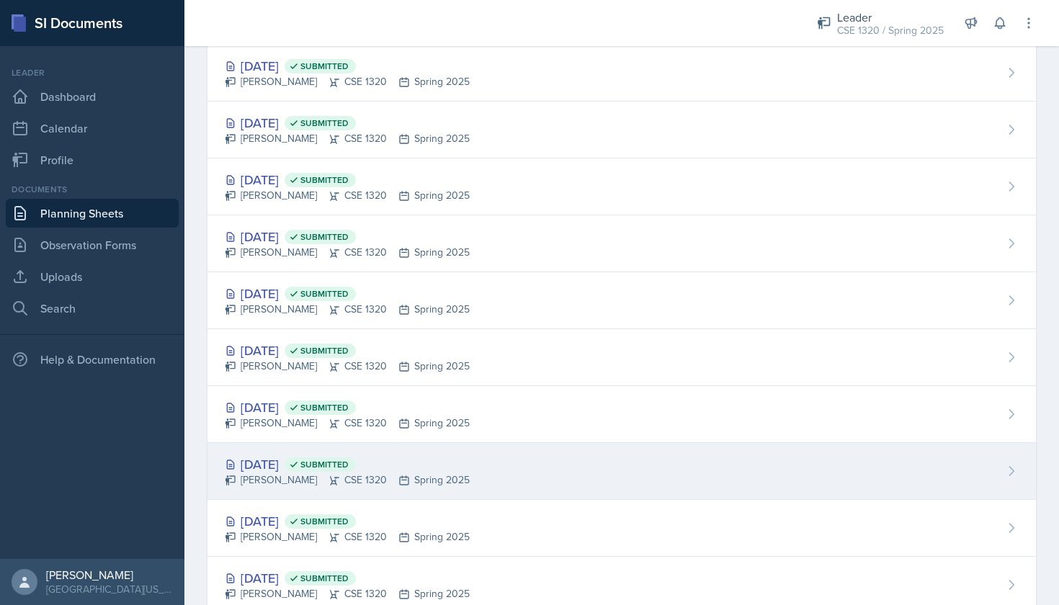
click at [552, 444] on div "[DATE] Submitted [PERSON_NAME] CSE 1320 Spring 2025" at bounding box center [622, 471] width 829 height 57
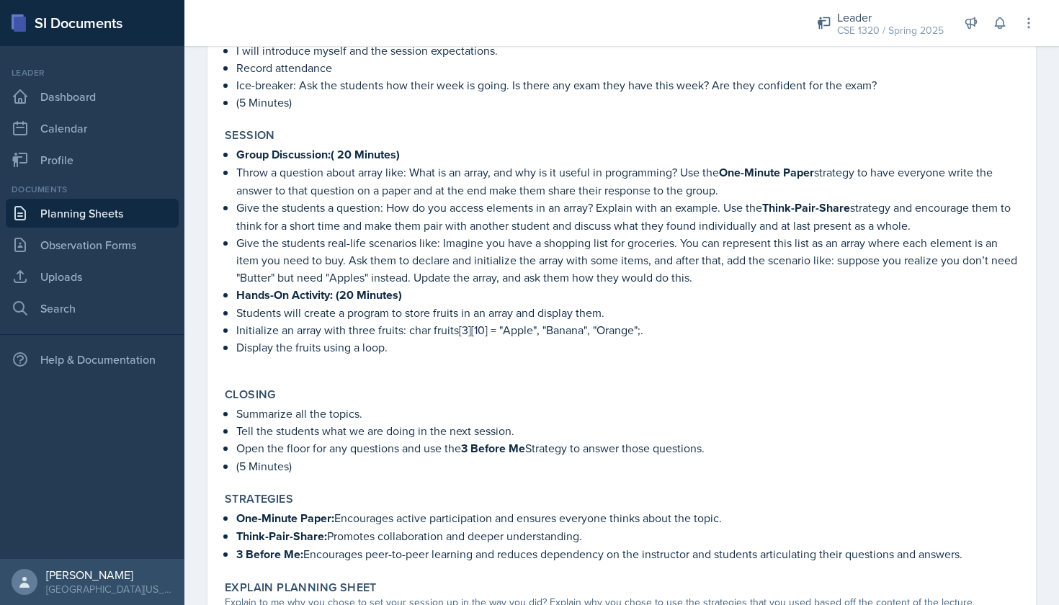
scroll to position [285, 0]
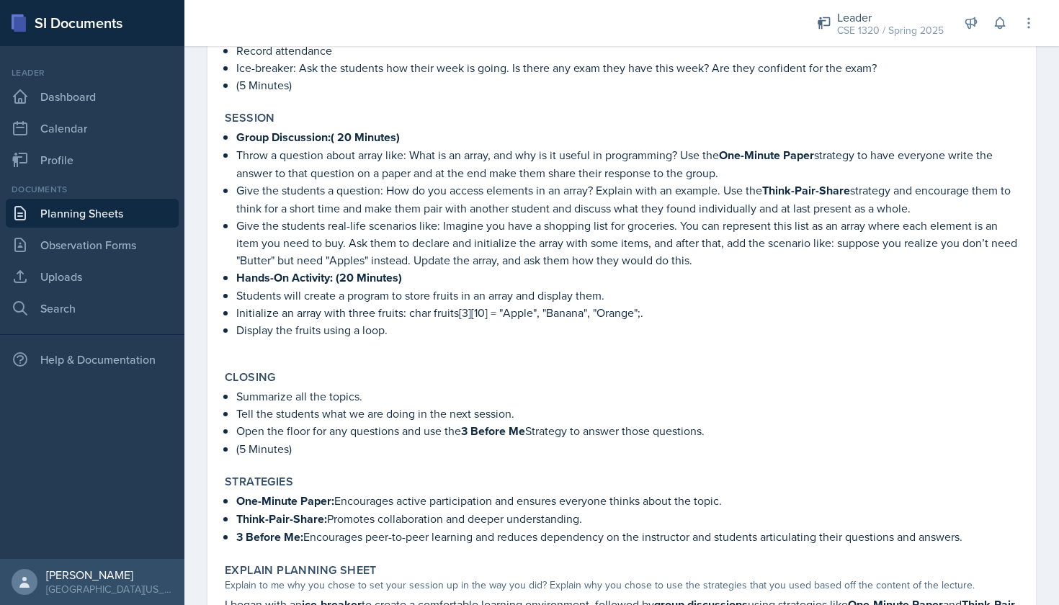
click at [104, 213] on link "Planning Sheets" at bounding box center [92, 213] width 173 height 29
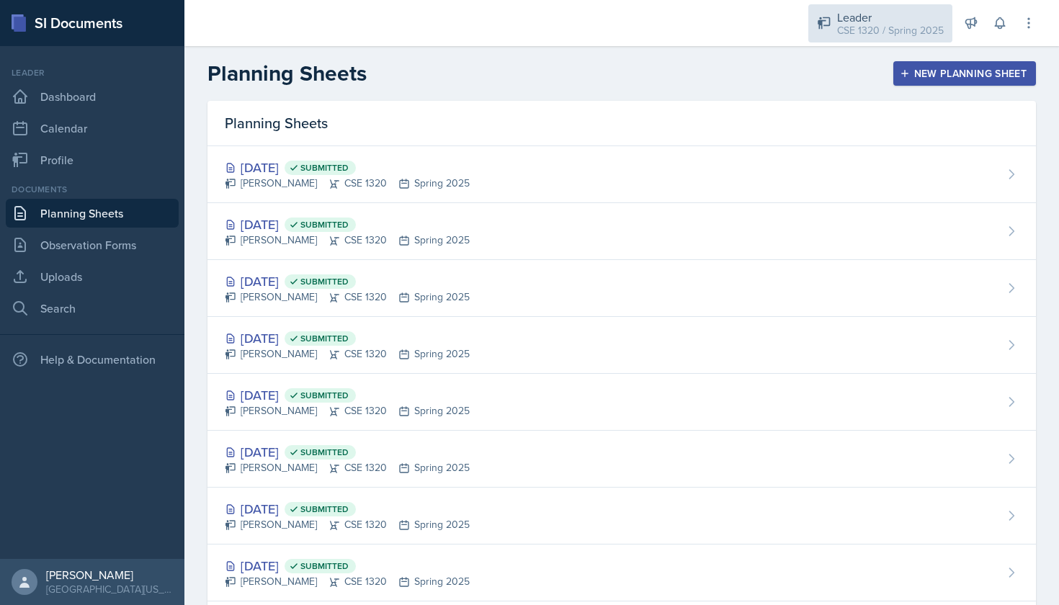
click at [866, 29] on div "CSE 1320 / Spring 2025" at bounding box center [890, 30] width 107 height 15
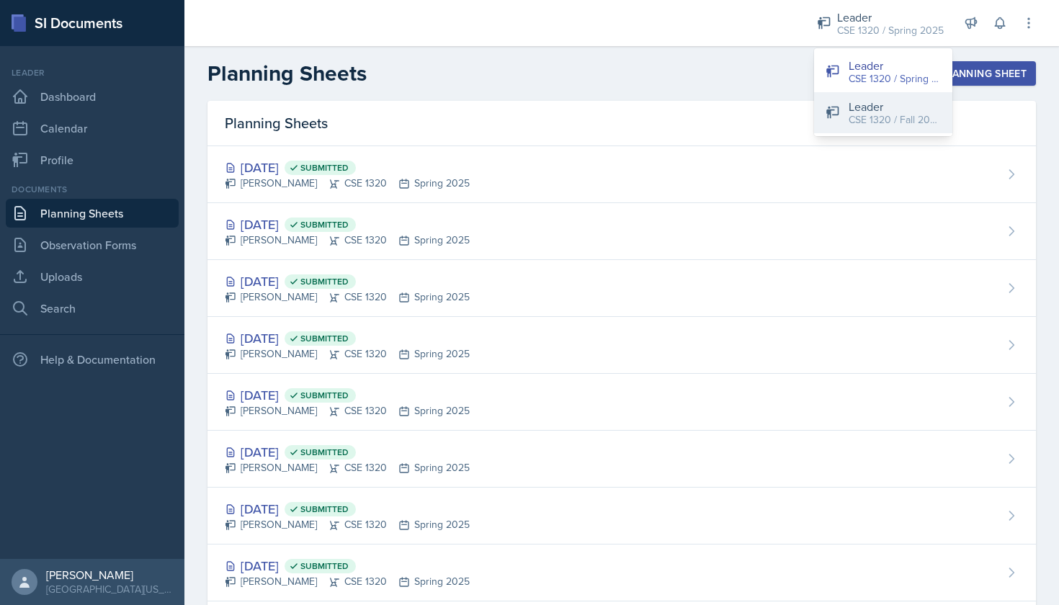
click at [873, 112] on div "CSE 1320 / Fall 2025" at bounding box center [895, 119] width 92 height 15
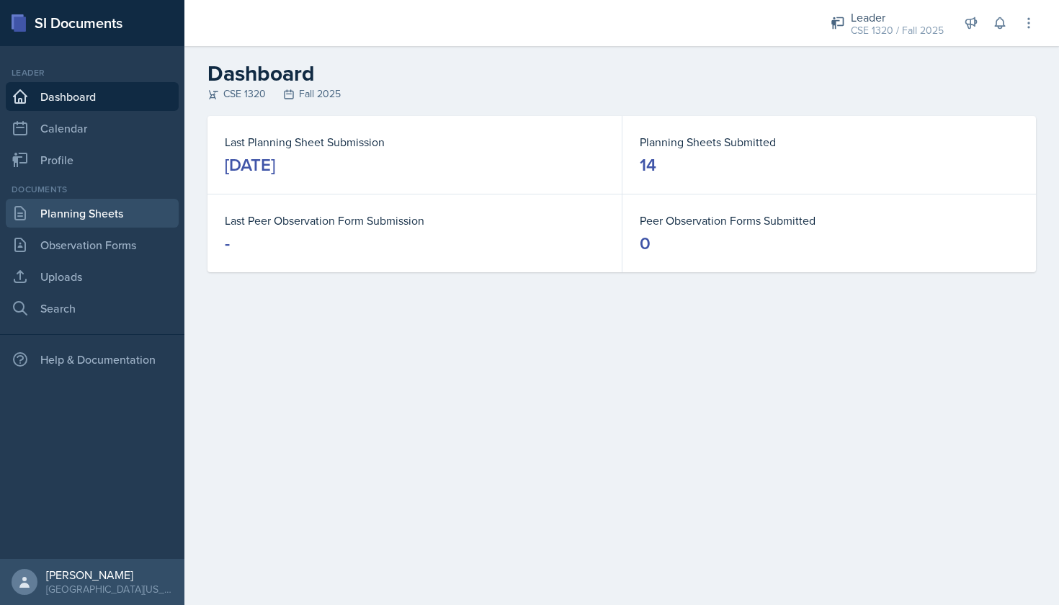
click at [107, 223] on link "Planning Sheets" at bounding box center [92, 213] width 173 height 29
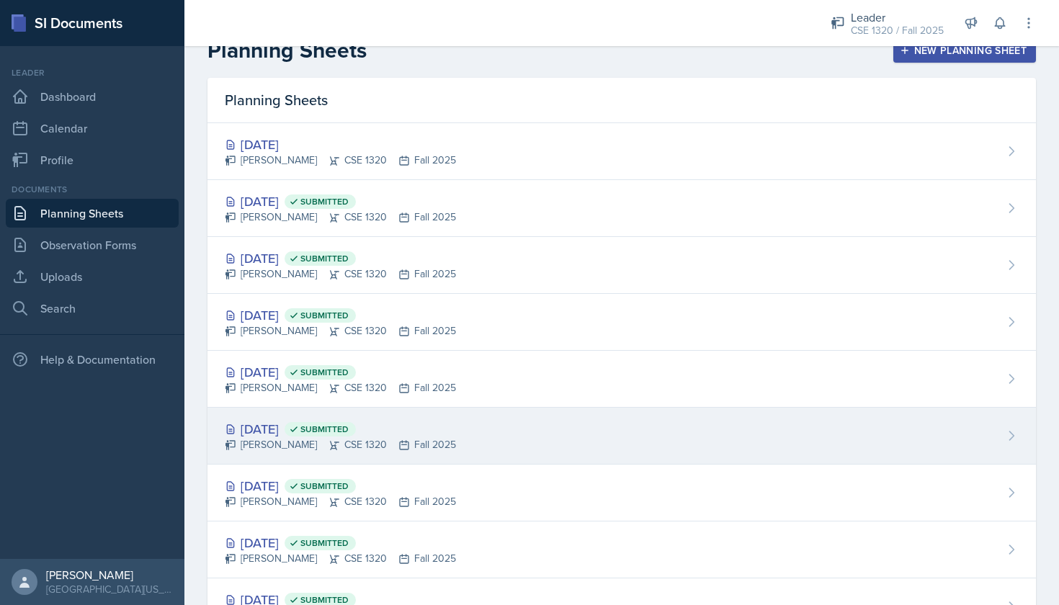
scroll to position [24, 0]
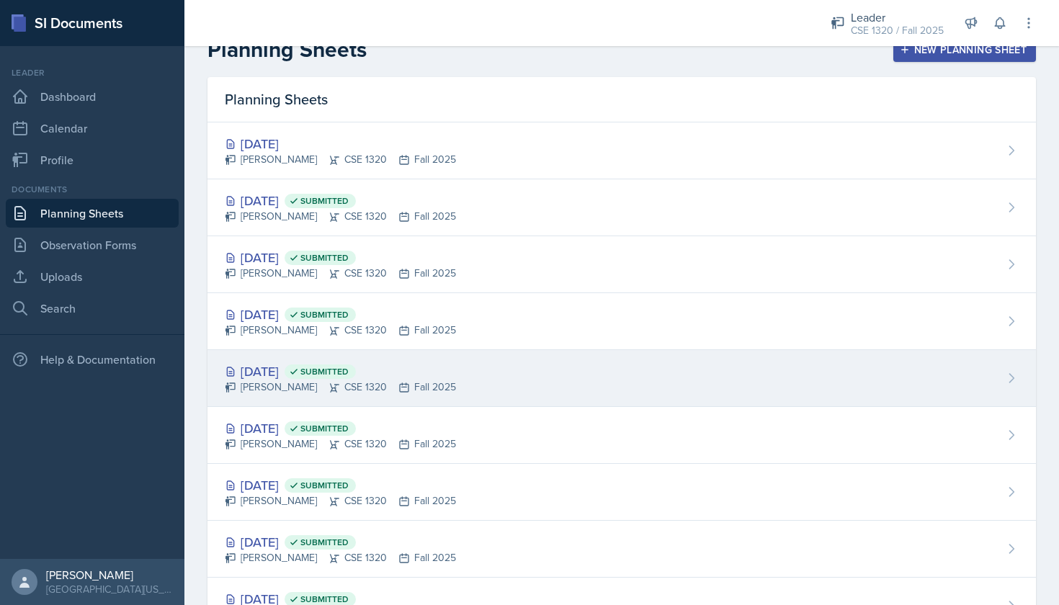
click at [505, 383] on div "[DATE] Submitted [PERSON_NAME] CSE 1320 Fall 2025" at bounding box center [622, 378] width 829 height 57
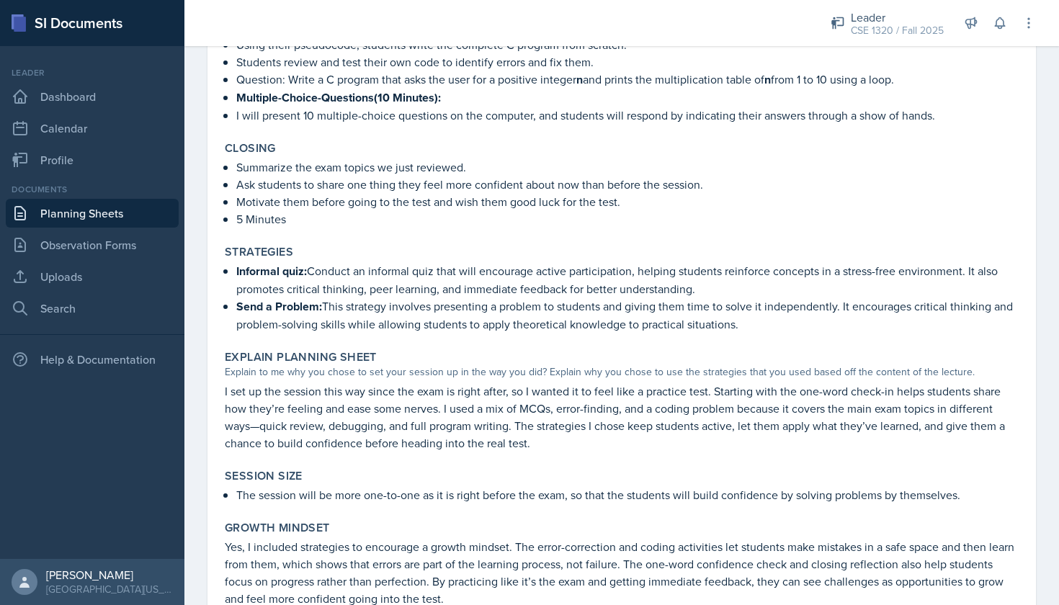
scroll to position [2080, 0]
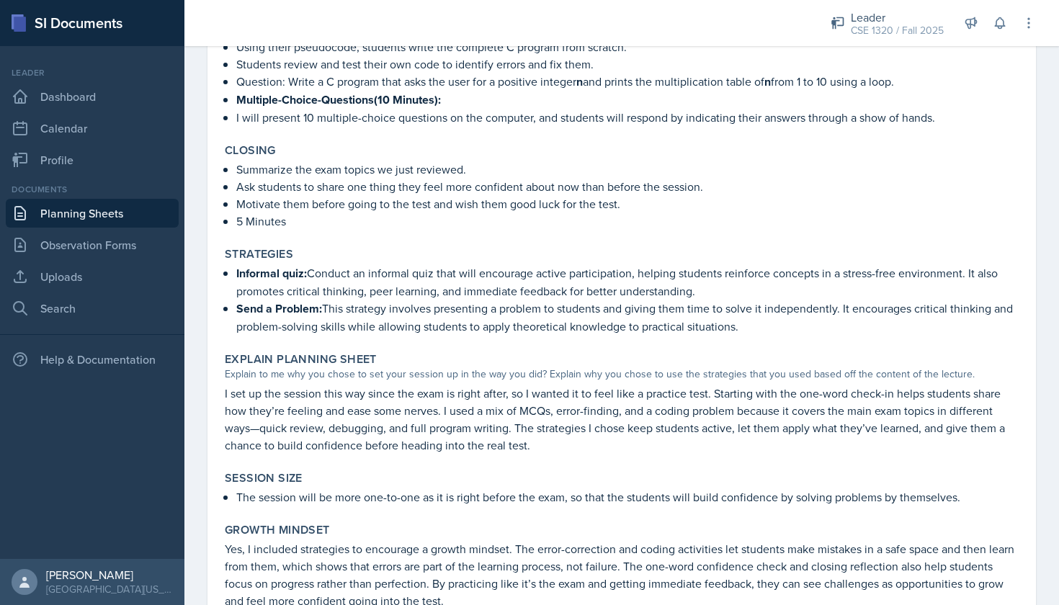
click at [78, 218] on link "Planning Sheets" at bounding box center [92, 213] width 173 height 29
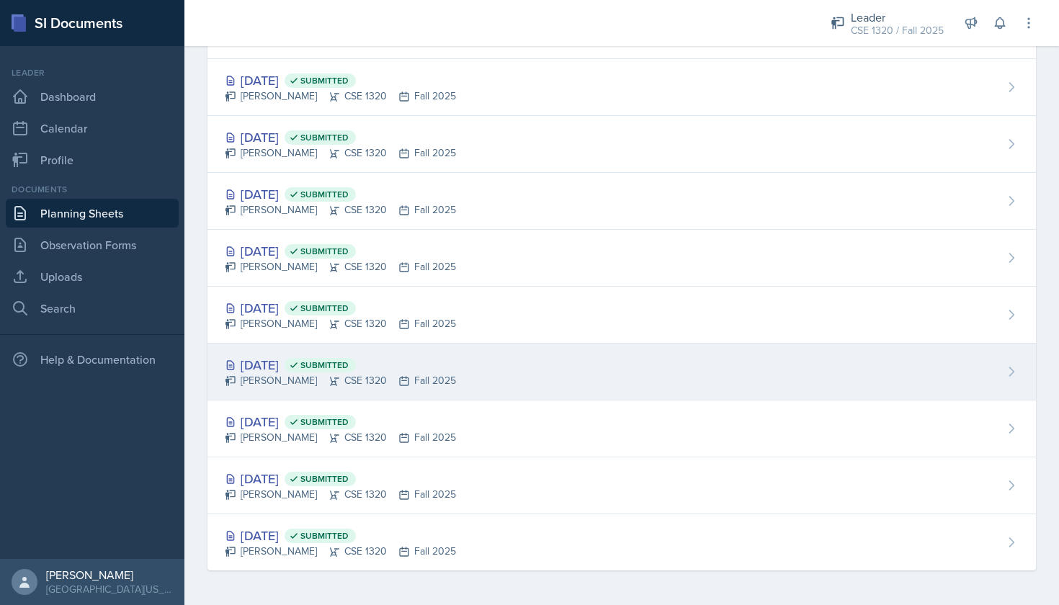
click at [510, 383] on div "[DATE] Submitted [PERSON_NAME] CSE 1320 Fall 2025" at bounding box center [622, 372] width 829 height 57
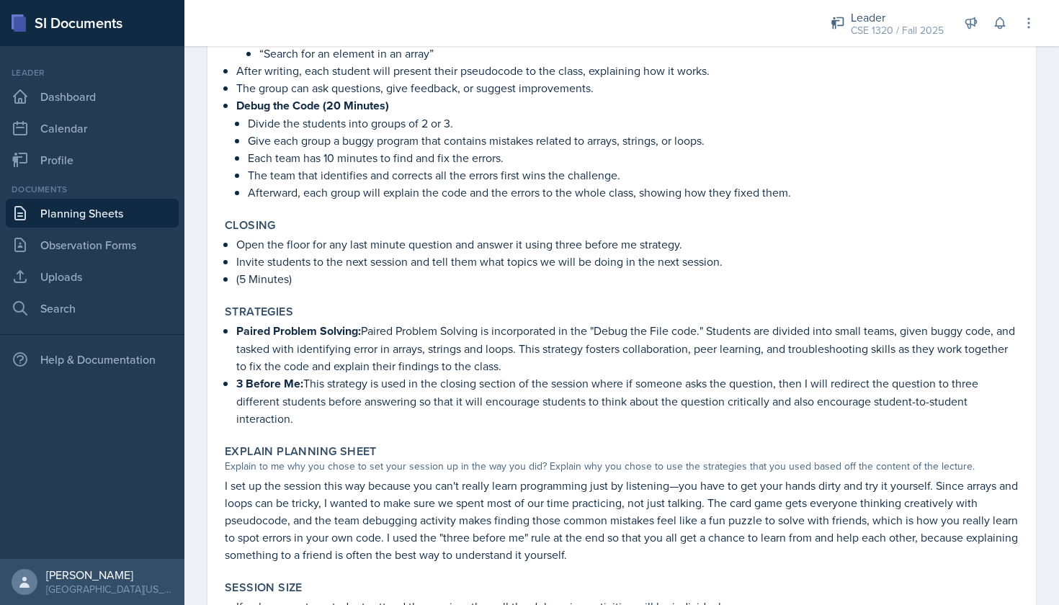
scroll to position [1799, 0]
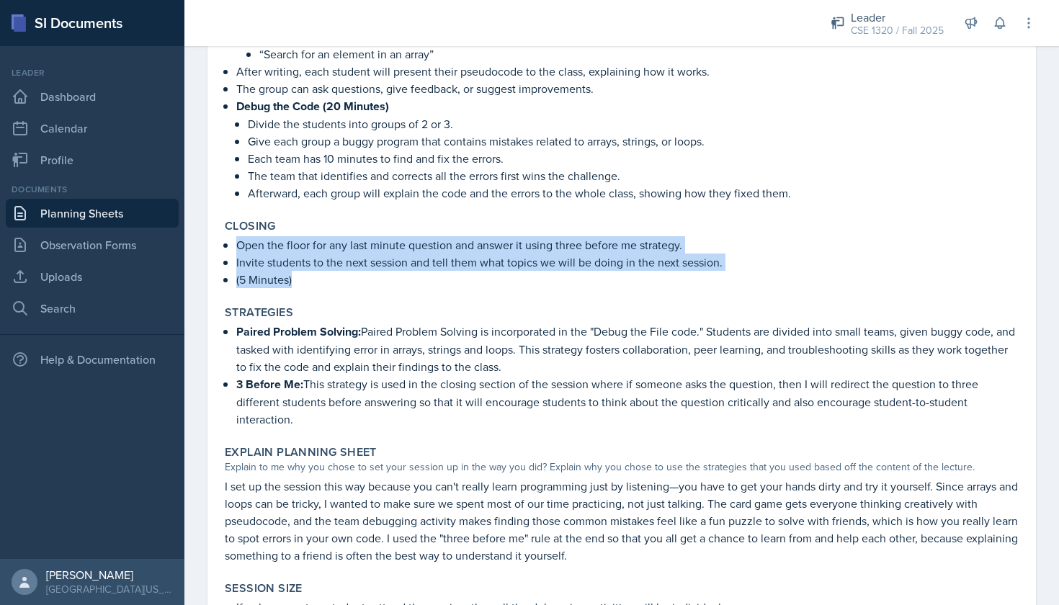
drag, startPoint x: 299, startPoint y: 272, endPoint x: 223, endPoint y: 244, distance: 80.5
click at [236, 244] on ul "Open the floor for any last minute question and answer it using three before me…" at bounding box center [627, 262] width 783 height 52
copy ul "Open the floor for any last minute question and answer it using three before me…"
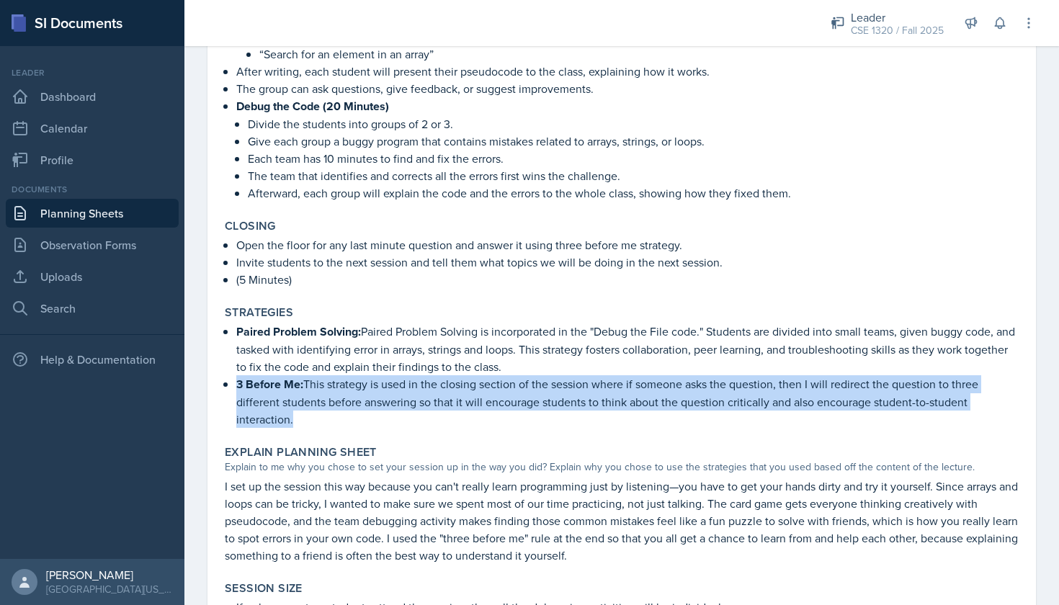
drag, startPoint x: 297, startPoint y: 427, endPoint x: 224, endPoint y: 386, distance: 83.2
click at [236, 386] on p "3 Before Me: This strategy is used in the closing section of the session where …" at bounding box center [627, 401] width 783 height 53
copy p "3 Before Me: This strategy is used in the closing section of the session where …"
